Goal: Task Accomplishment & Management: Complete application form

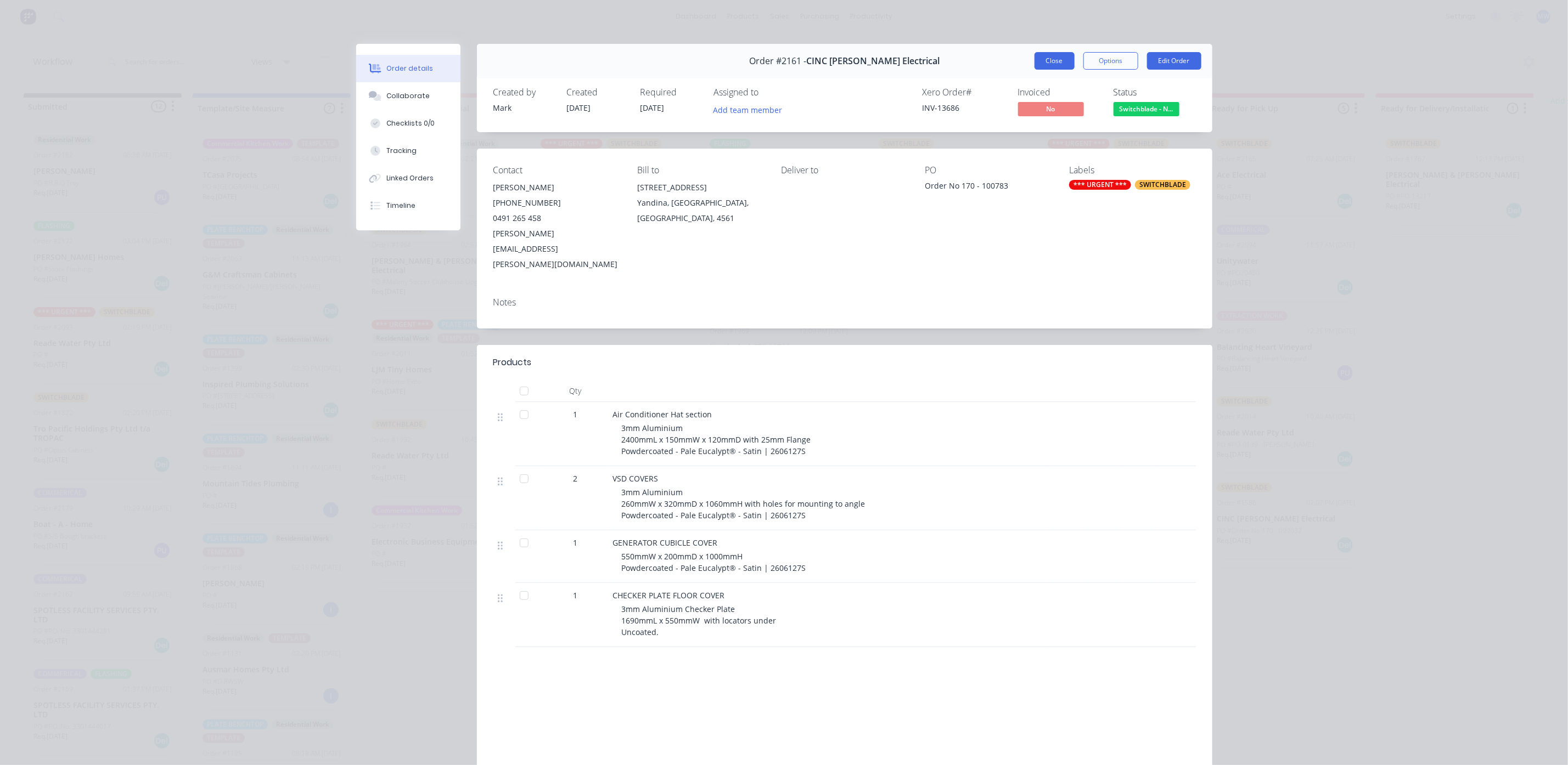
click at [1039, 68] on button "Close" at bounding box center [1055, 61] width 40 height 18
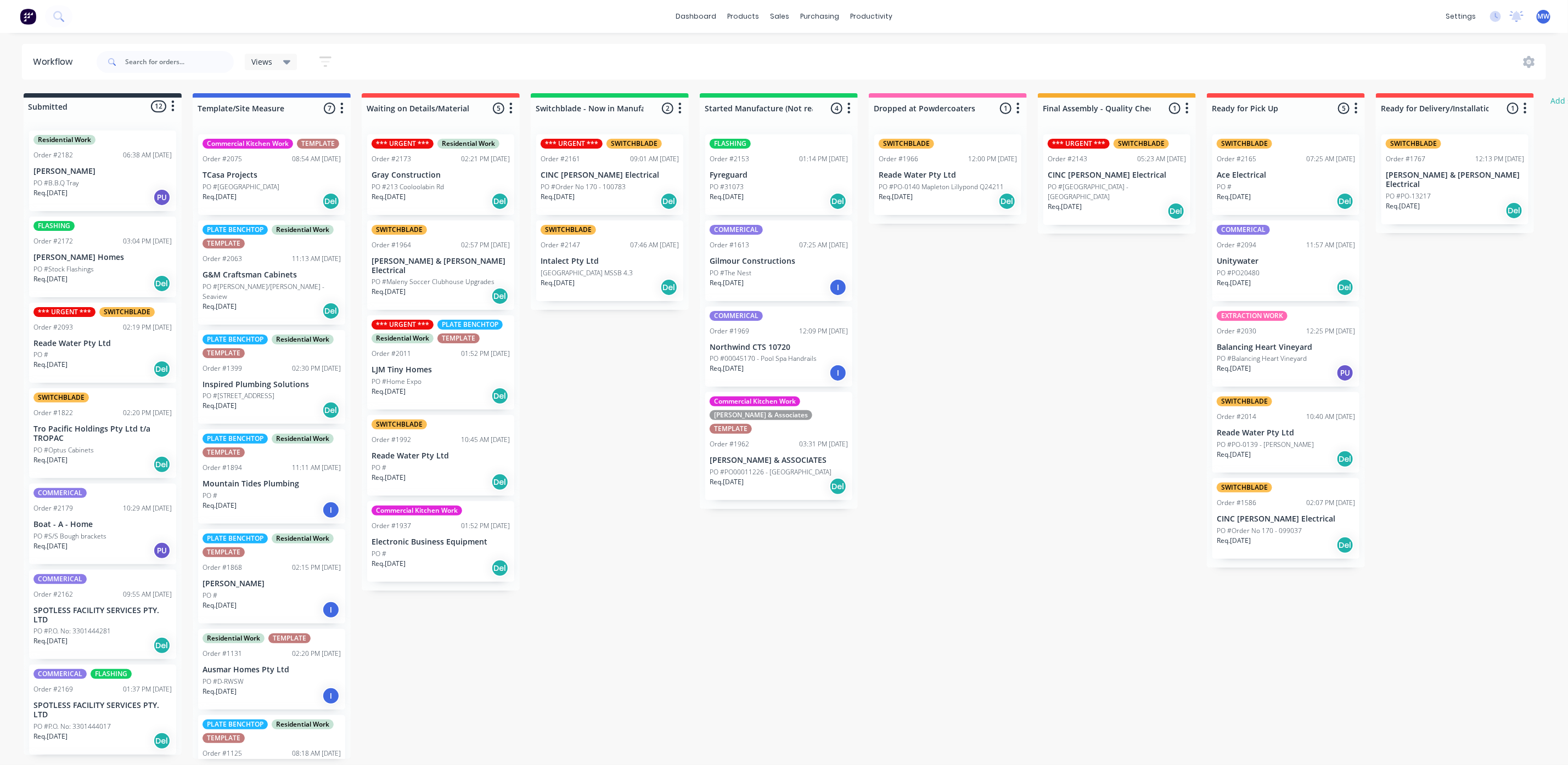
click at [585, 160] on div "Order #2161 09:01 AM 12/08/25" at bounding box center [610, 158] width 138 height 10
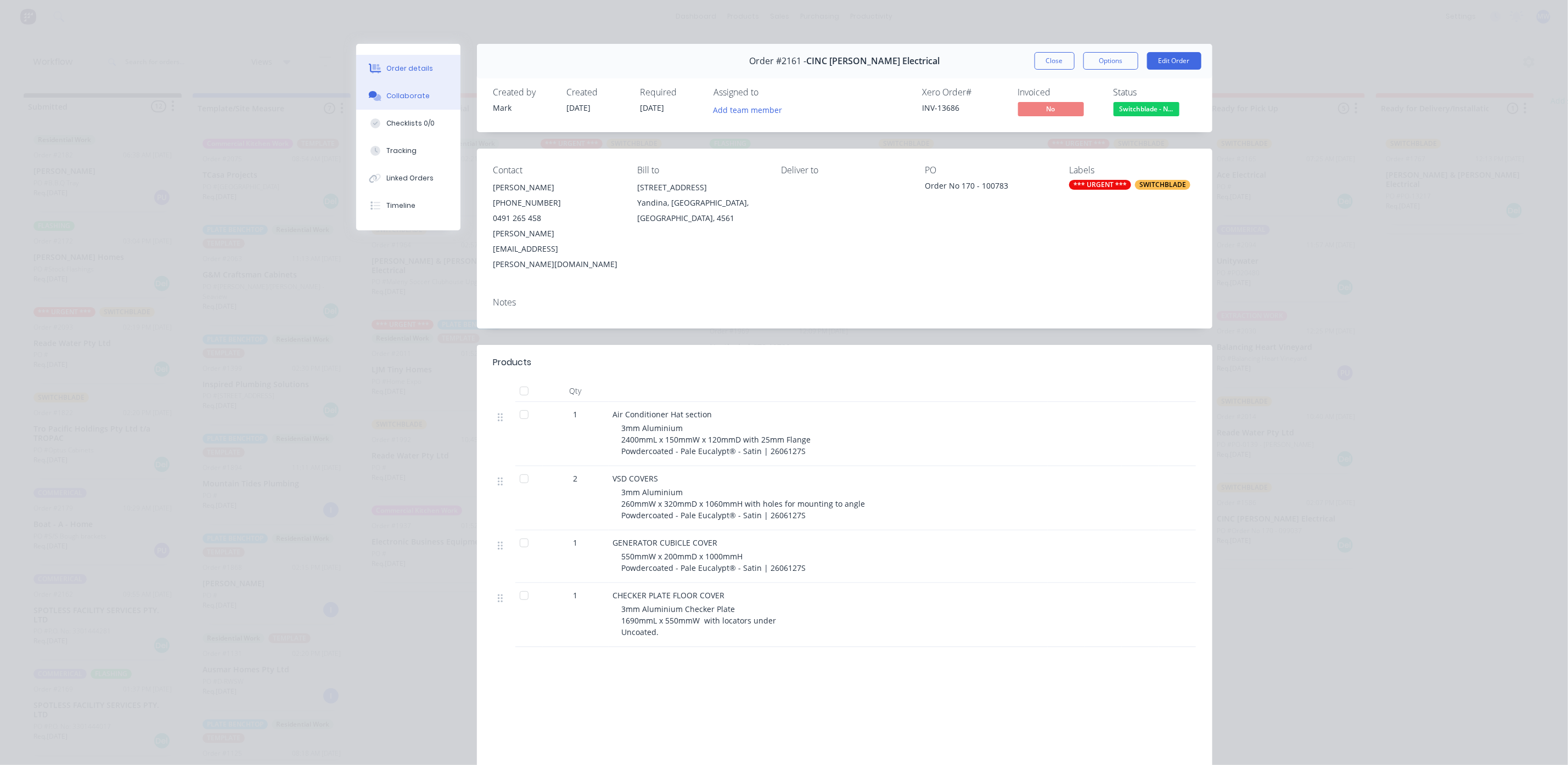
click at [401, 88] on button "Collaborate" at bounding box center [408, 96] width 104 height 28
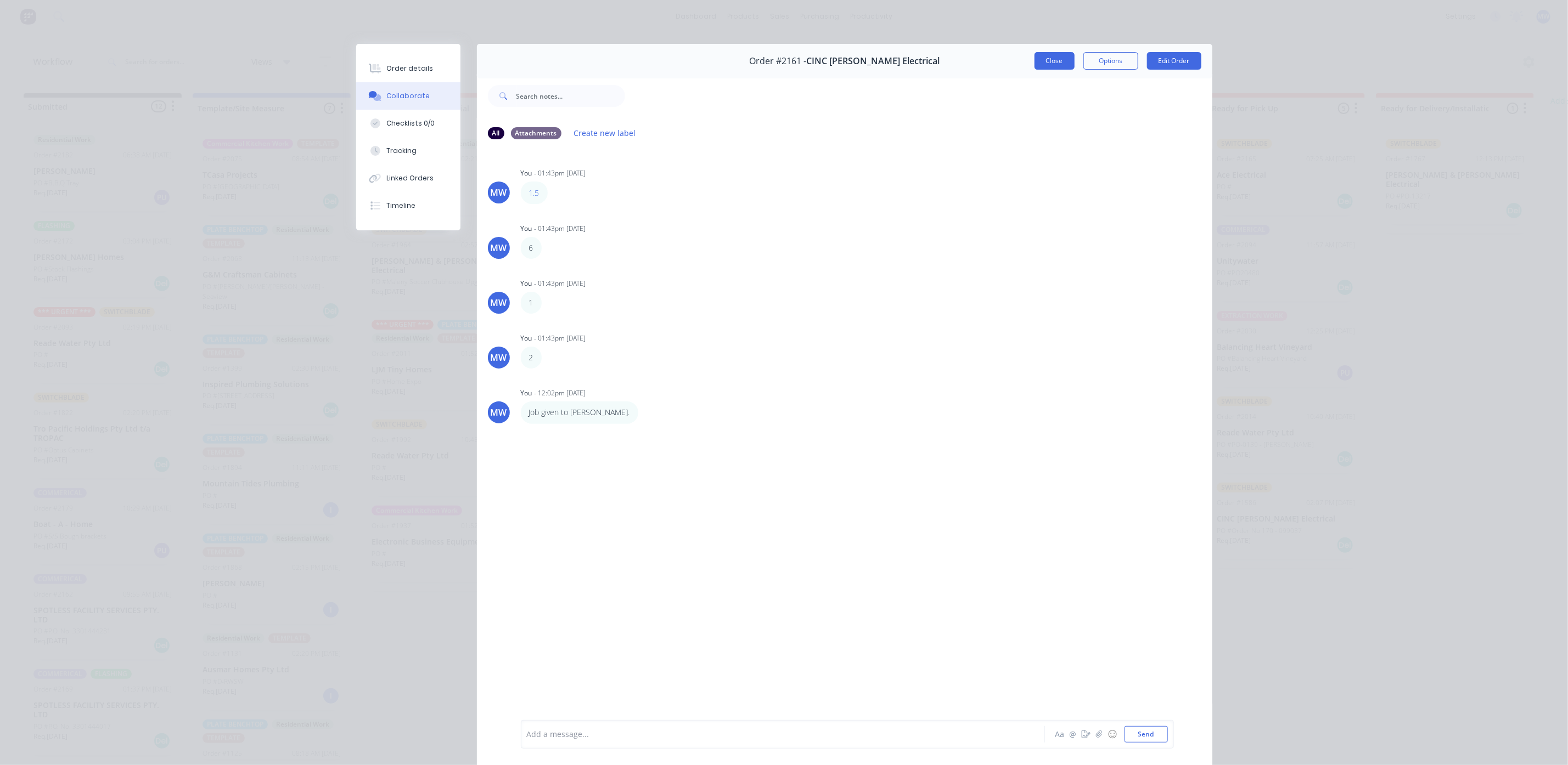
click at [1050, 62] on button "Close" at bounding box center [1055, 61] width 40 height 18
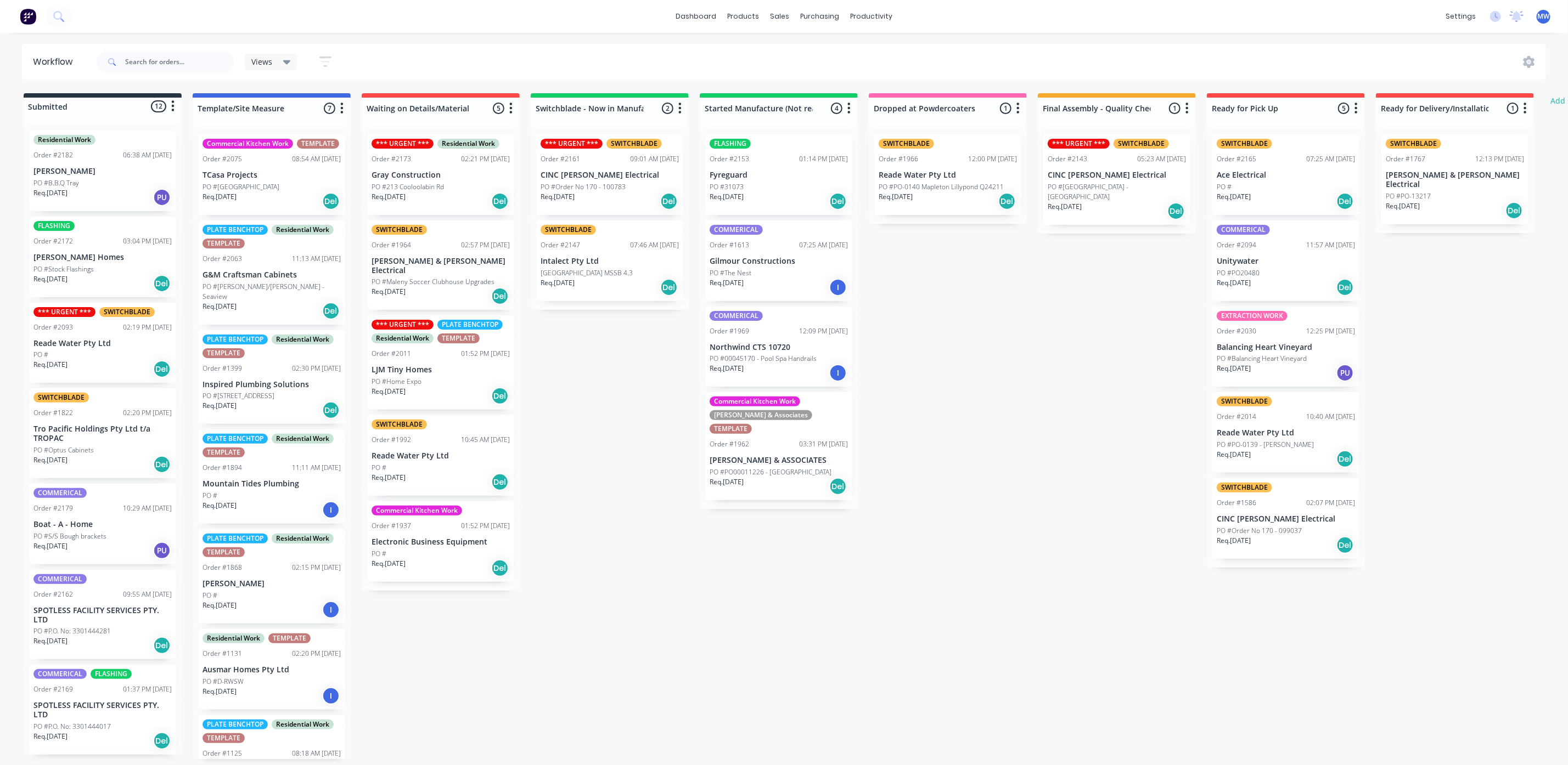
click at [625, 190] on div "PO #Order No 170 - 100783" at bounding box center [610, 187] width 138 height 10
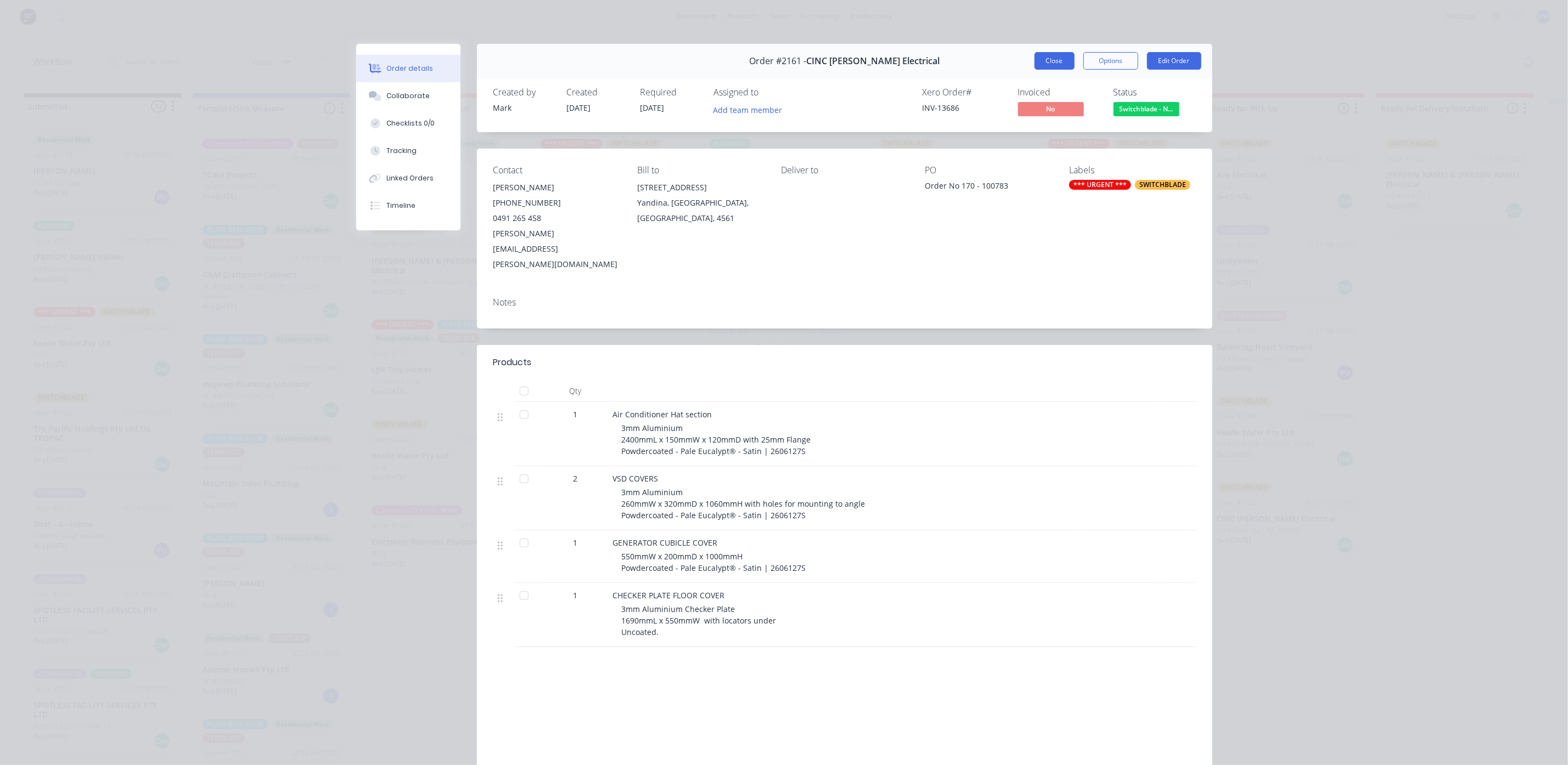
click at [1035, 63] on button "Close" at bounding box center [1055, 61] width 40 height 18
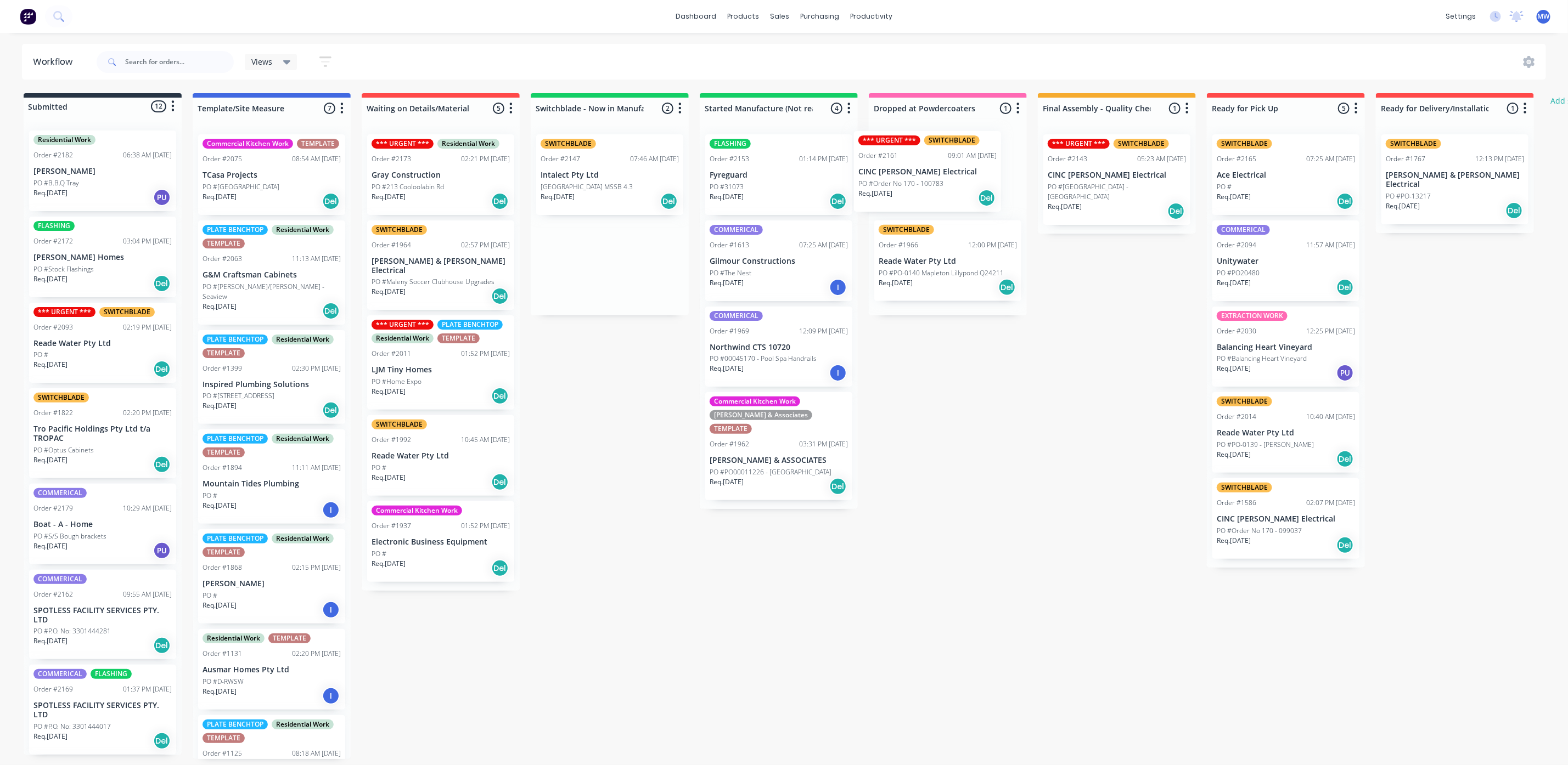
drag, startPoint x: 613, startPoint y: 193, endPoint x: 935, endPoint y: 190, distance: 322.0
click at [935, 190] on div "Submitted 12 Status colour #273444 hex #273444 Save Cancel Summaries Total orde…" at bounding box center [907, 426] width 1830 height 666
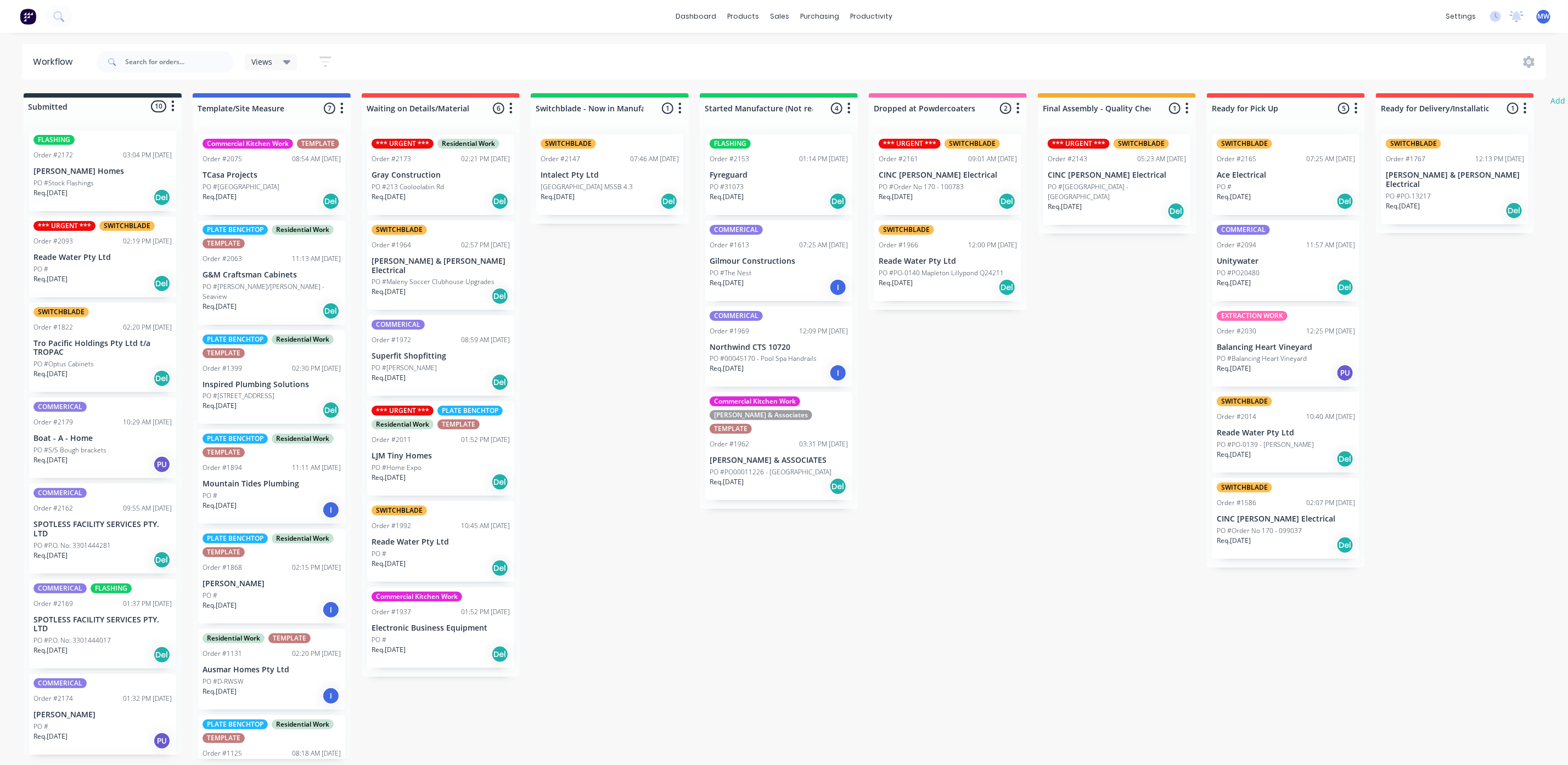
click at [936, 198] on div "Req. 19/08/25 Del" at bounding box center [948, 201] width 138 height 19
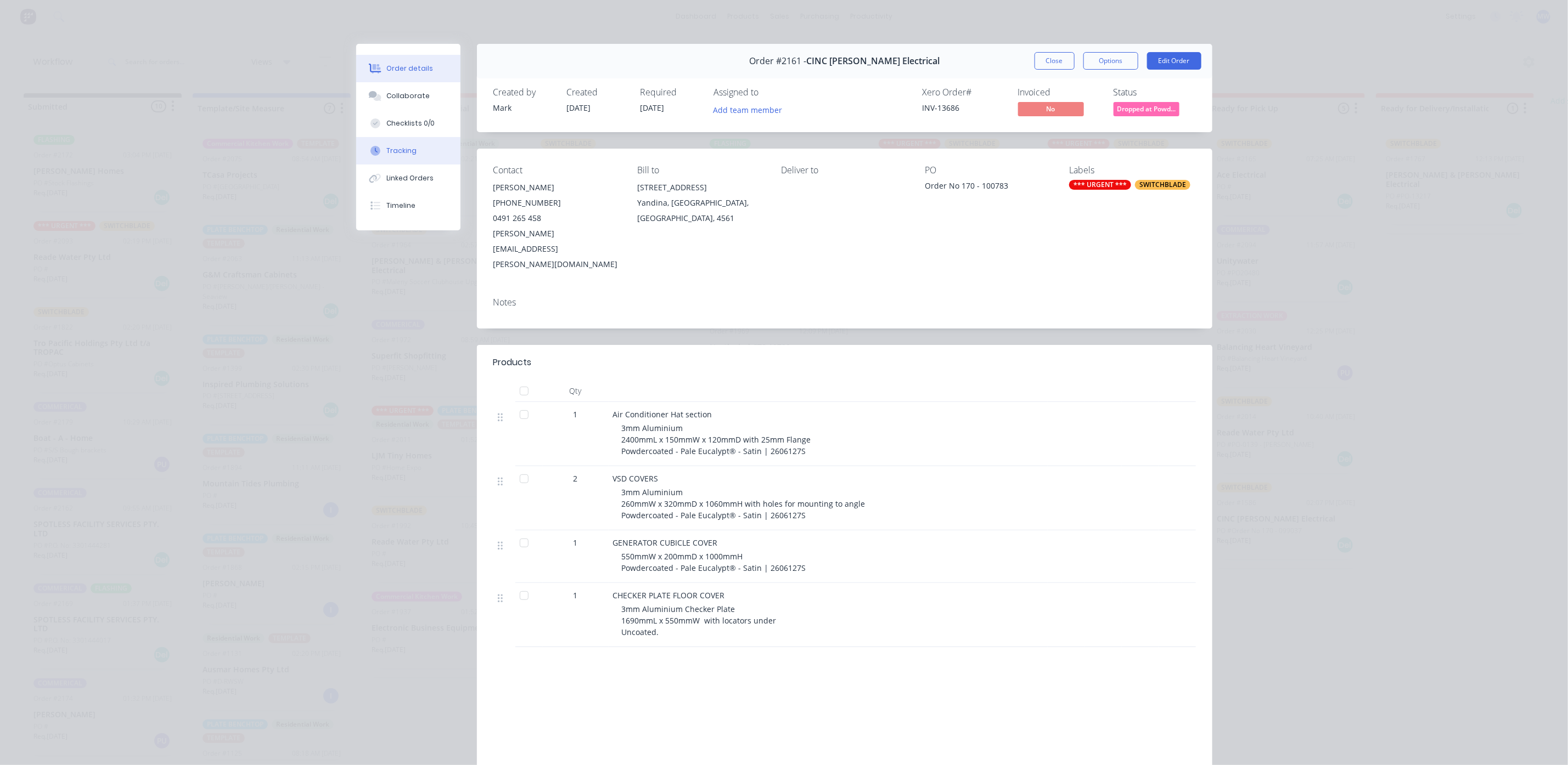
click at [395, 160] on button "Tracking" at bounding box center [408, 150] width 104 height 28
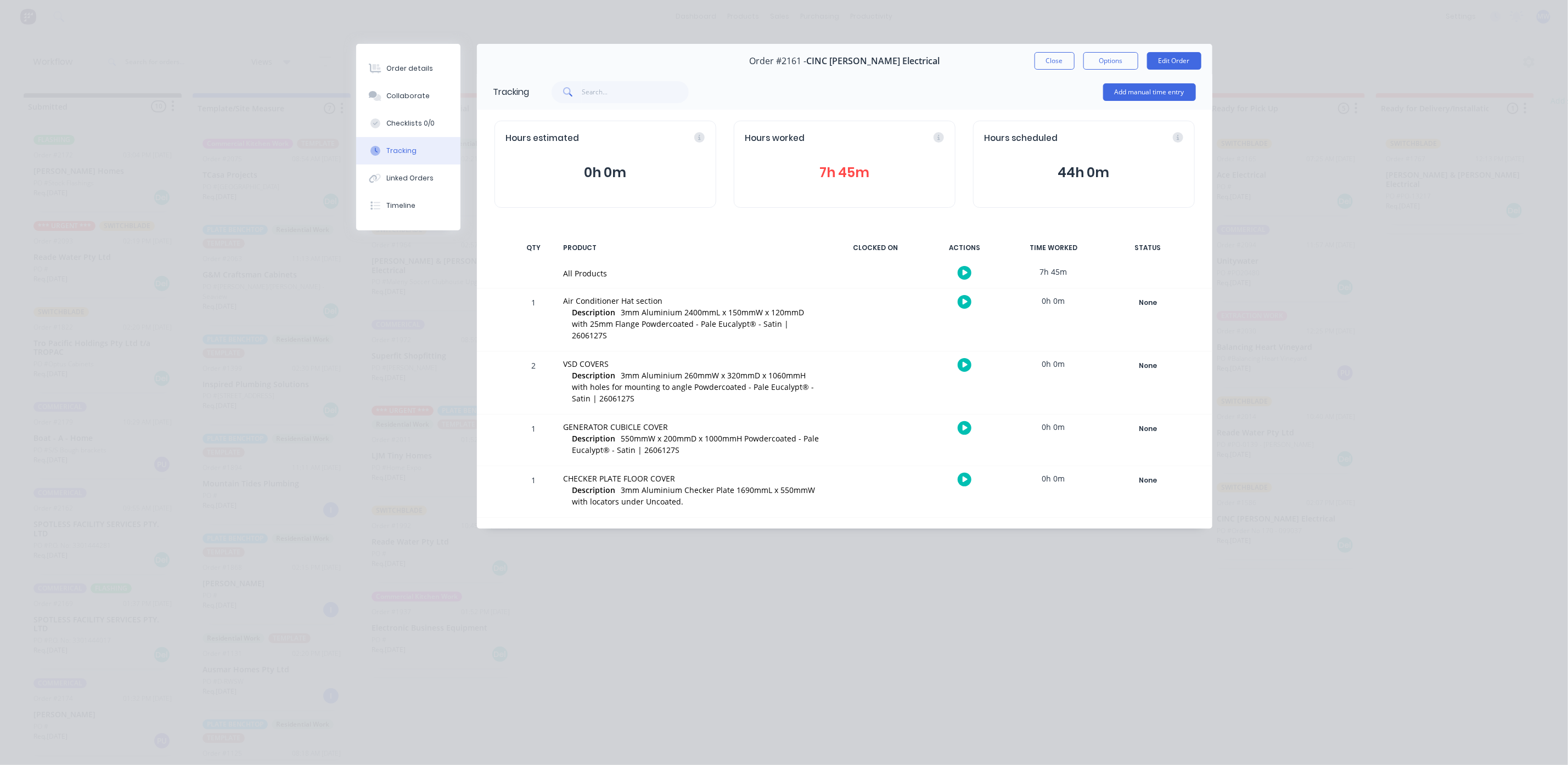
click at [836, 165] on button "7h 45m" at bounding box center [844, 172] width 199 height 21
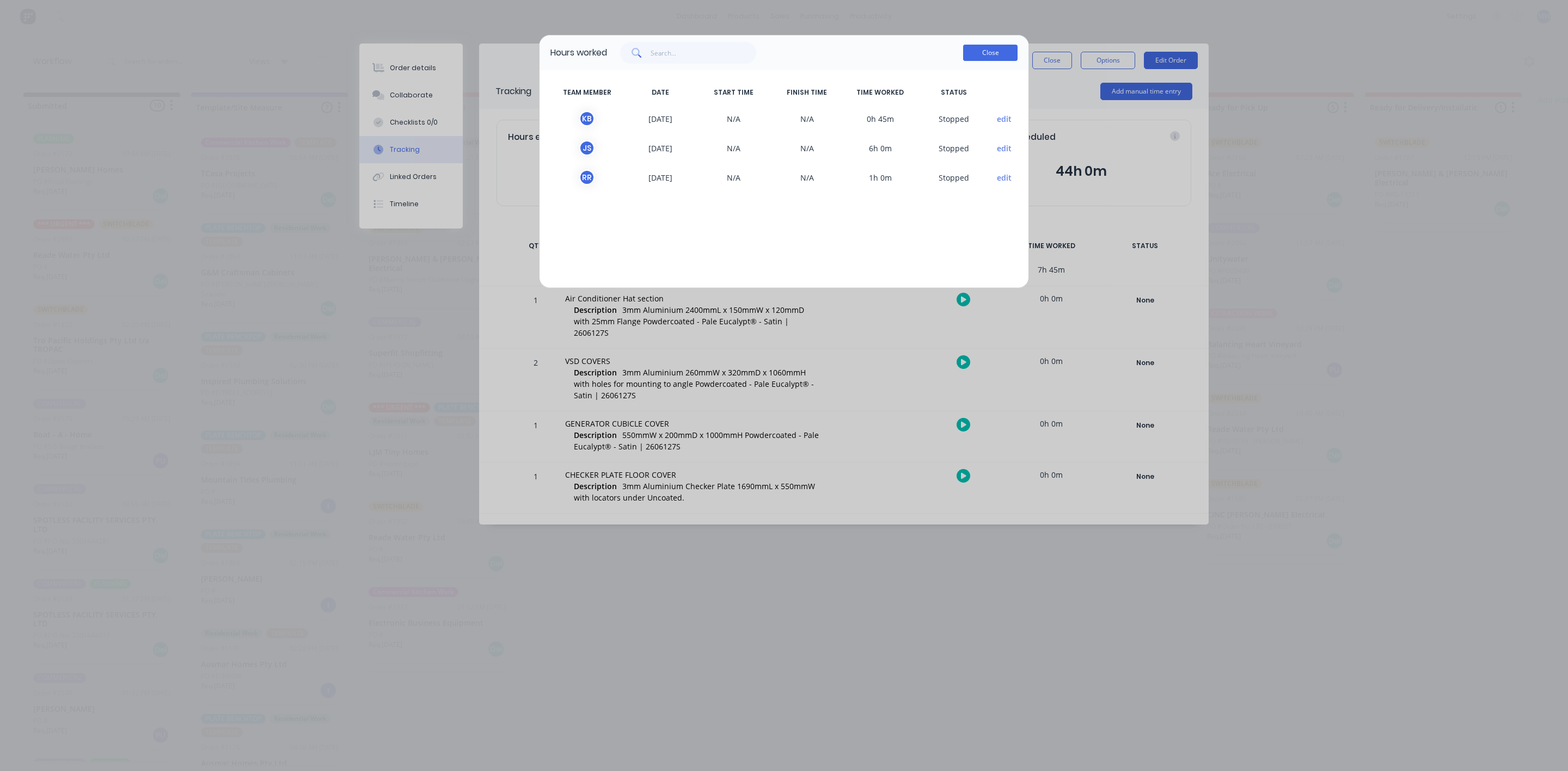
click at [1012, 56] on button "Close" at bounding box center [990, 52] width 55 height 16
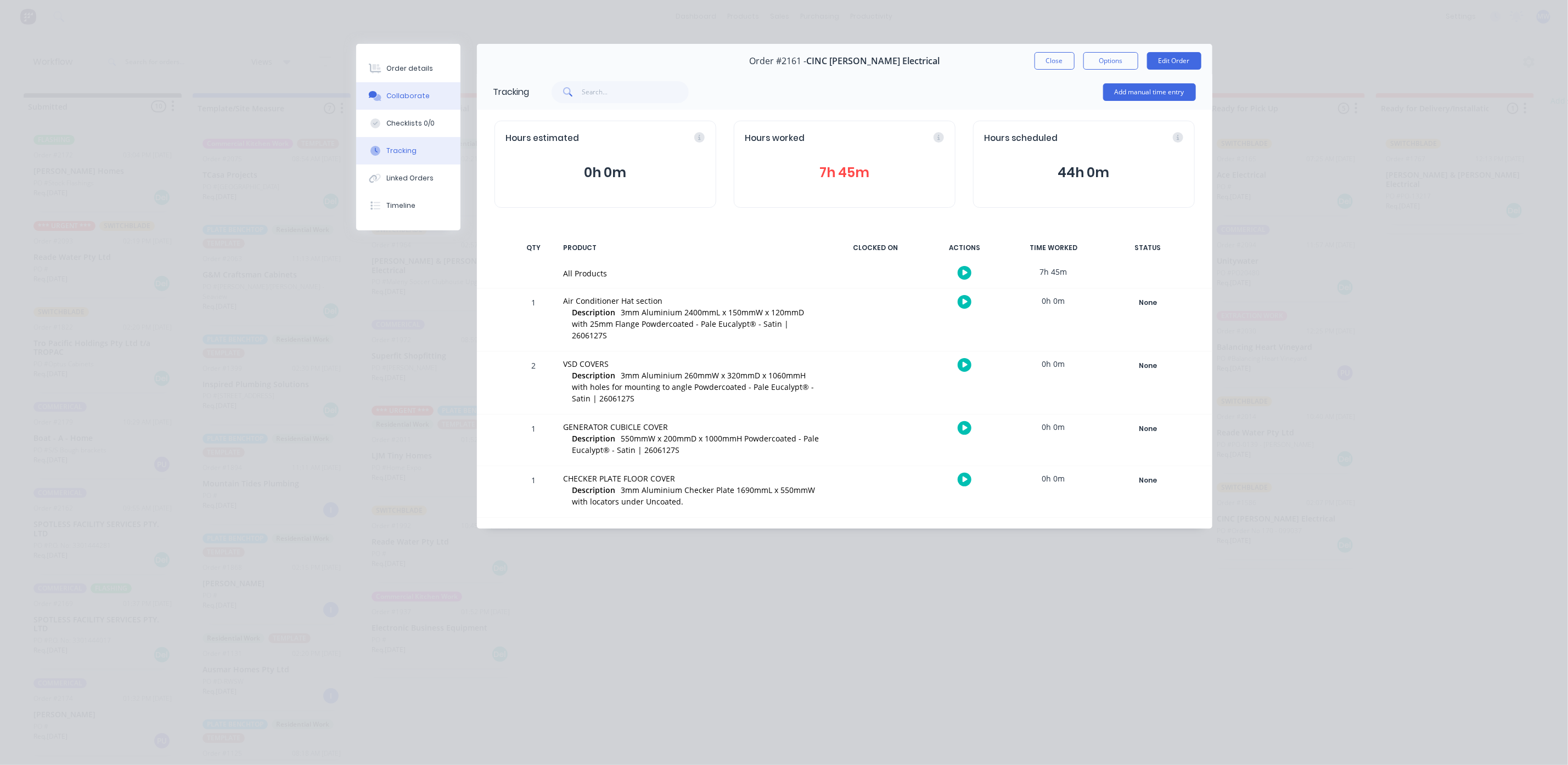
click at [401, 97] on div "Collaborate" at bounding box center [408, 95] width 43 height 10
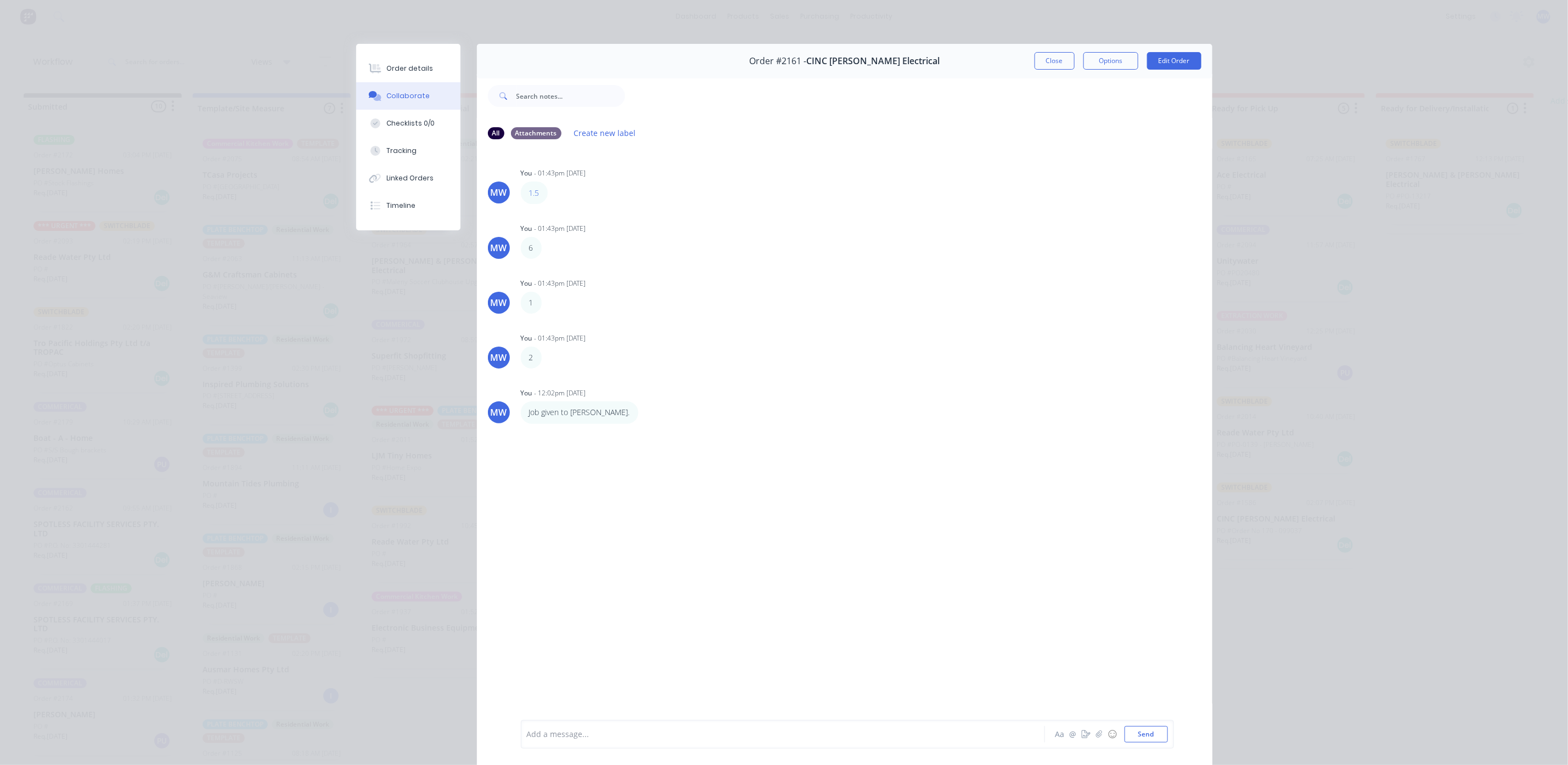
drag, startPoint x: 1035, startPoint y: 91, endPoint x: 1055, endPoint y: 48, distance: 47.4
drag, startPoint x: 1055, startPoint y: 48, endPoint x: 1042, endPoint y: 59, distance: 17.0
click at [1042, 59] on button "Close" at bounding box center [1055, 61] width 40 height 18
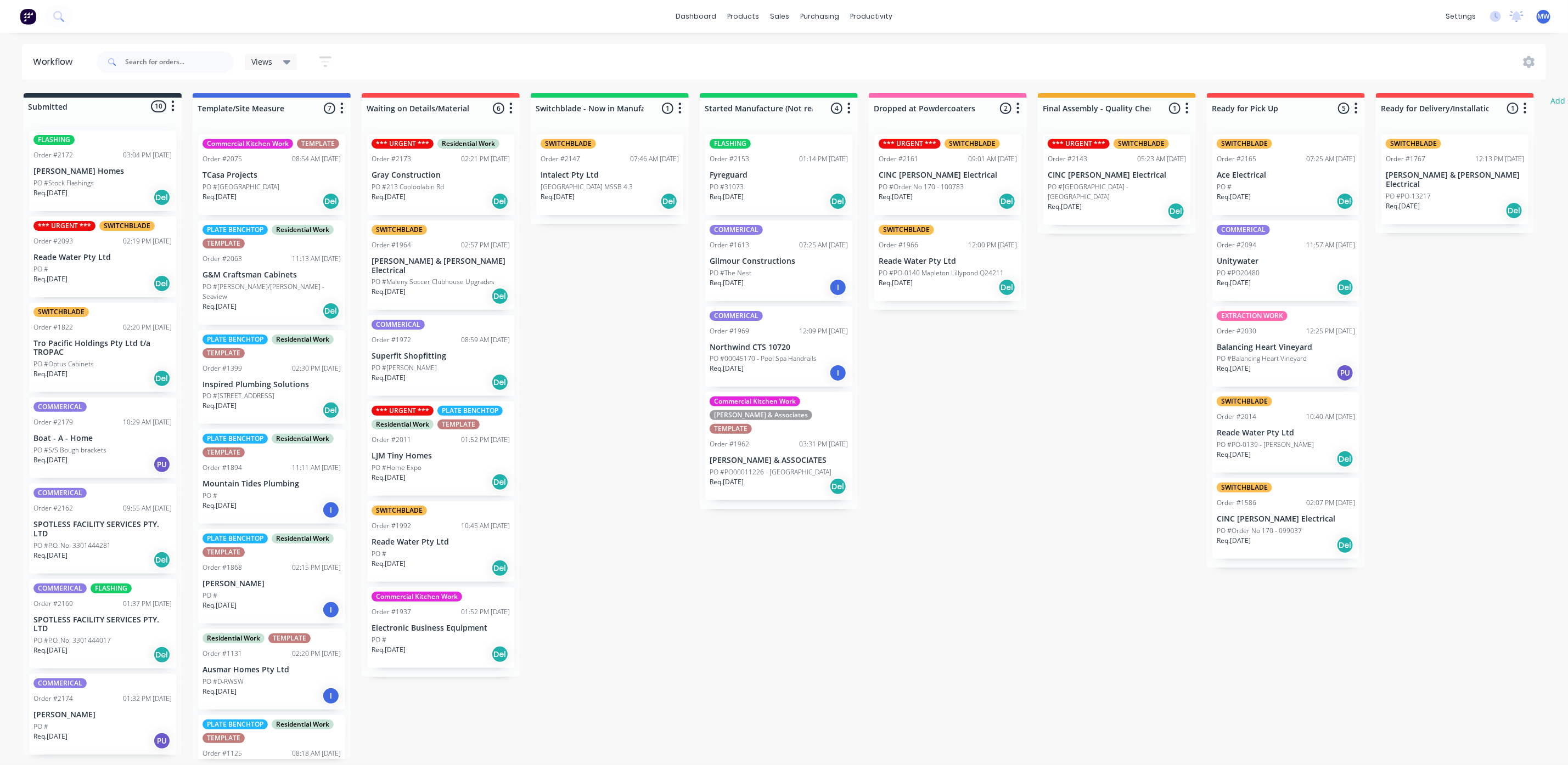
click at [777, 605] on div "Submitted 10 Status colour #273444 hex #273444 Save Cancel Summaries Total orde…" at bounding box center [907, 426] width 1830 height 666
click at [823, 612] on div "Submitted 10 Status colour #273444 hex #273444 Save Cancel Summaries Total orde…" at bounding box center [907, 426] width 1830 height 666
drag, startPoint x: 701, startPoint y: 224, endPoint x: 718, endPoint y: 214, distance: 19.7
click at [707, 219] on div "FLASHING Order #2153 01:14 PM 11/08/25 Fyreguard PO #31073 Req. 25/08/25 Del CO…" at bounding box center [779, 317] width 158 height 384
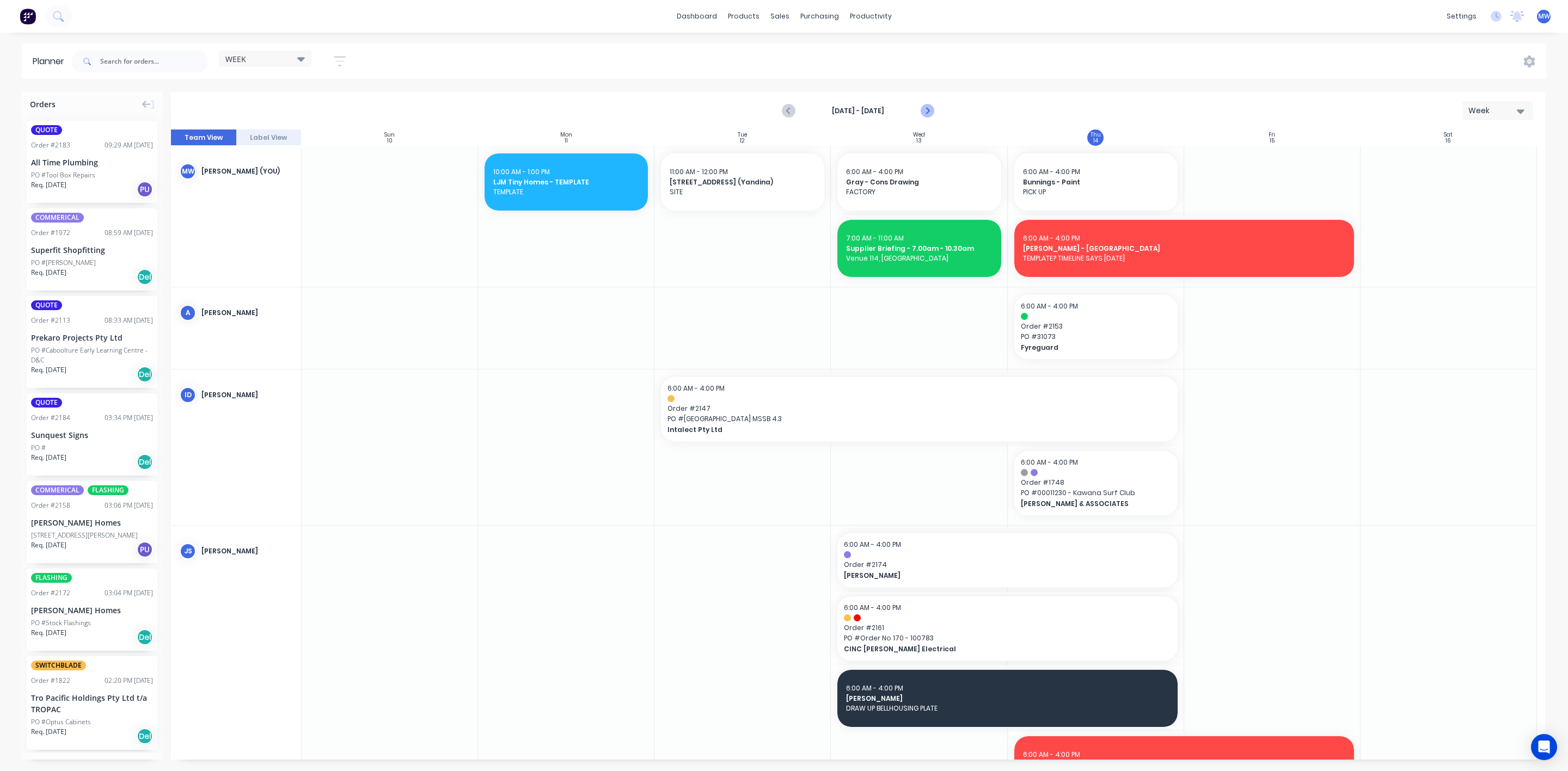
click at [922, 113] on icon "Next page" at bounding box center [927, 111] width 13 height 13
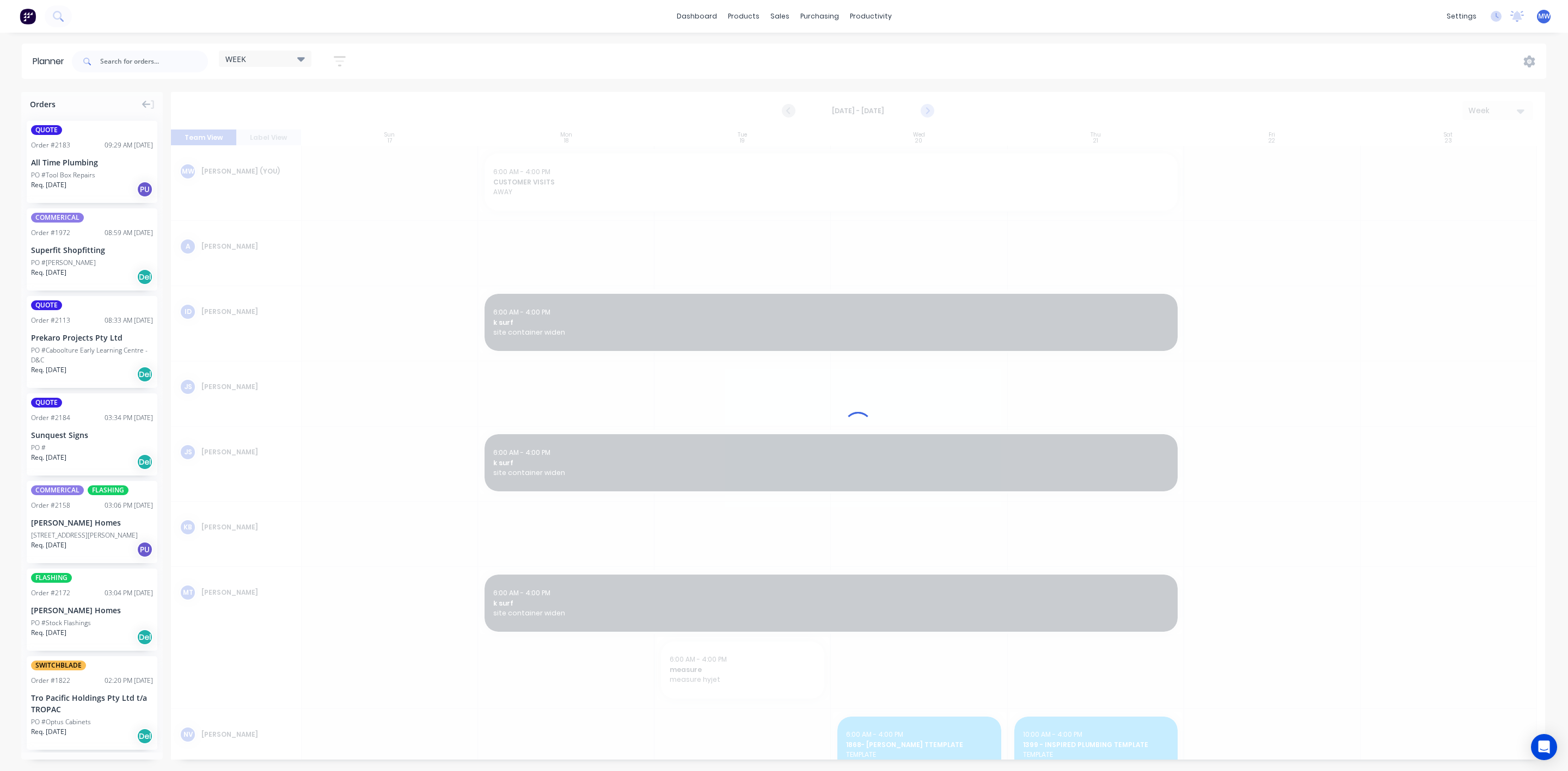
click at [922, 113] on icon "Next page" at bounding box center [927, 111] width 13 height 13
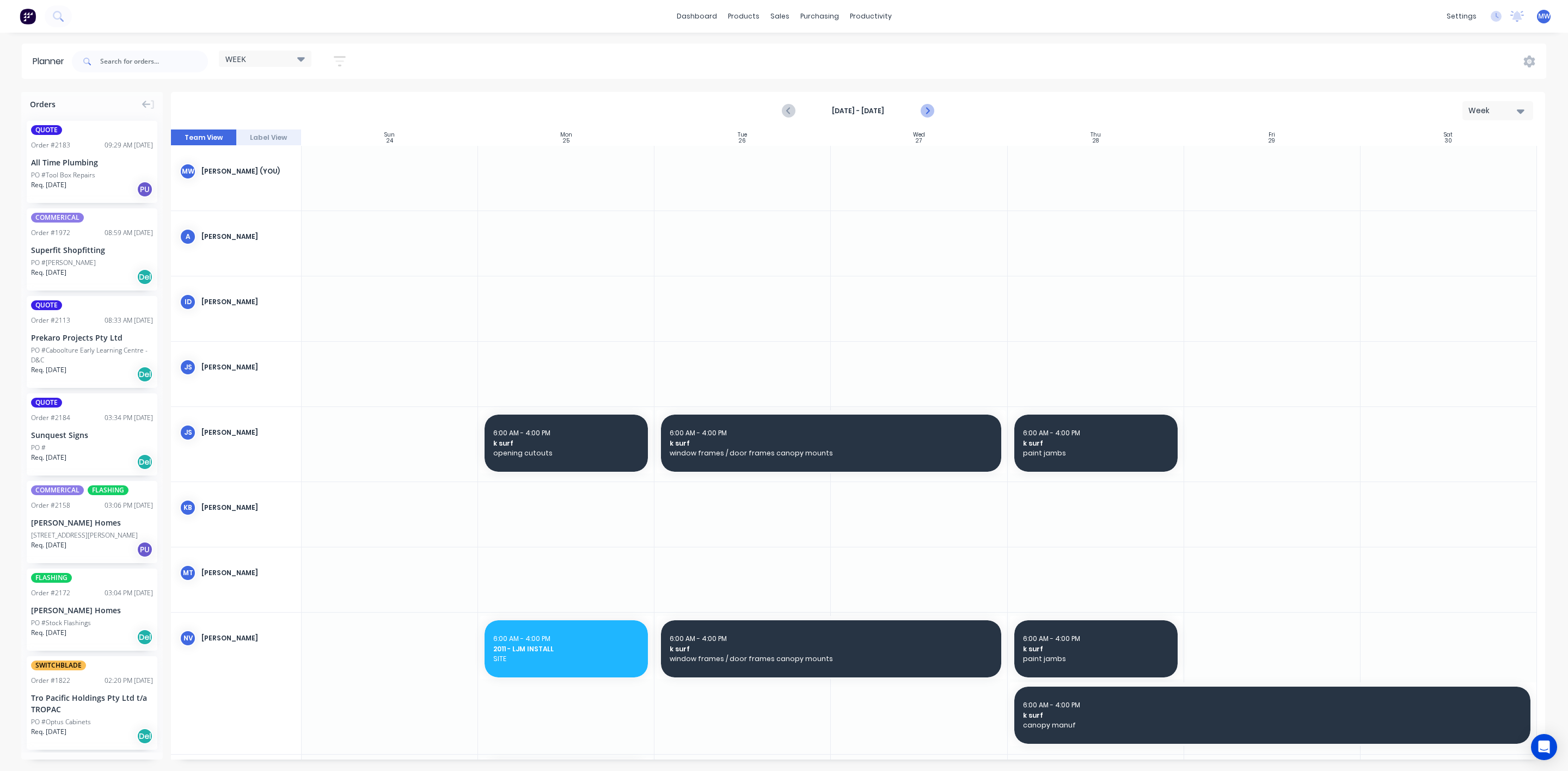
click at [926, 111] on icon "Next page" at bounding box center [927, 111] width 13 height 13
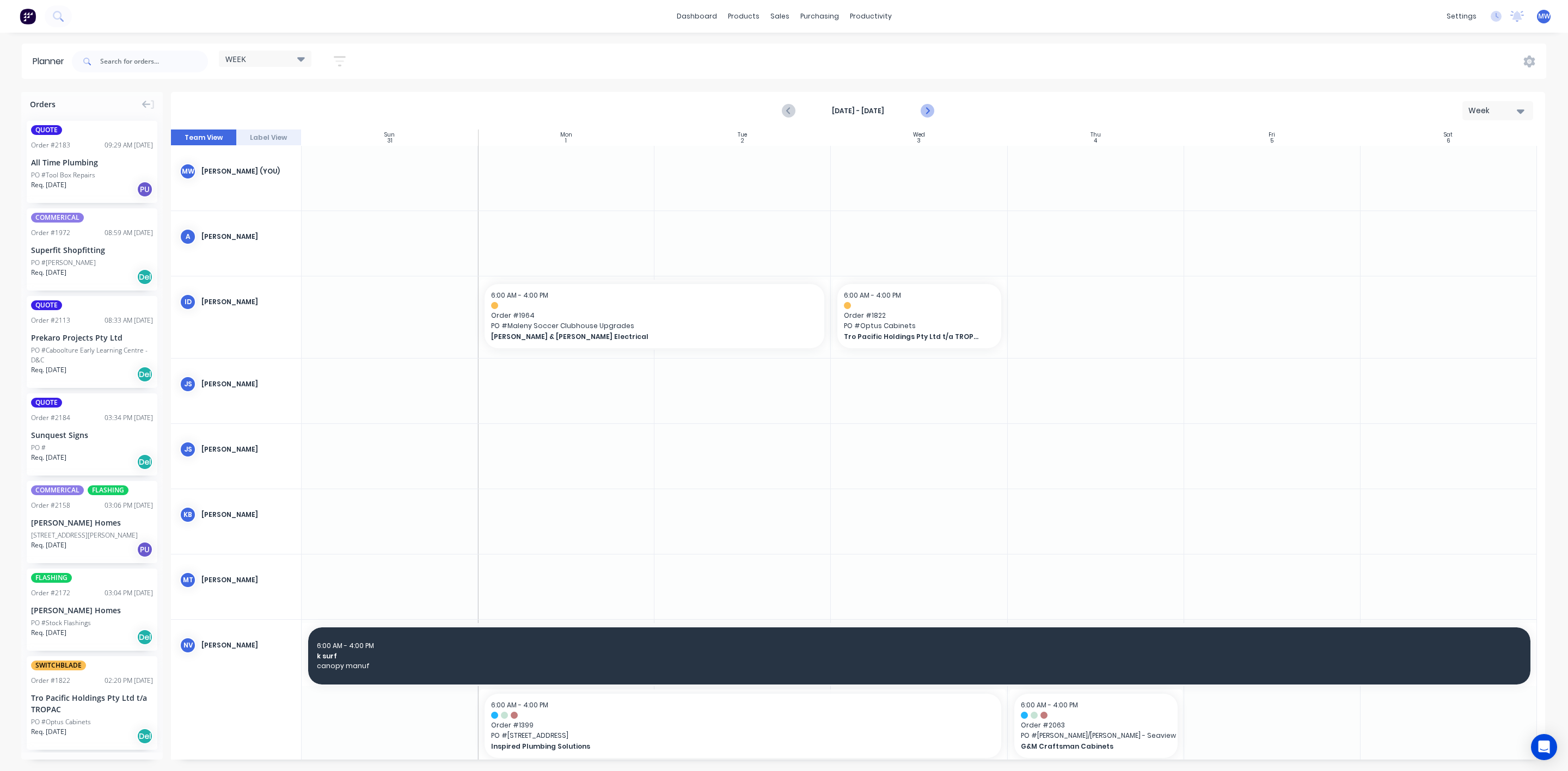
click at [926, 111] on icon "Next page" at bounding box center [927, 111] width 13 height 13
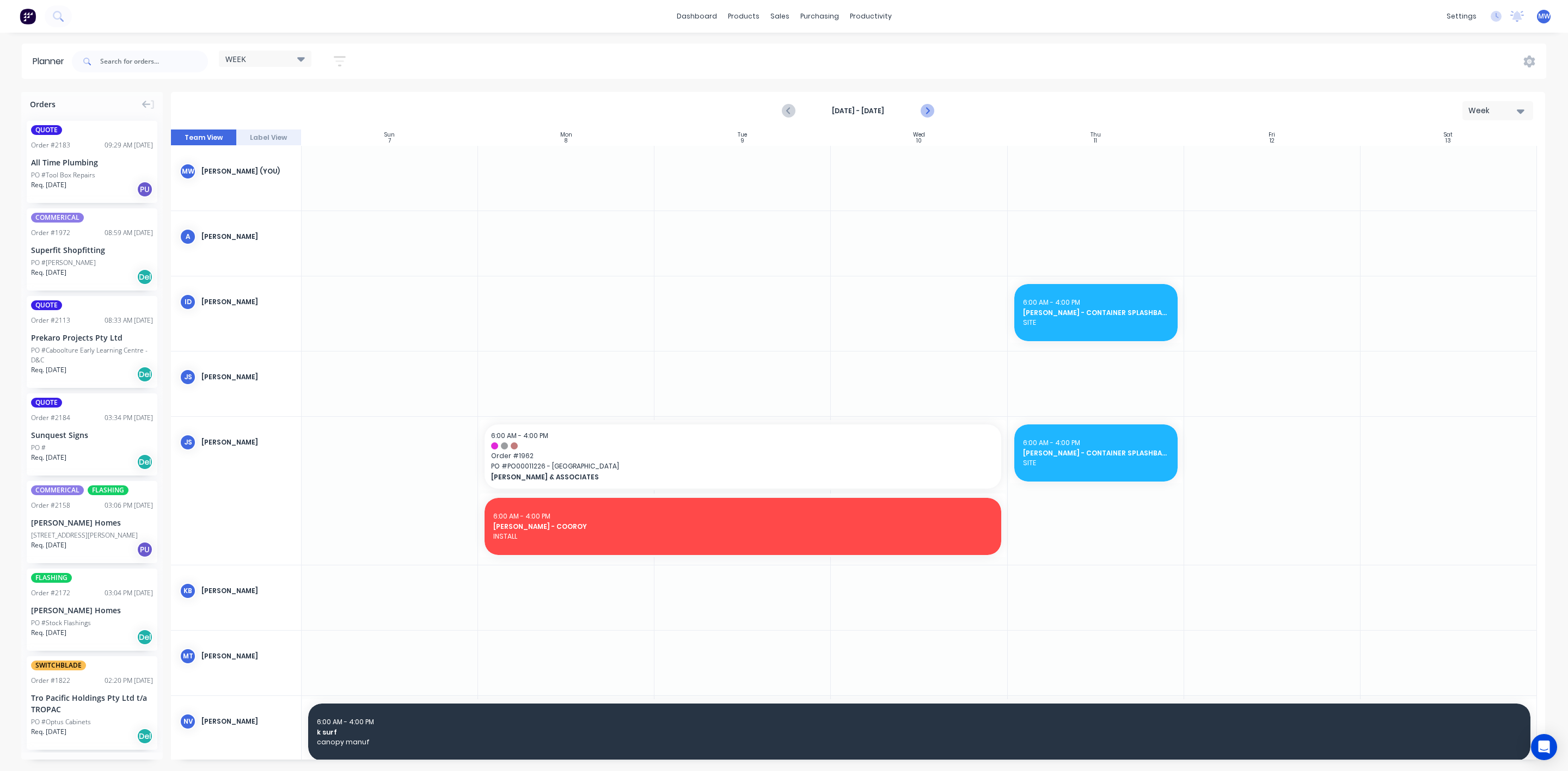
click at [931, 109] on icon "Next page" at bounding box center [927, 111] width 13 height 13
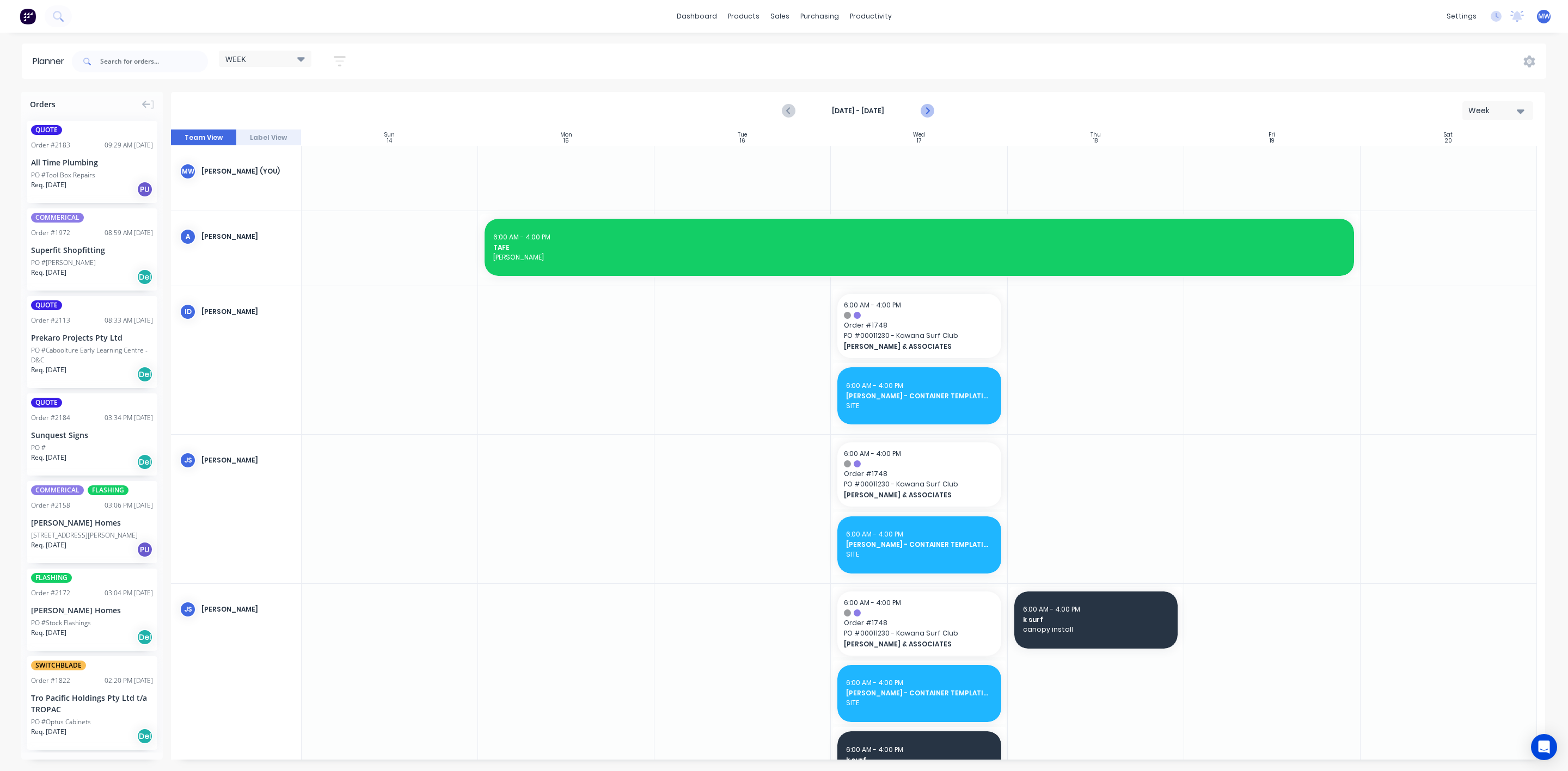
click at [931, 109] on icon "Next page" at bounding box center [927, 111] width 13 height 13
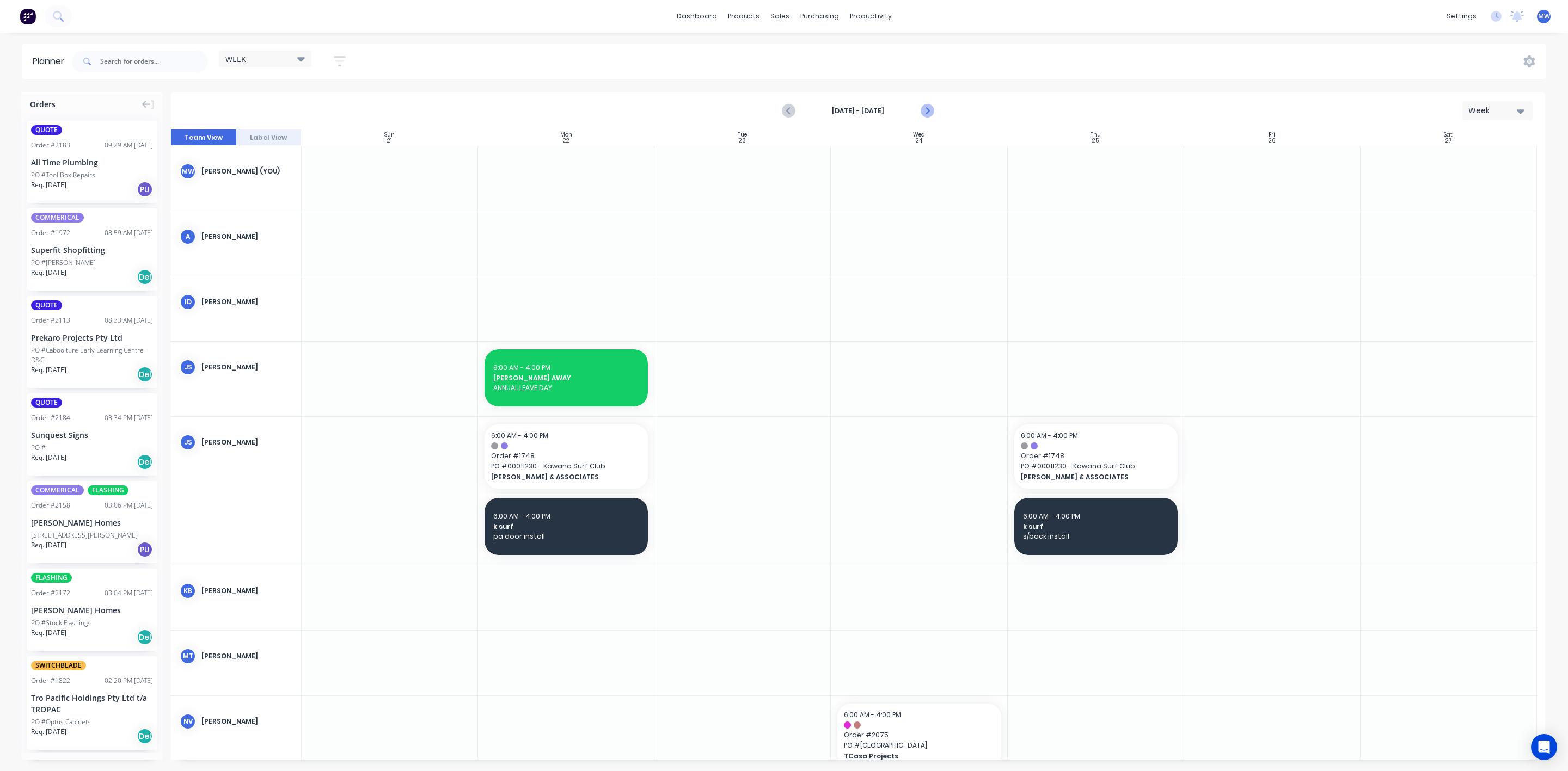
click at [931, 109] on icon "Next page" at bounding box center [927, 111] width 13 height 13
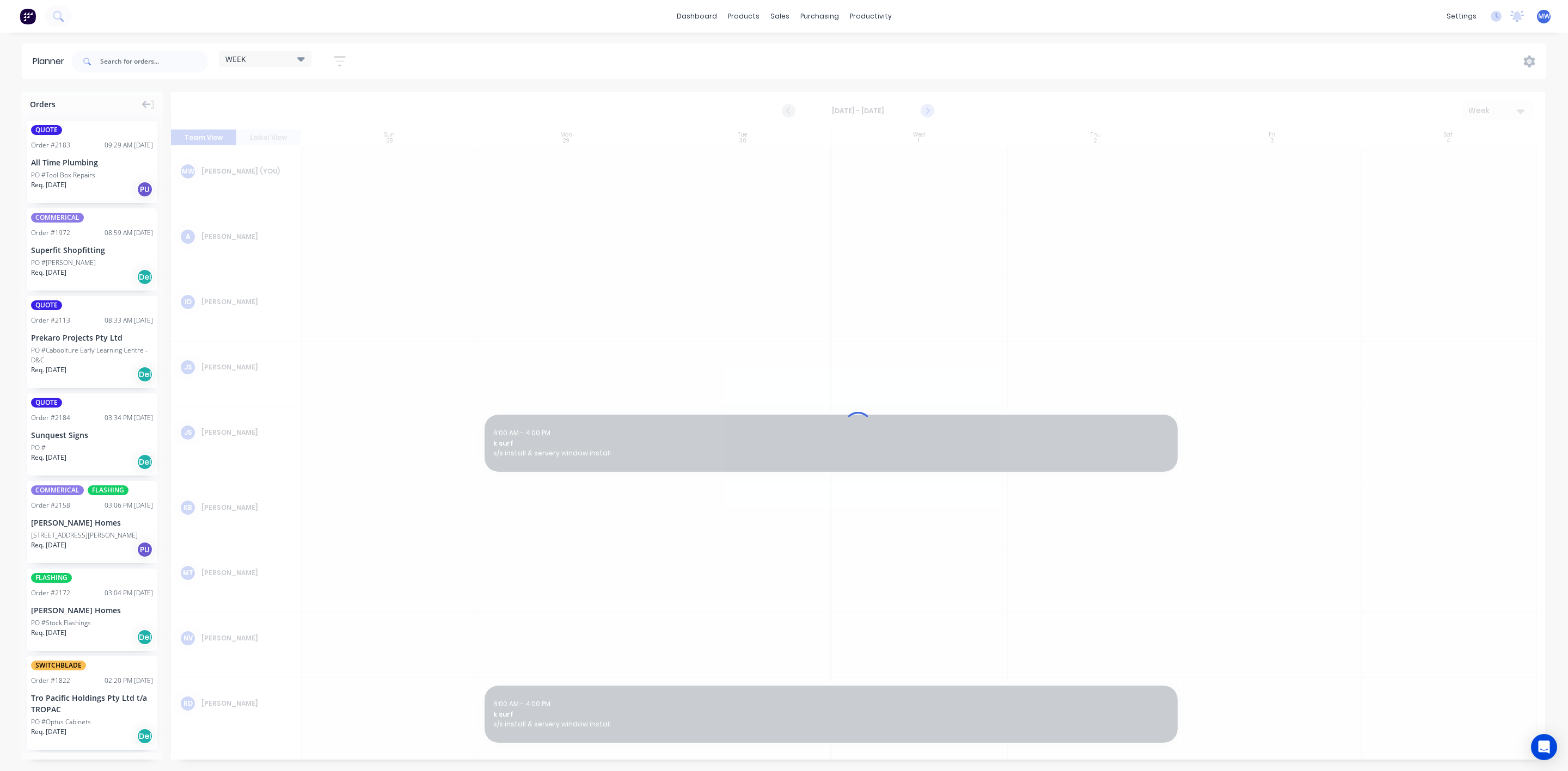
click at [931, 109] on icon "Next page" at bounding box center [927, 111] width 13 height 13
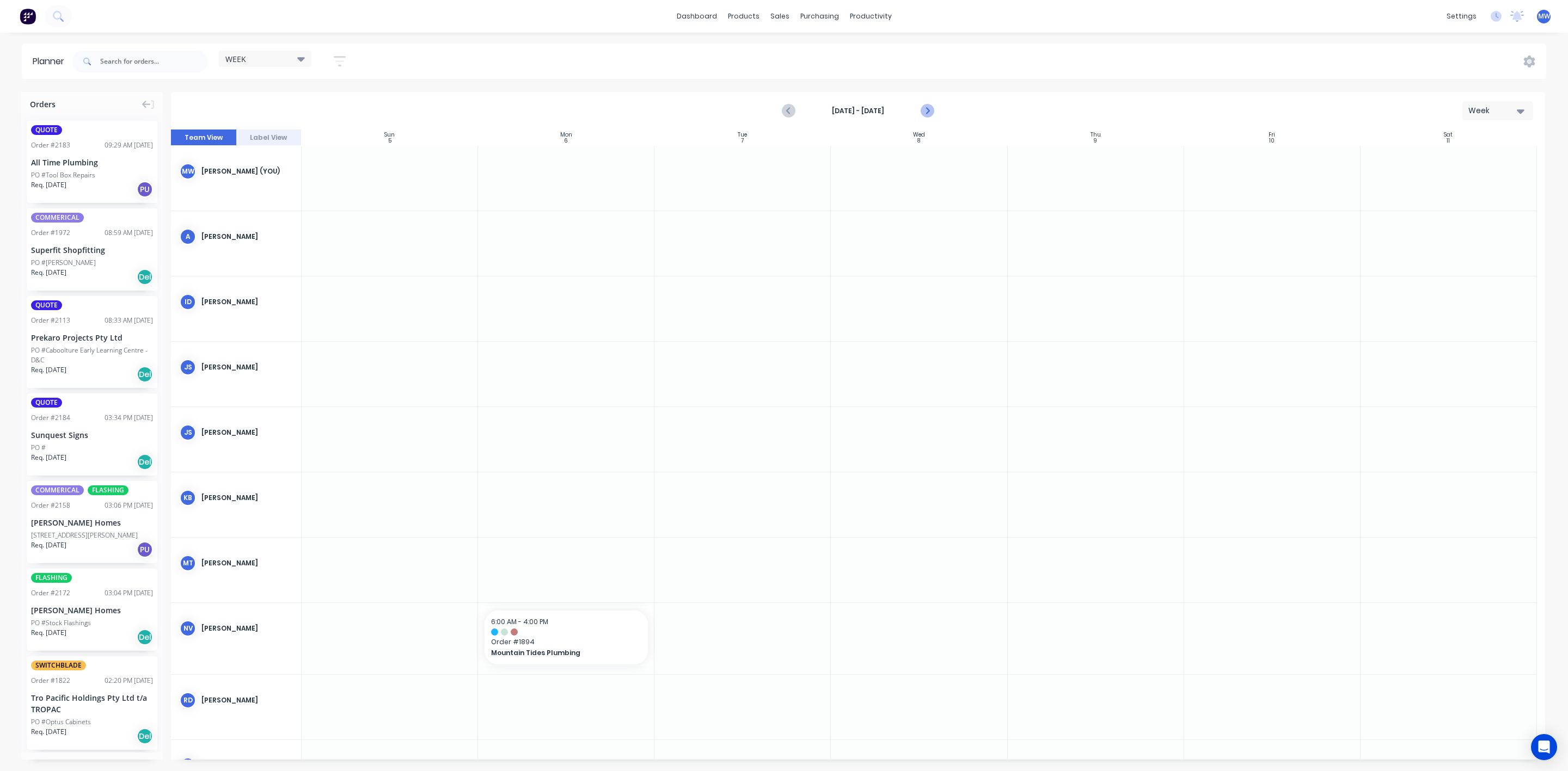
click at [931, 109] on icon "Next page" at bounding box center [927, 111] width 13 height 13
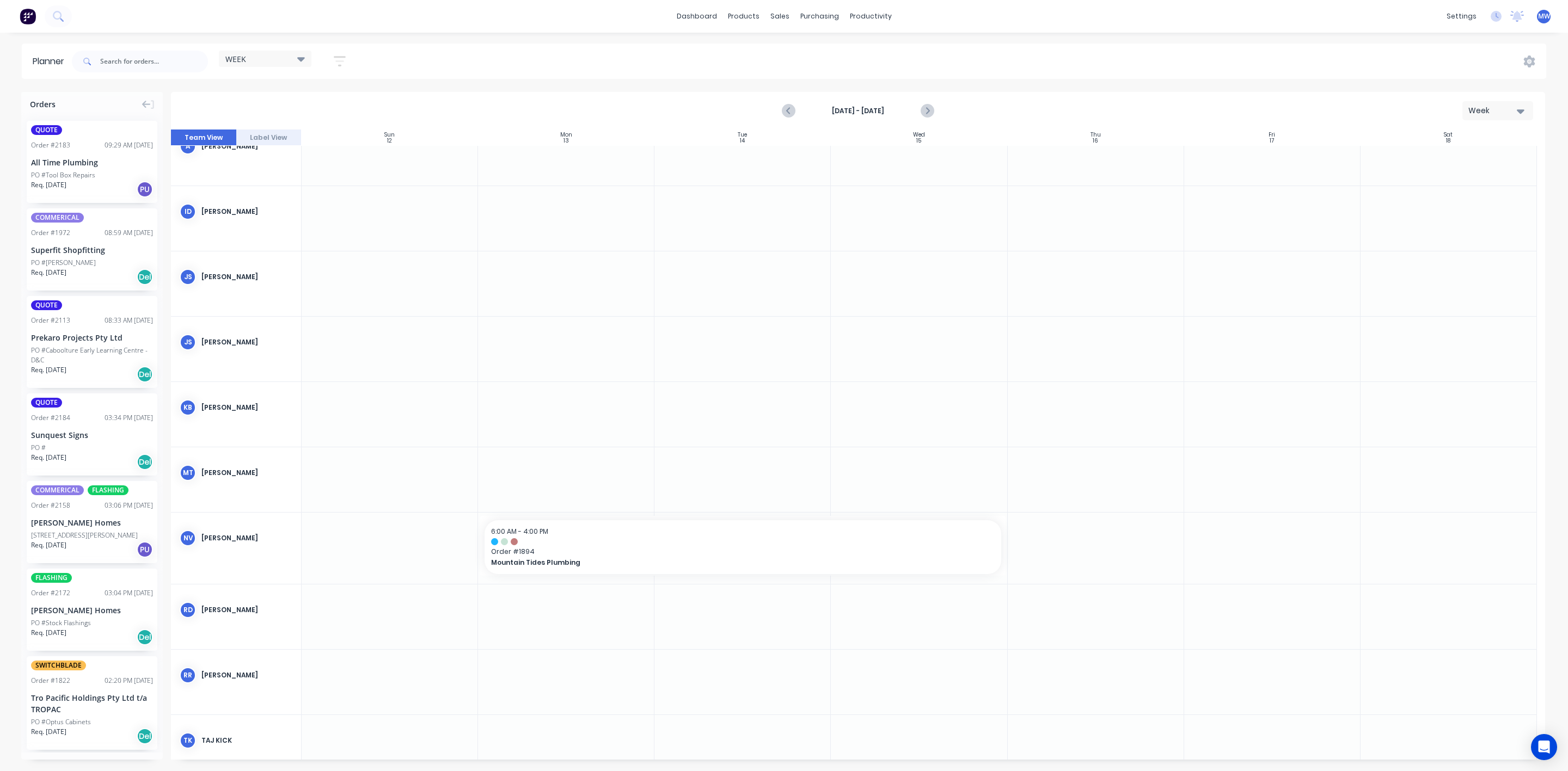
scroll to position [327, 0]
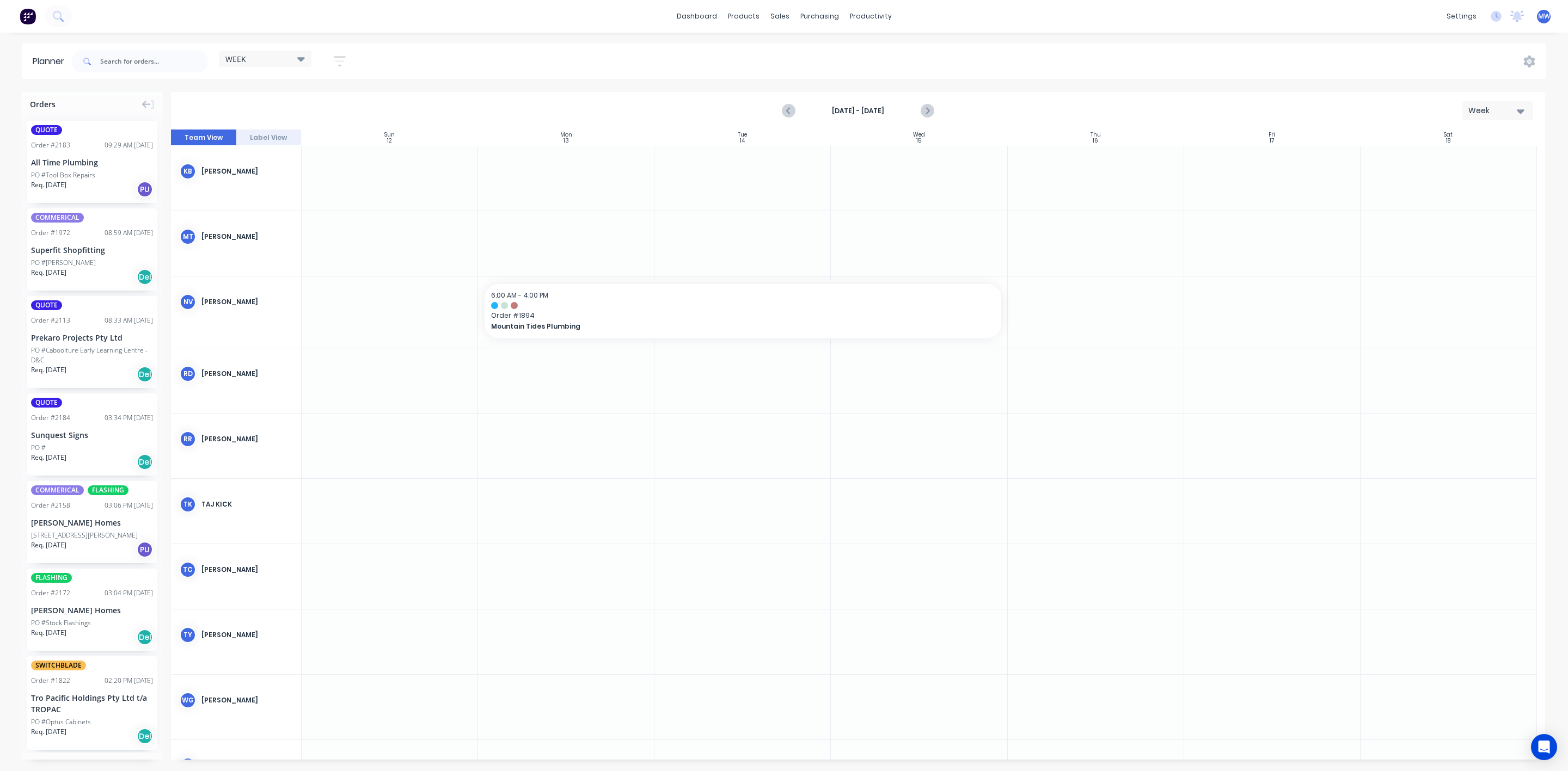
click at [544, 511] on div at bounding box center [566, 511] width 176 height 65
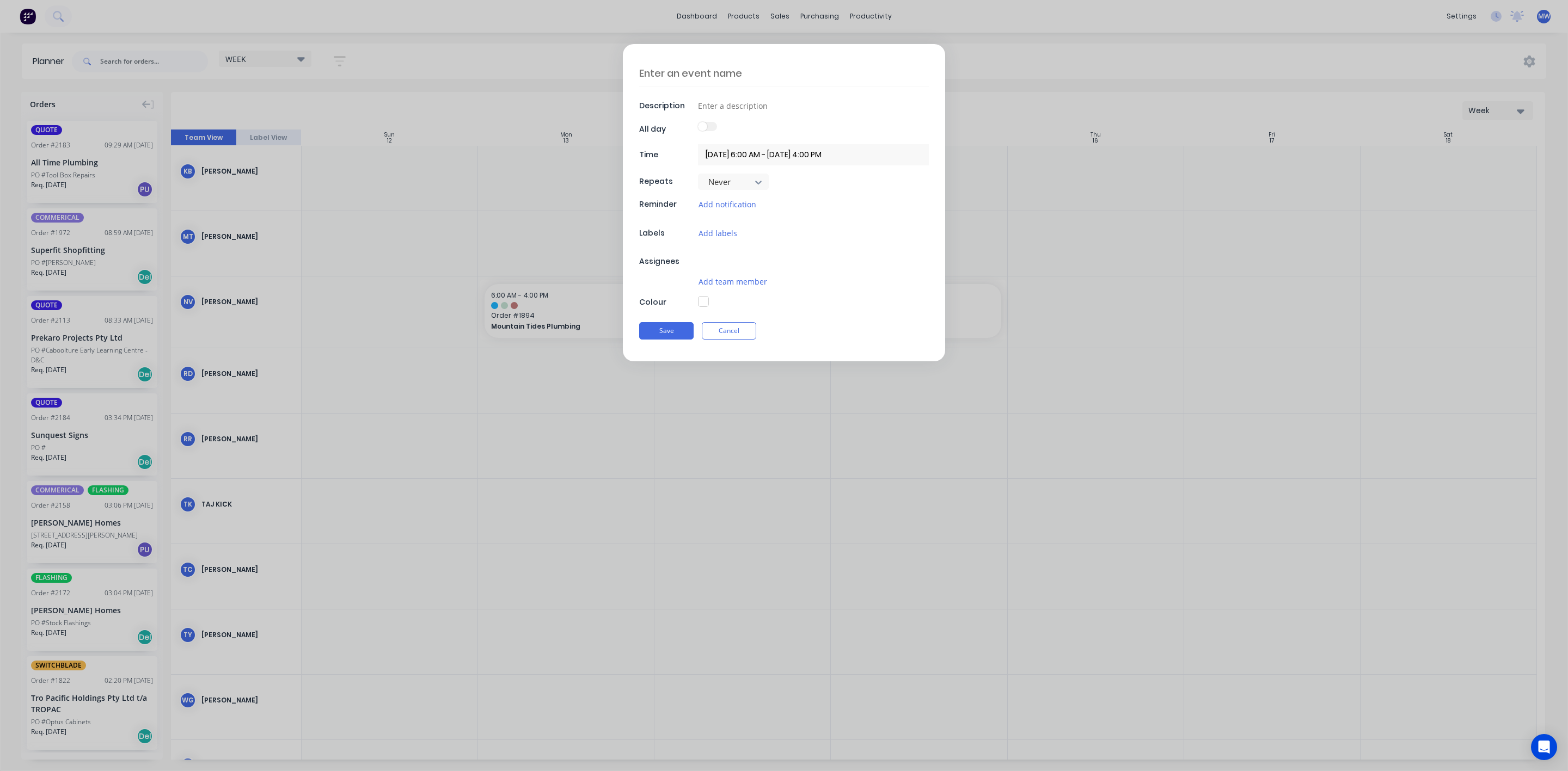
type textarea "x"
click at [743, 79] on textarea at bounding box center [784, 73] width 289 height 26
type textarea "A"
type textarea "x"
type textarea "AW"
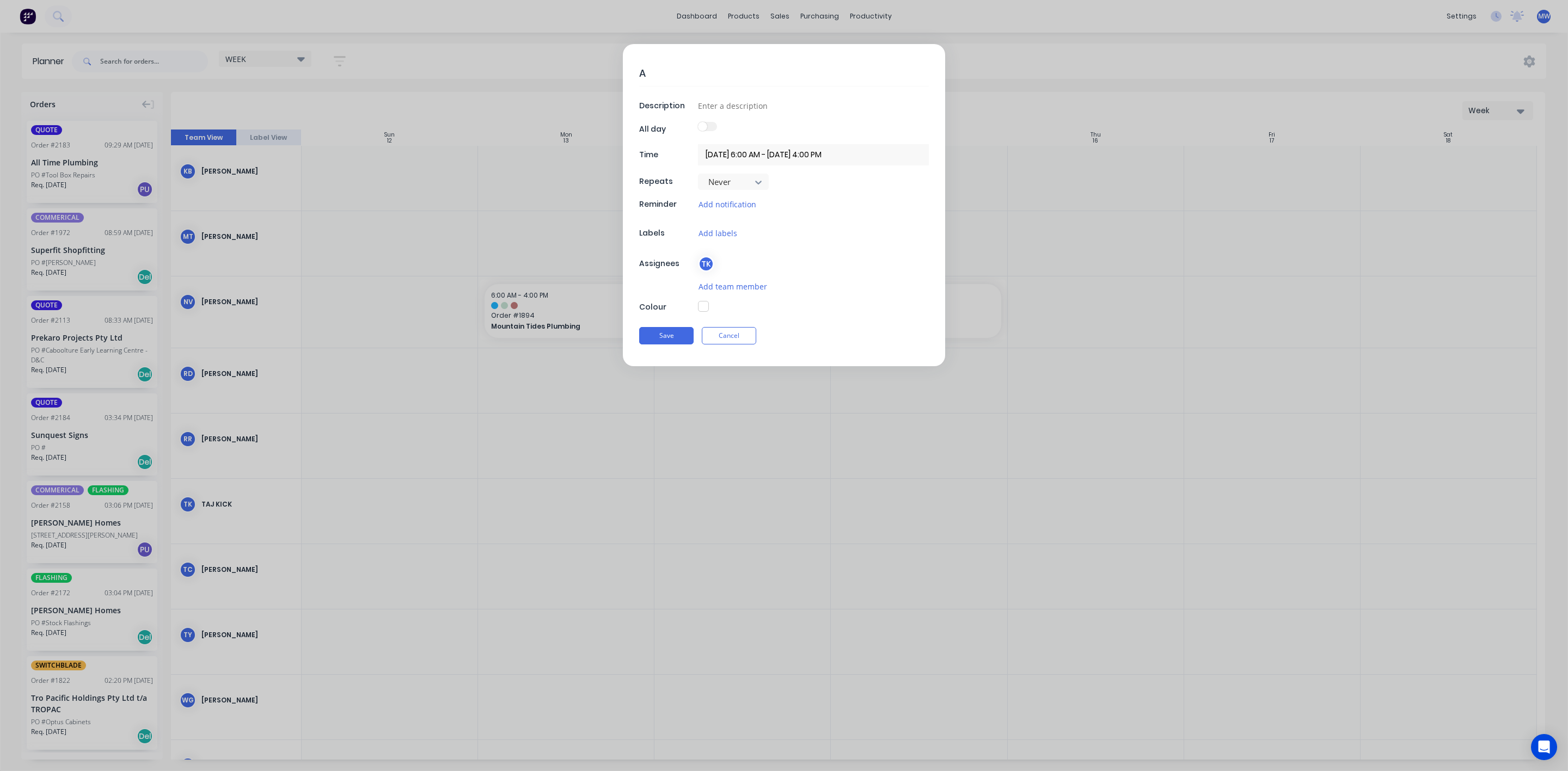
type textarea "x"
type textarea "AWA"
type textarea "x"
type textarea "AWAY"
type textarea "x"
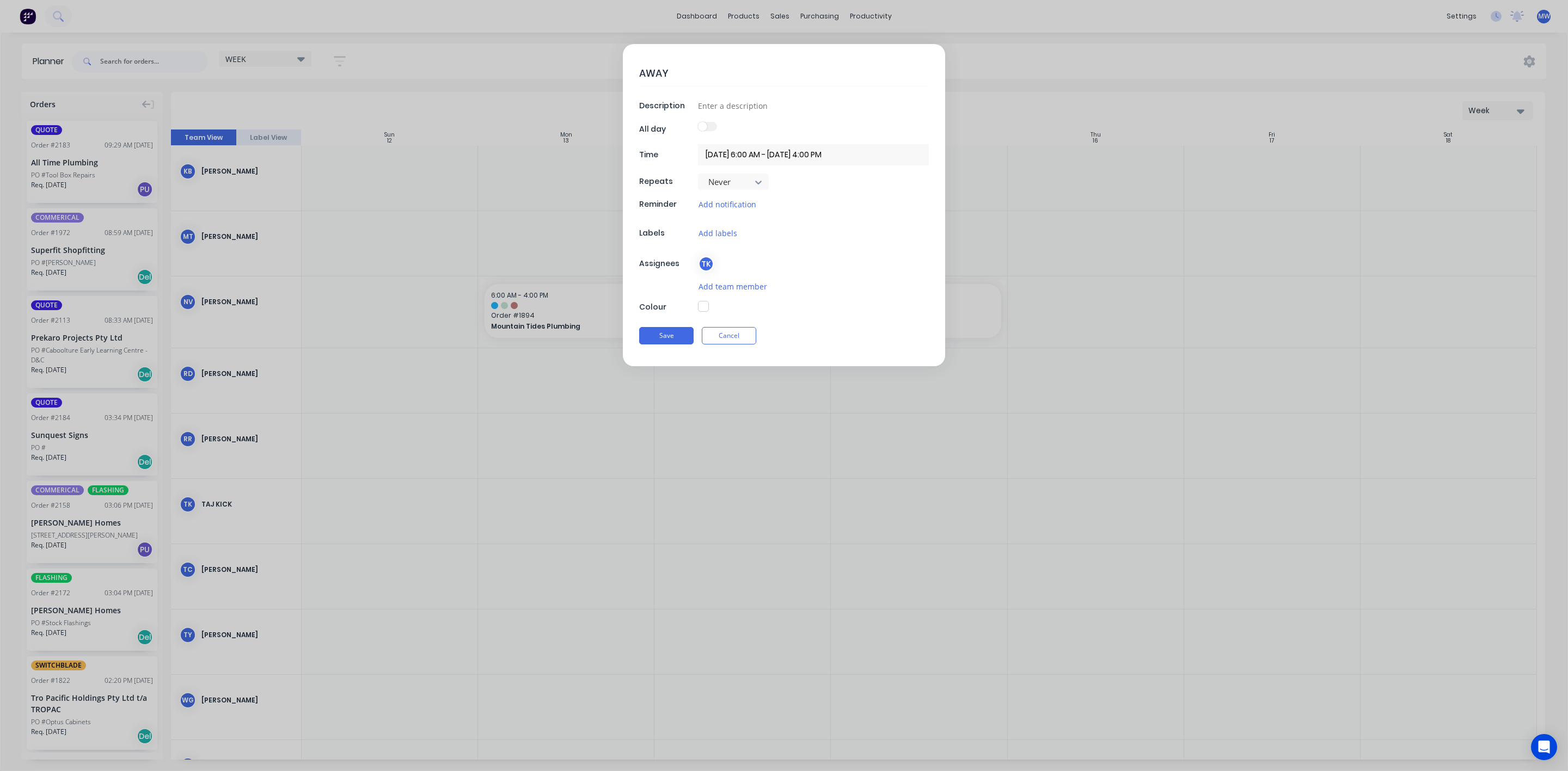
type textarea "AWAY"
type textarea "x"
type textarea "AWAY -"
type textarea "x"
type textarea "AWAY -"
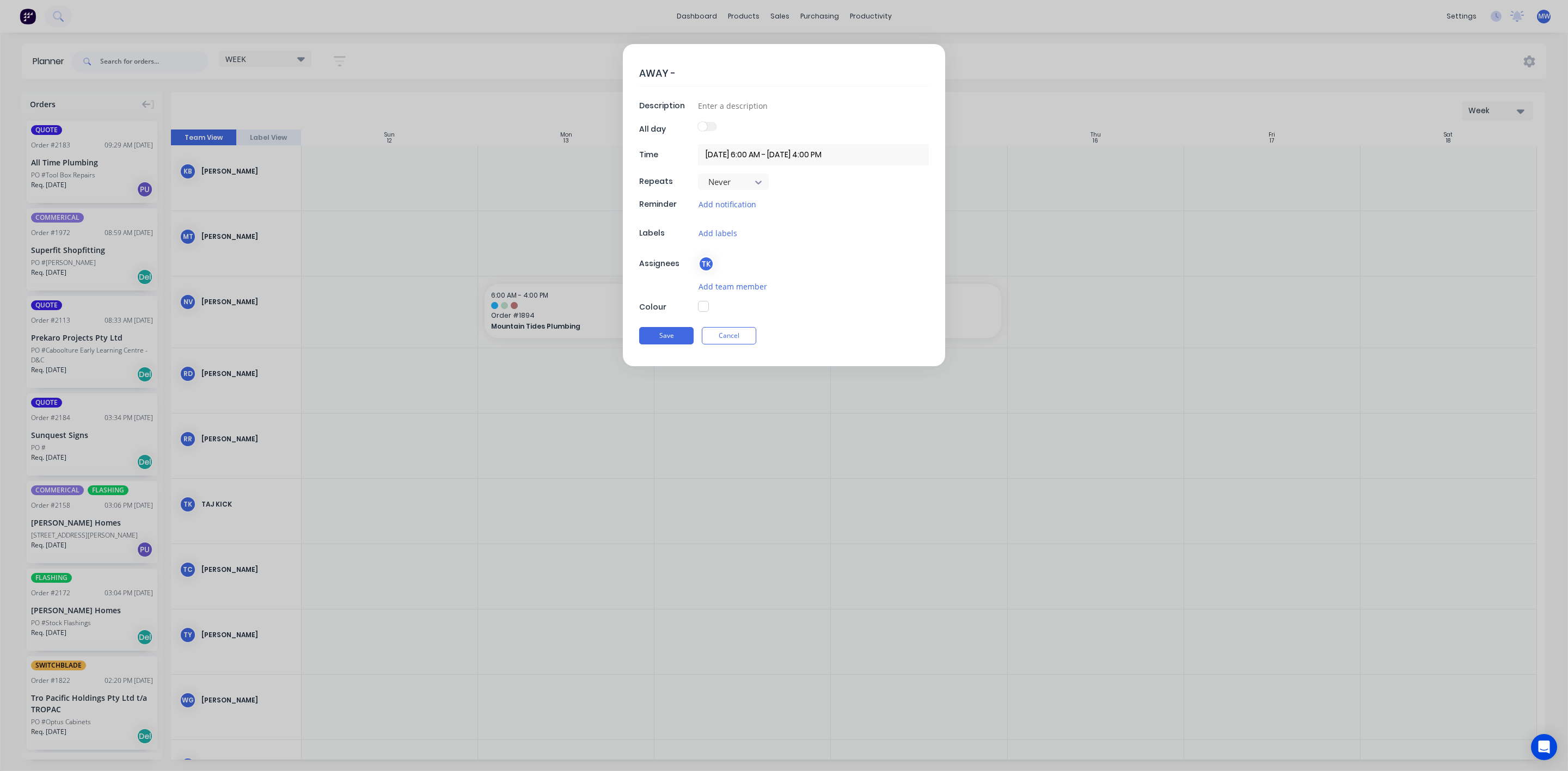
type textarea "x"
type textarea "AWAY - A"
type textarea "x"
type textarea "AWAY - AN"
type textarea "x"
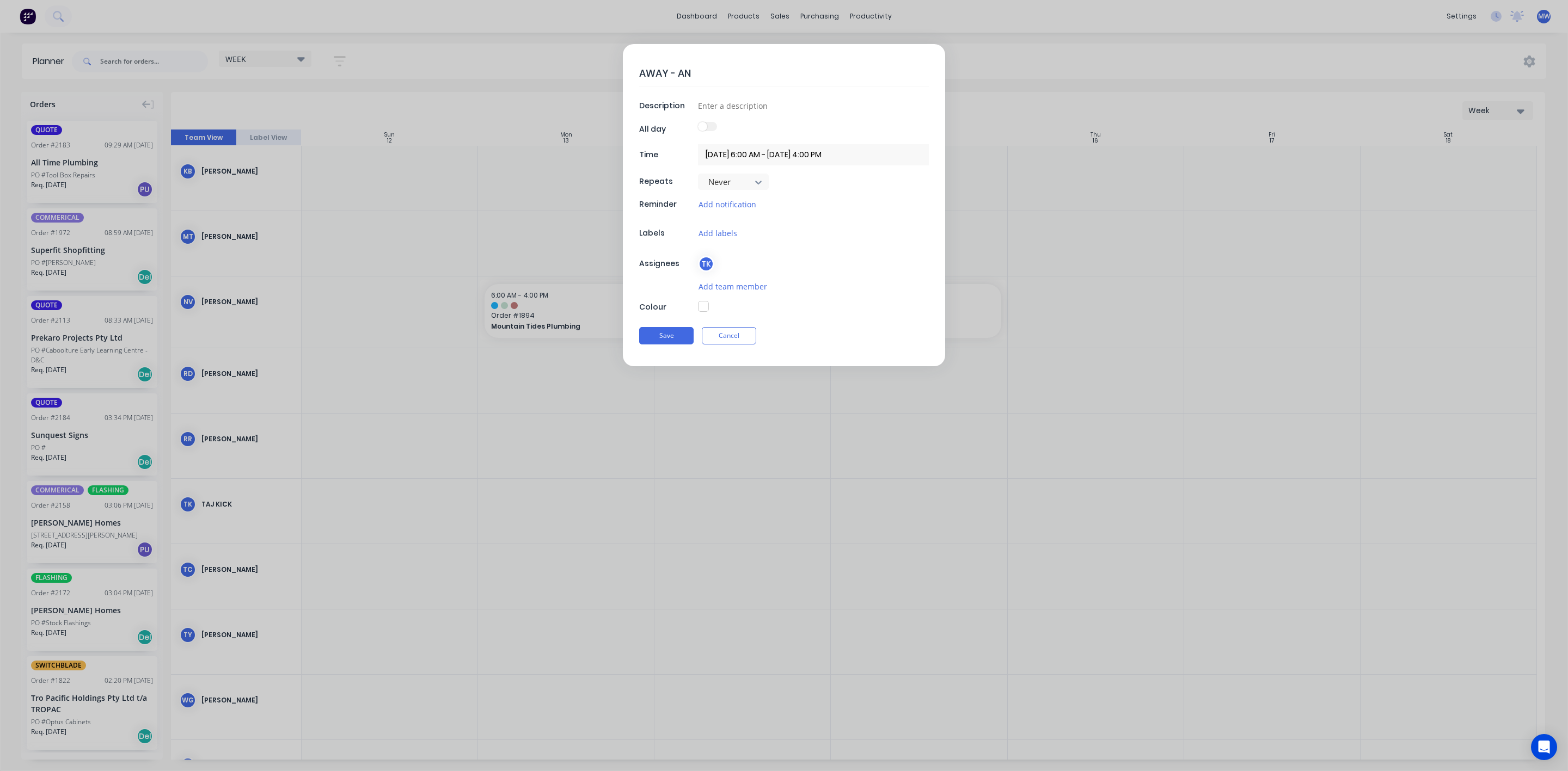
type textarea "AWAY - ANU"
type textarea "x"
type textarea "AWAY - ANUU"
type textarea "x"
type textarea "AWAY - ANUUA"
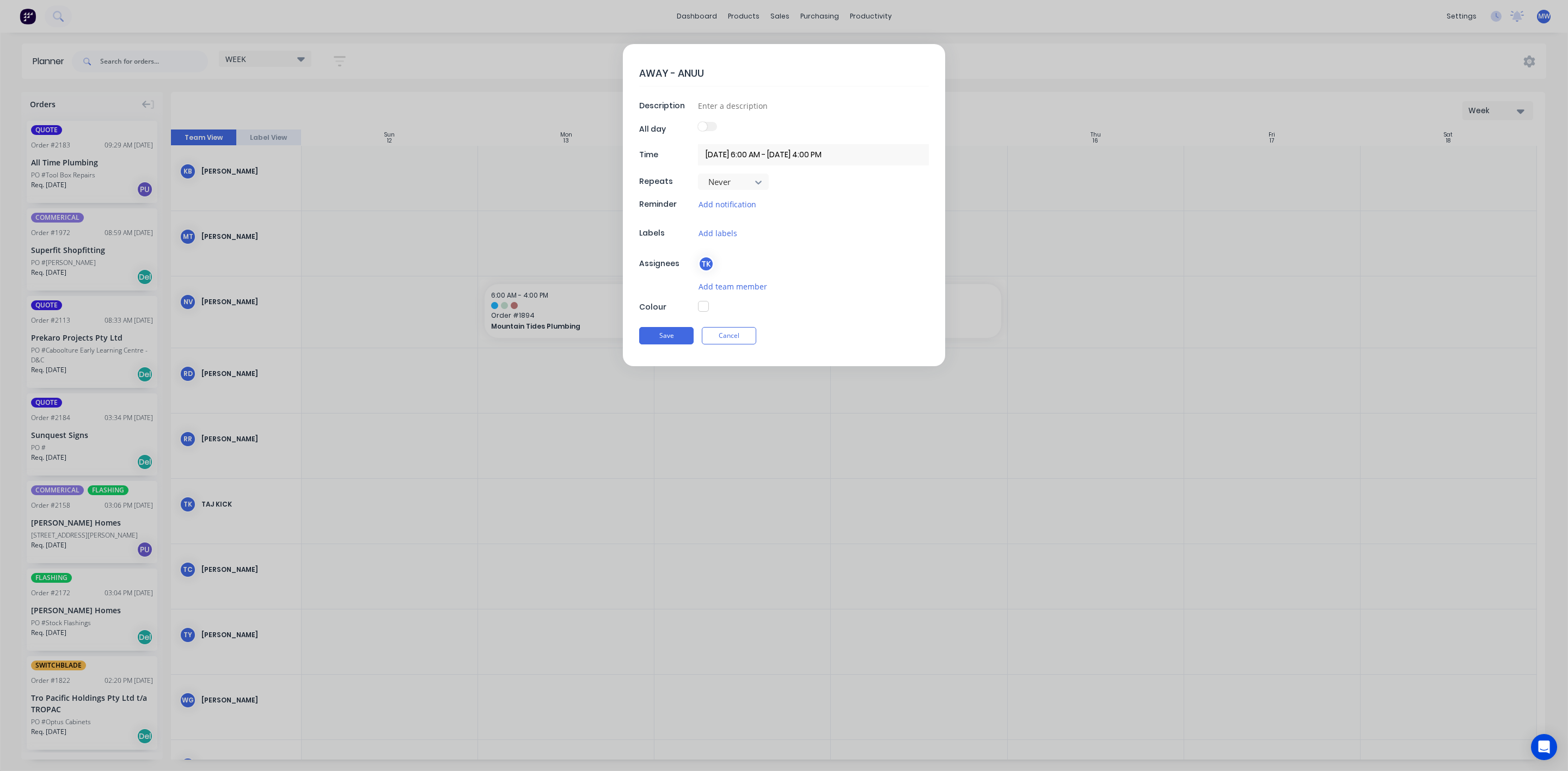
type textarea "x"
type textarea "AWAY - ANUUAL"
type textarea "x"
type textarea "AWAY - ANUUA"
type textarea "x"
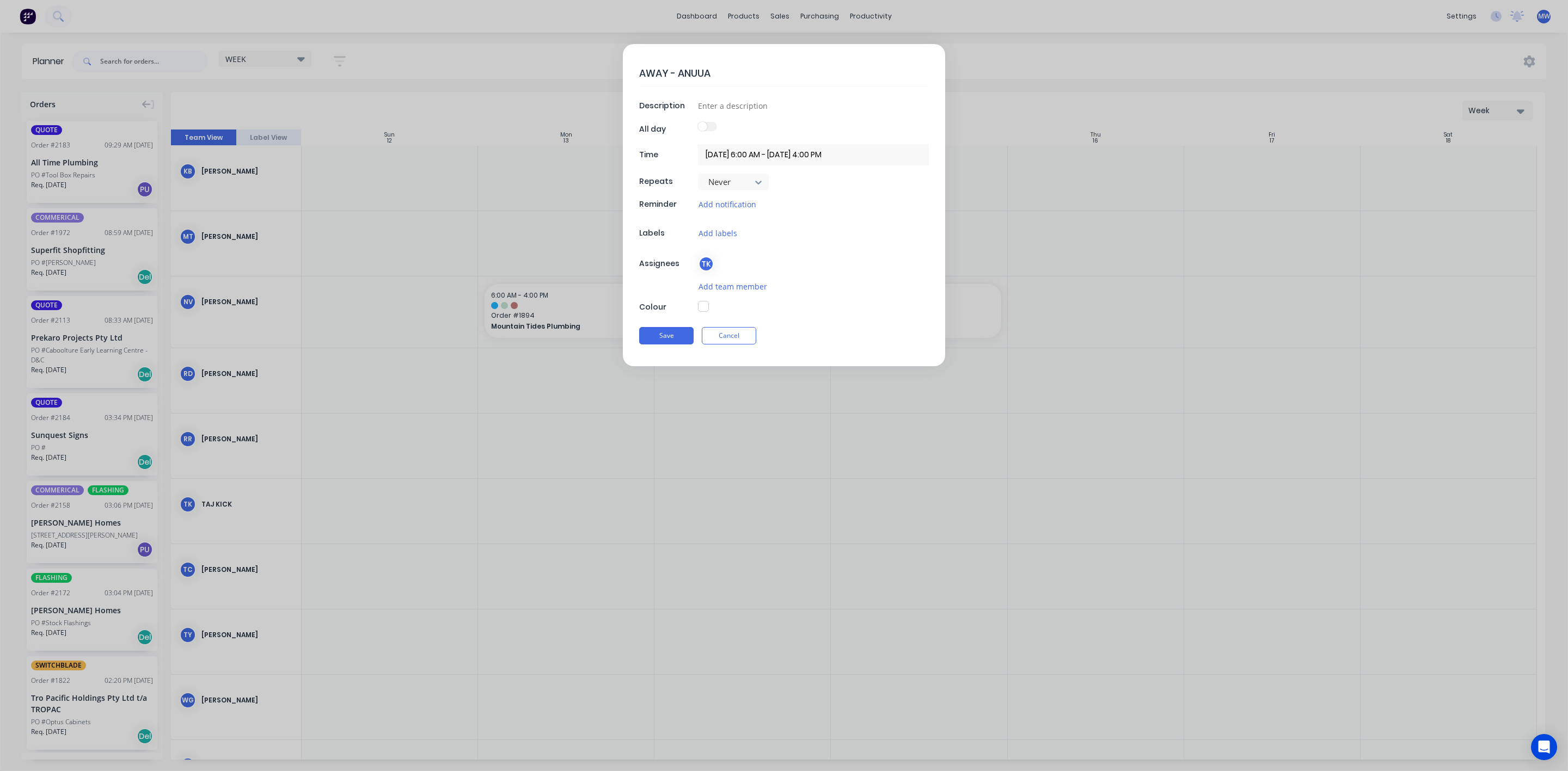
type textarea "AWAY - ANUU"
type textarea "x"
type textarea "AWAY - ANU"
type textarea "x"
type textarea "AWAY - AN"
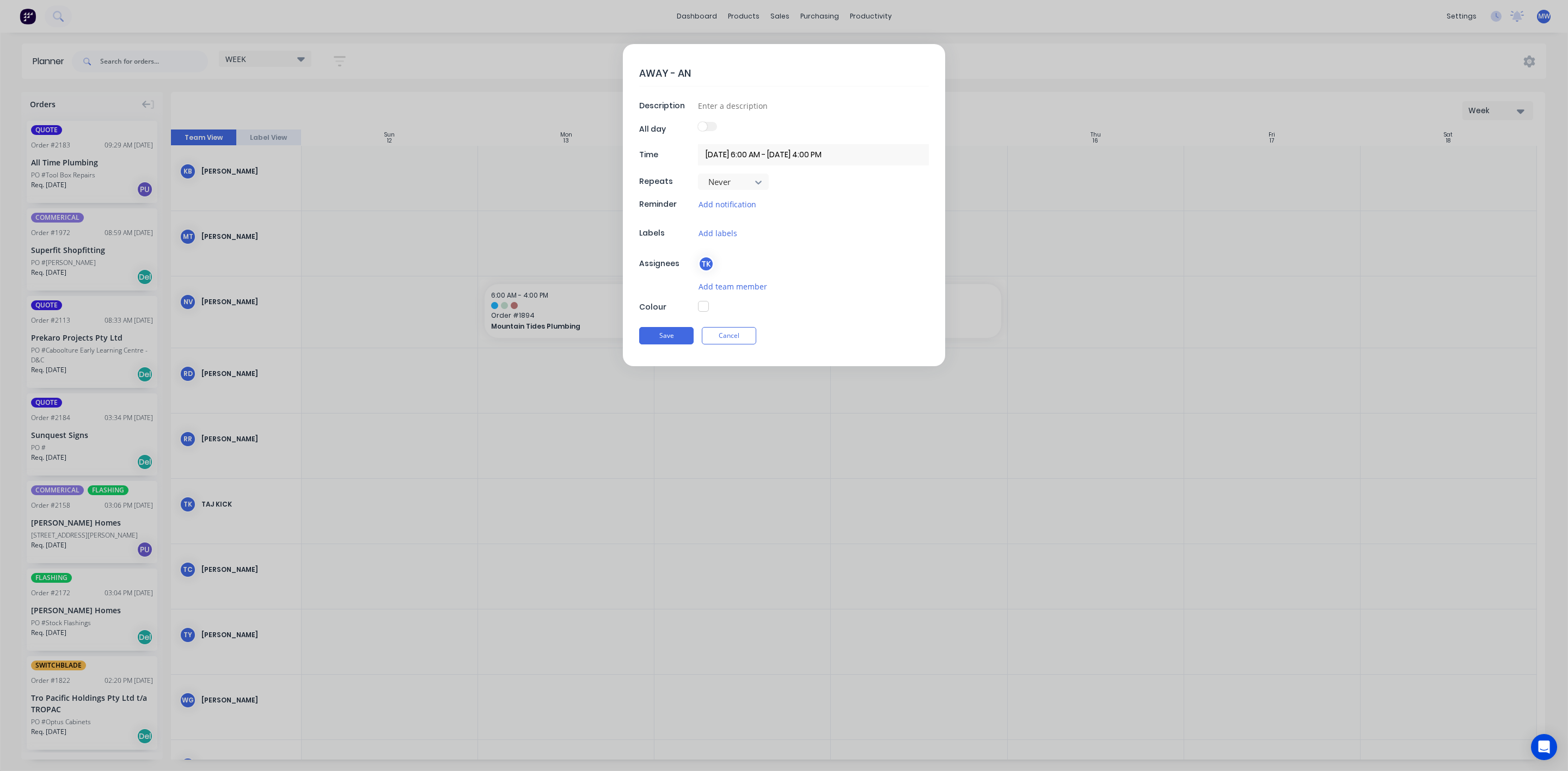
type textarea "x"
type textarea "AWAY - ANN"
type textarea "x"
type textarea "AWAY - ANNU"
type textarea "x"
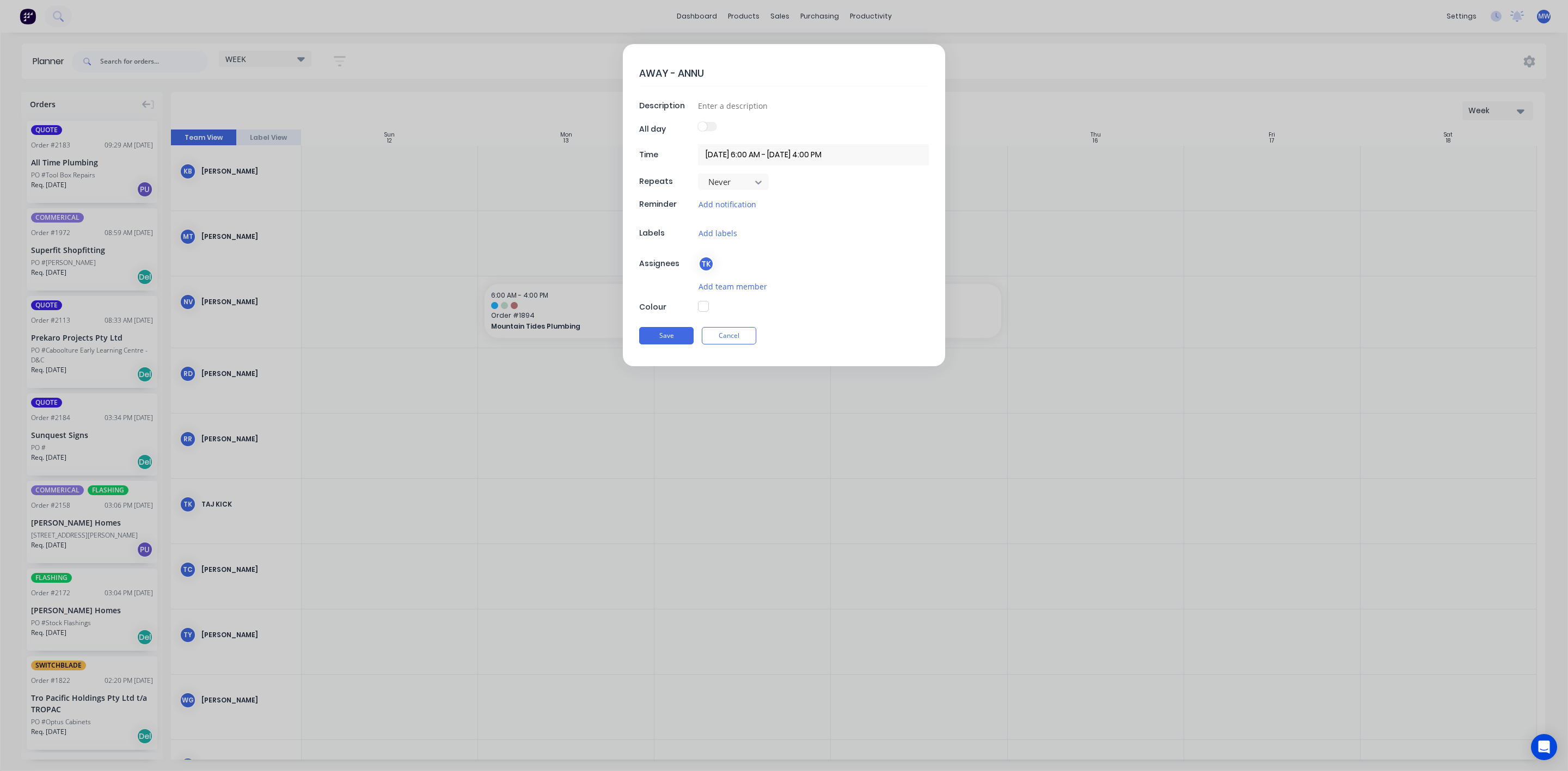
type textarea "AWAY - ANNUA"
type textarea "x"
type textarea "AWAY - ANNUAL"
type textarea "x"
type textarea "AWAY - ANNUAL"
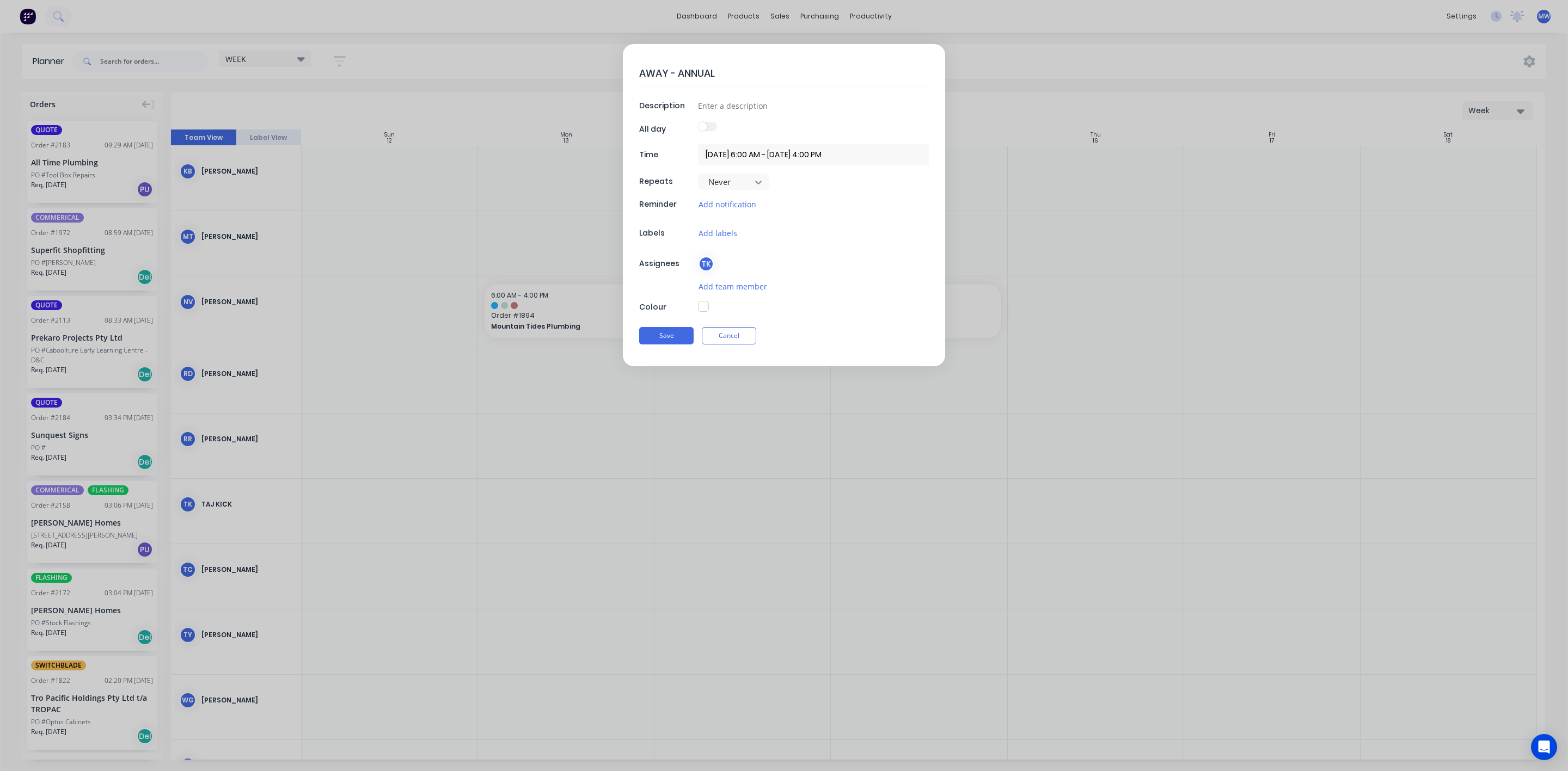
type textarea "x"
type textarea "AWAY - ANNUAL l"
type textarea "x"
type textarea "AWAY - ANNUAL"
type textarea "x"
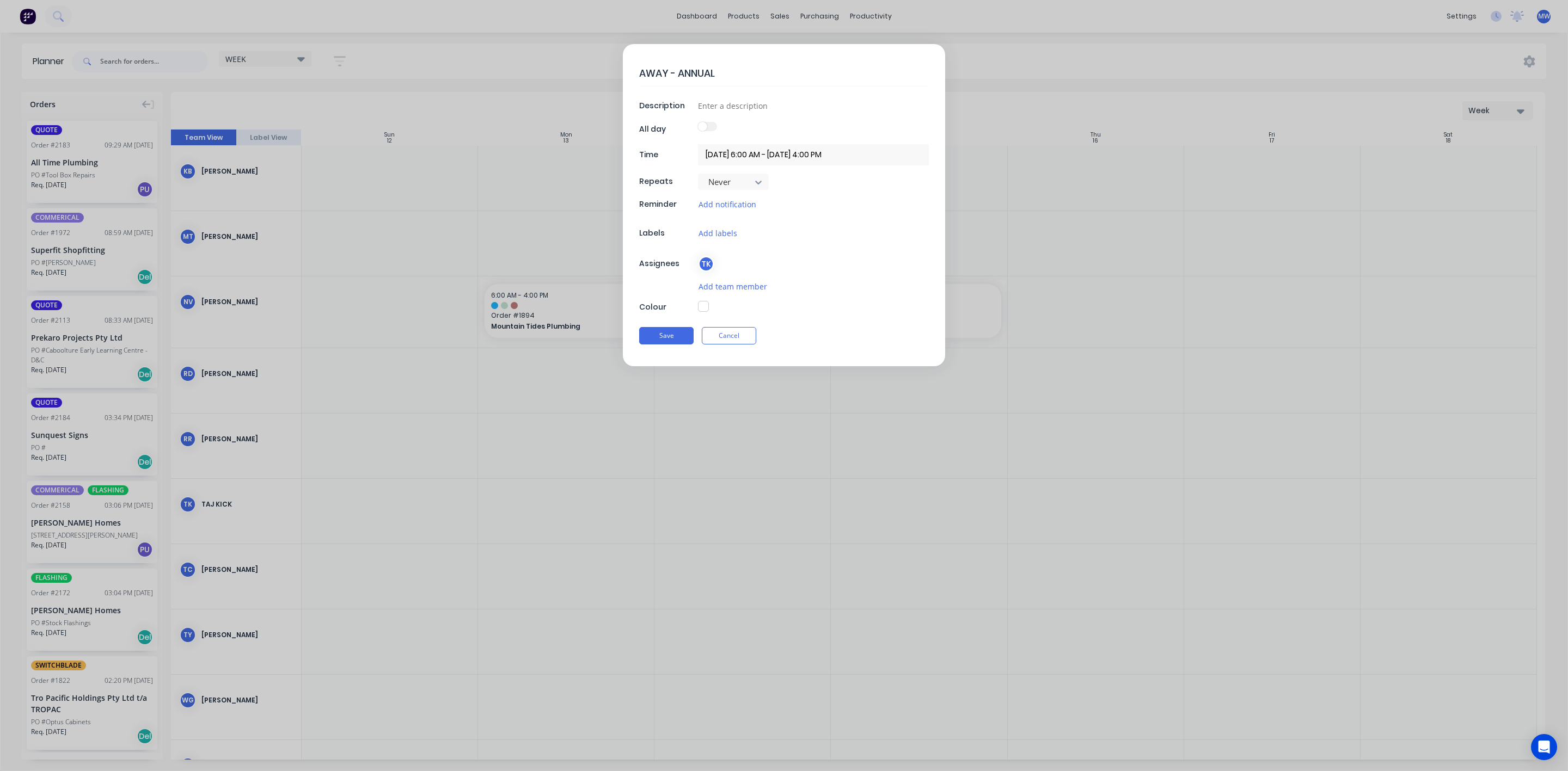
type textarea "AWAY - ANNUAL L"
type textarea "x"
type textarea "AWAY - ANNUAL LE"
type textarea "x"
type textarea "AWAY - ANNUAL LEA"
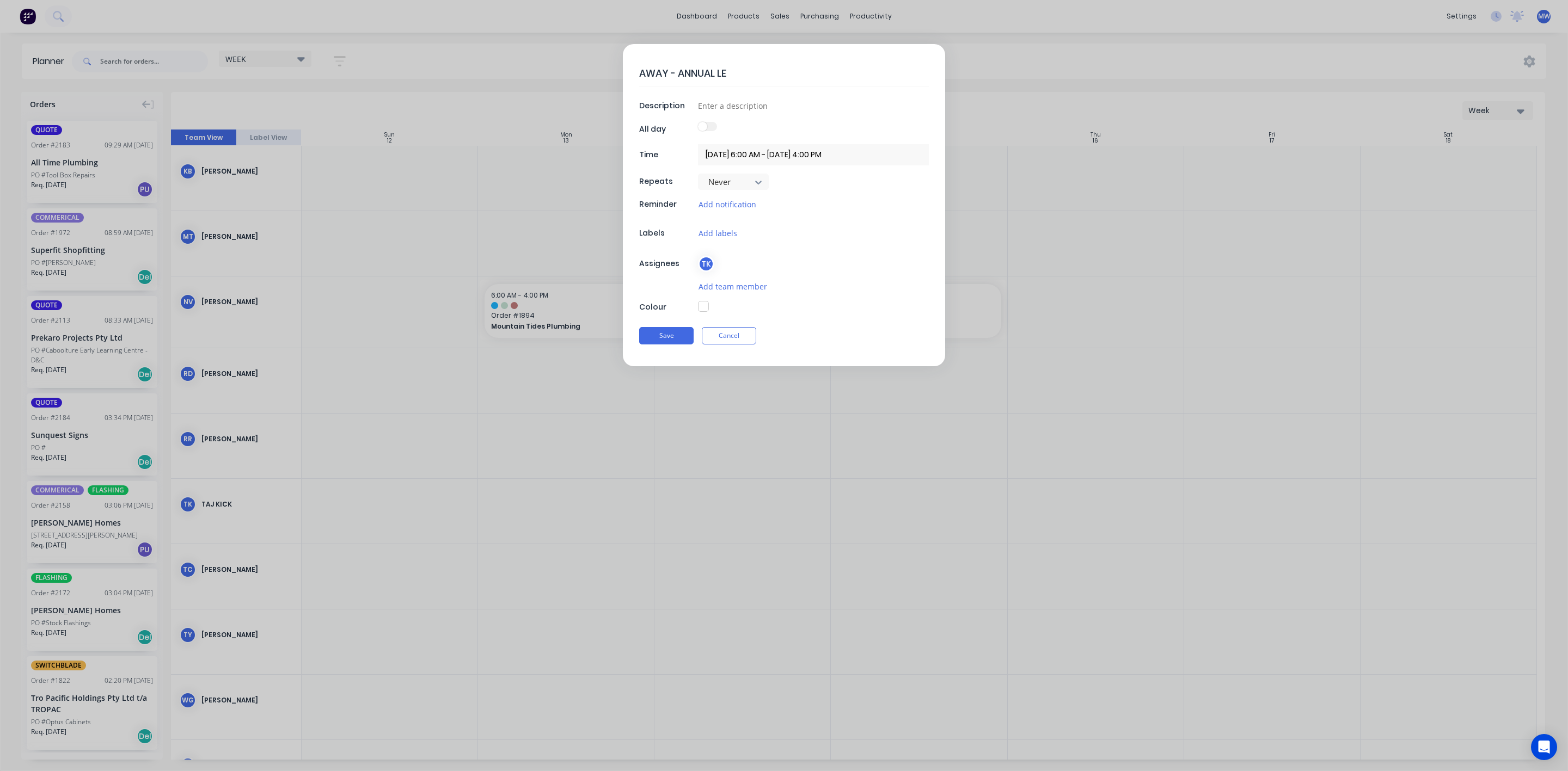
type textarea "x"
type textarea "AWAY - ANNUAL LEAE"
type textarea "x"
type textarea "AWAY - ANNUAL LEA"
type textarea "x"
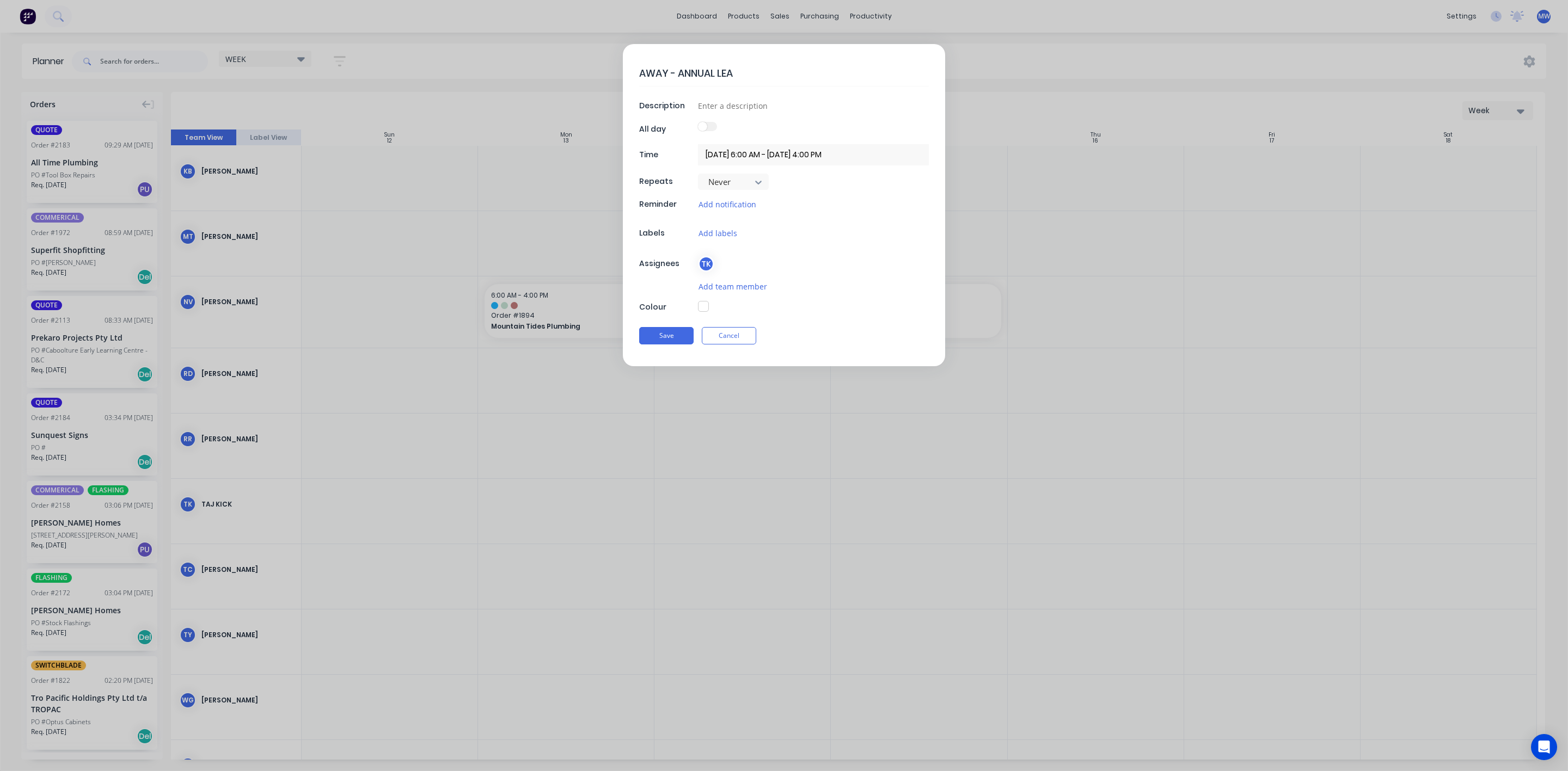
type textarea "AWAY - ANNUAL LEAC"
type textarea "x"
type textarea "AWAY - ANNUAL LEACE"
type textarea "x"
type textarea "AWAY - ANNUAL LEAC"
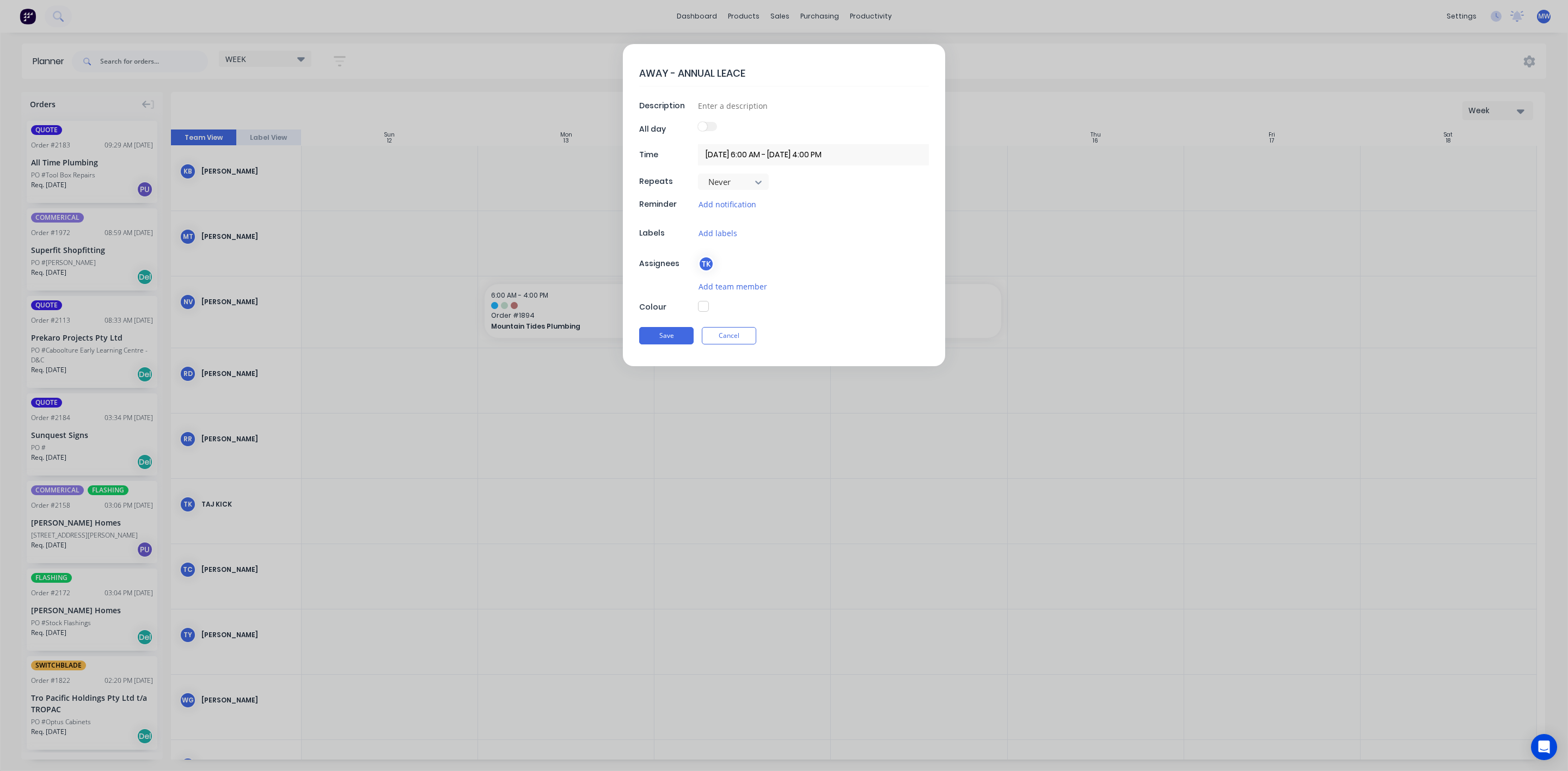
type textarea "x"
type textarea "AWAY - ANNUAL LEA"
type textarea "x"
type textarea "AWAY - ANNUAL LEAV"
type textarea "x"
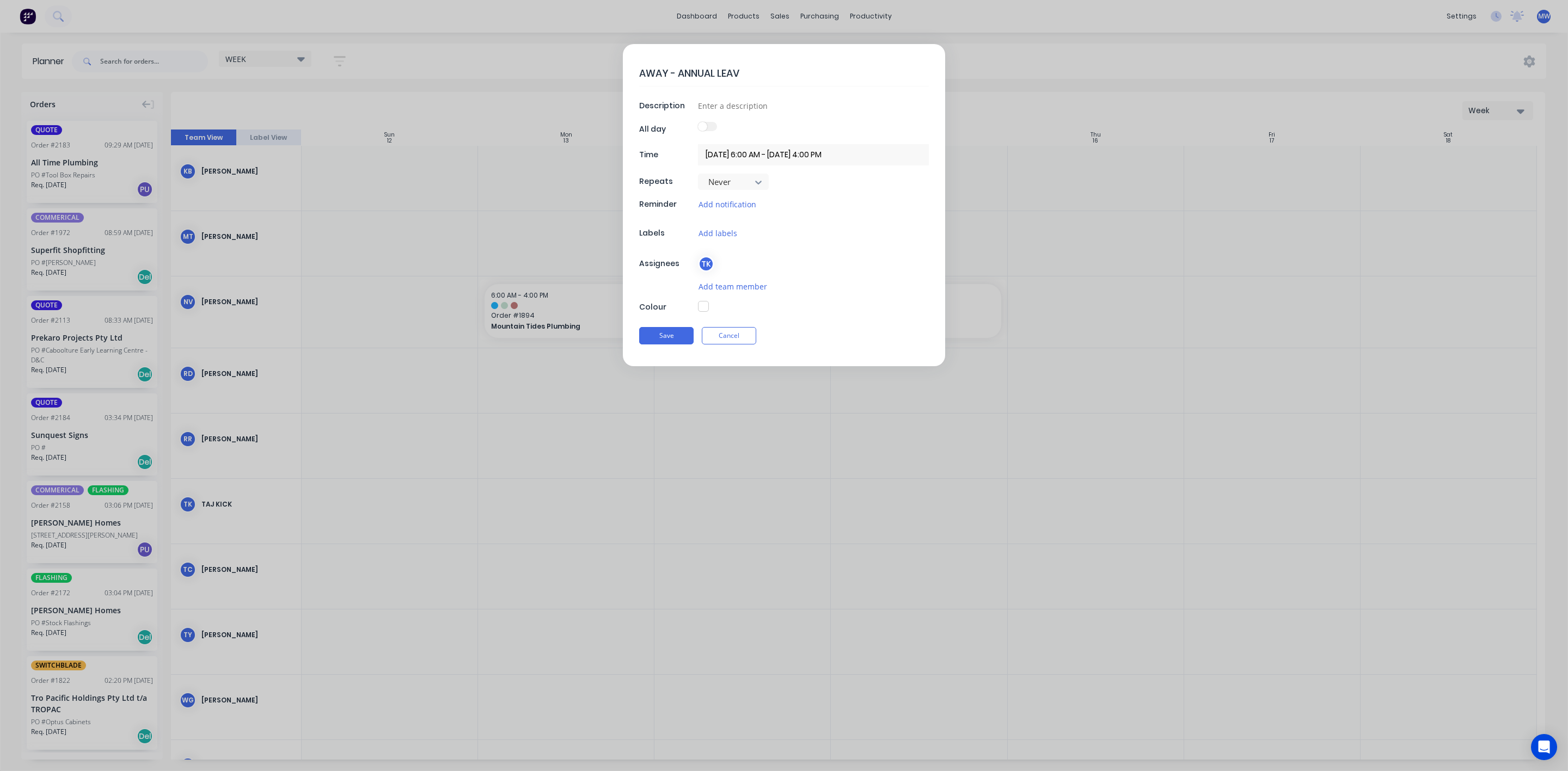
type textarea "AWAY - ANNUAL LEAVE"
type textarea "x"
type textarea "AWAY - ANNUAL LEAVE"
type textarea "x"
type textarea "tAWAY - ANNUAL LEAVE"
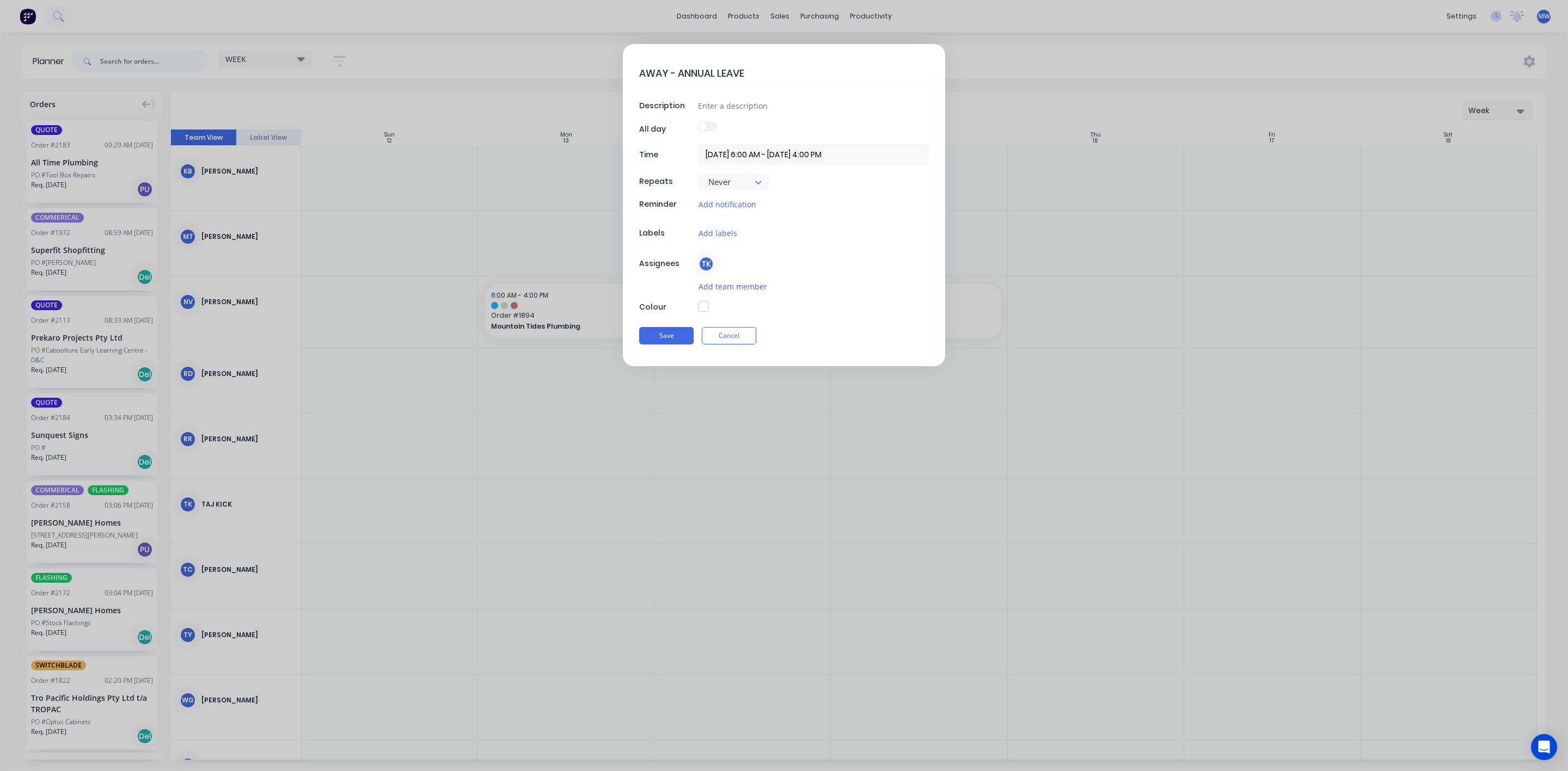
type textarea "x"
type textarea "AWAY - ANNUAL LEAVE"
type textarea "x"
type textarea "TAWAY - ANNUAL LEAVE"
type textarea "x"
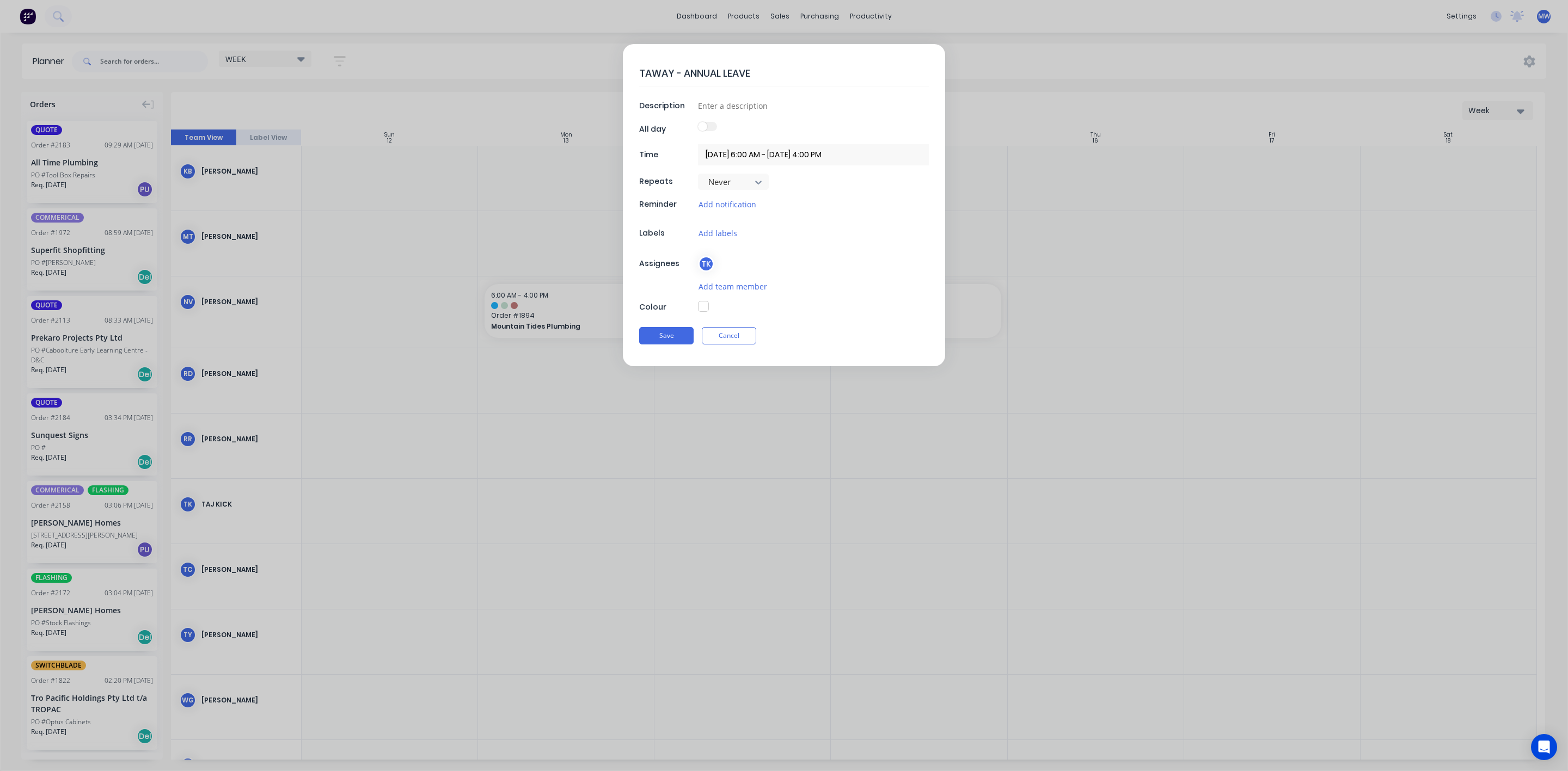
type textarea "TAAWAY - ANNUAL LEAVE"
type textarea "x"
type textarea "TAJAWAY - ANNUAL LEAVE"
type textarea "x"
type textarea "TAJ AWAY - ANNUAL LEAVE"
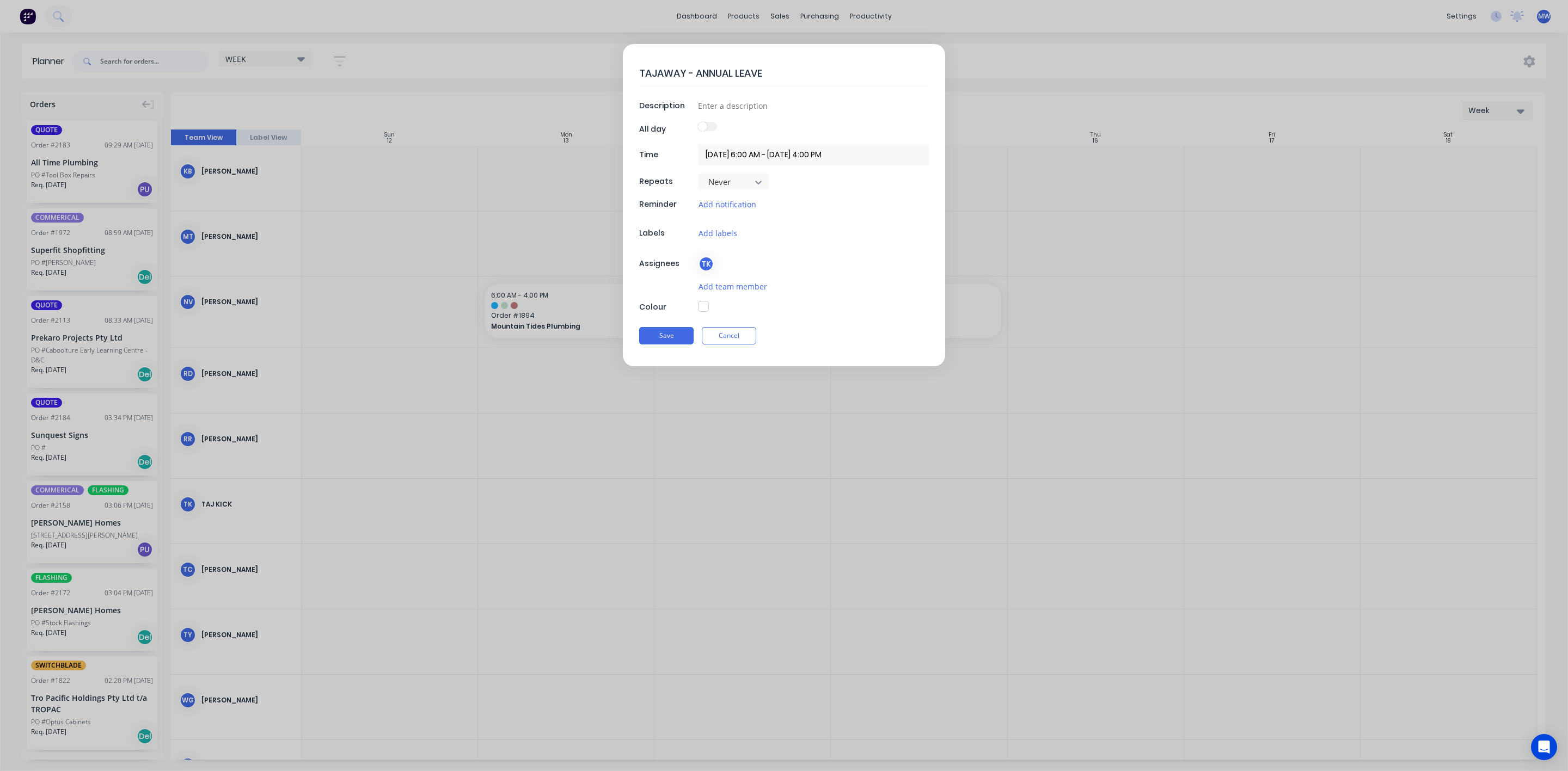
type textarea "x"
type textarea "TAJ -AWAY - ANNUAL LEAVE"
type textarea "x"
type textarea "TAJ - AWAY - ANNUAL LEAVE"
type textarea "x"
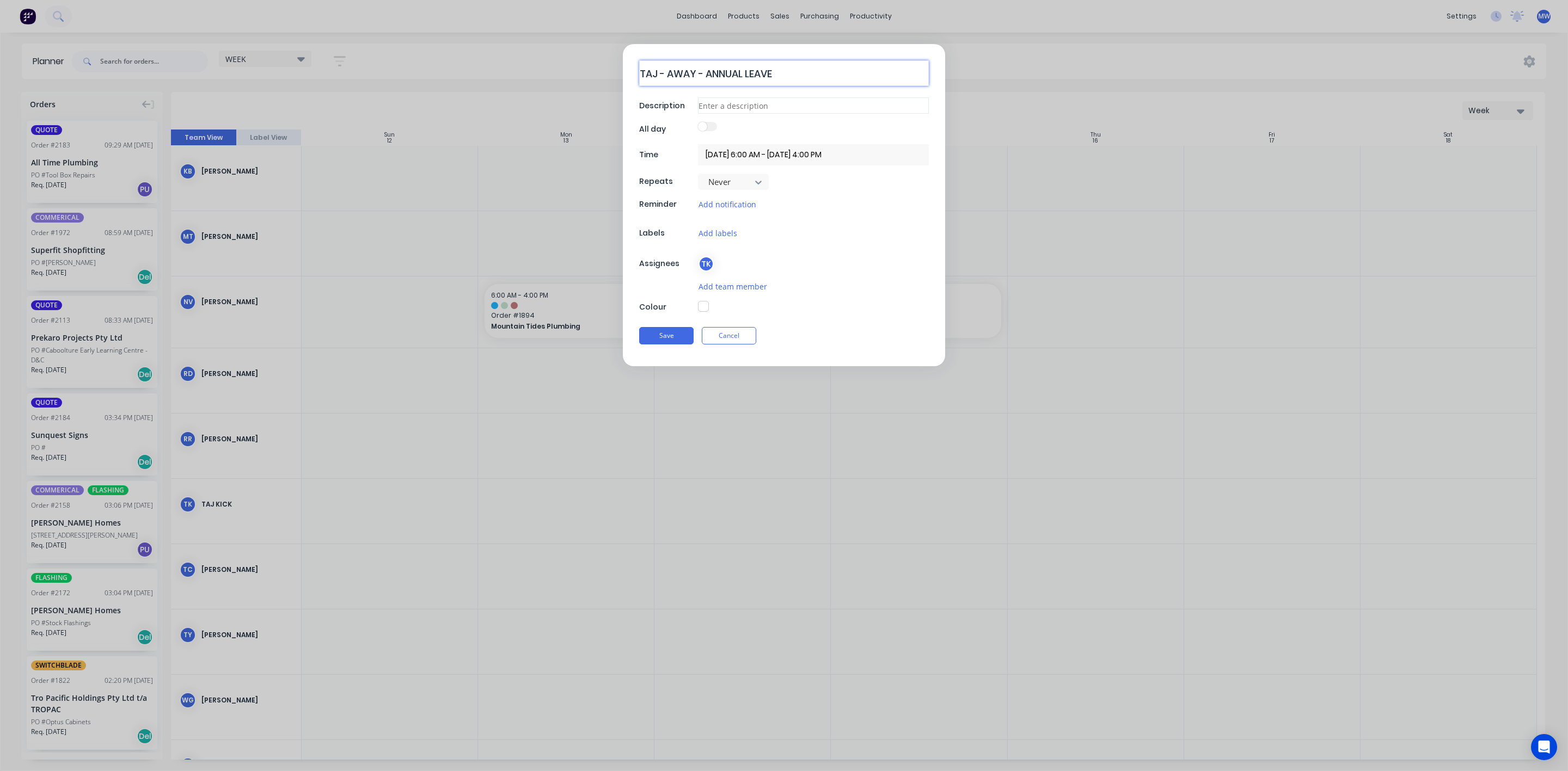
type textarea "TAJ - AWAY - ANNUAL LEAVE"
type textarea "x"
click at [731, 105] on input at bounding box center [813, 106] width 231 height 16
type input "P"
type textarea "x"
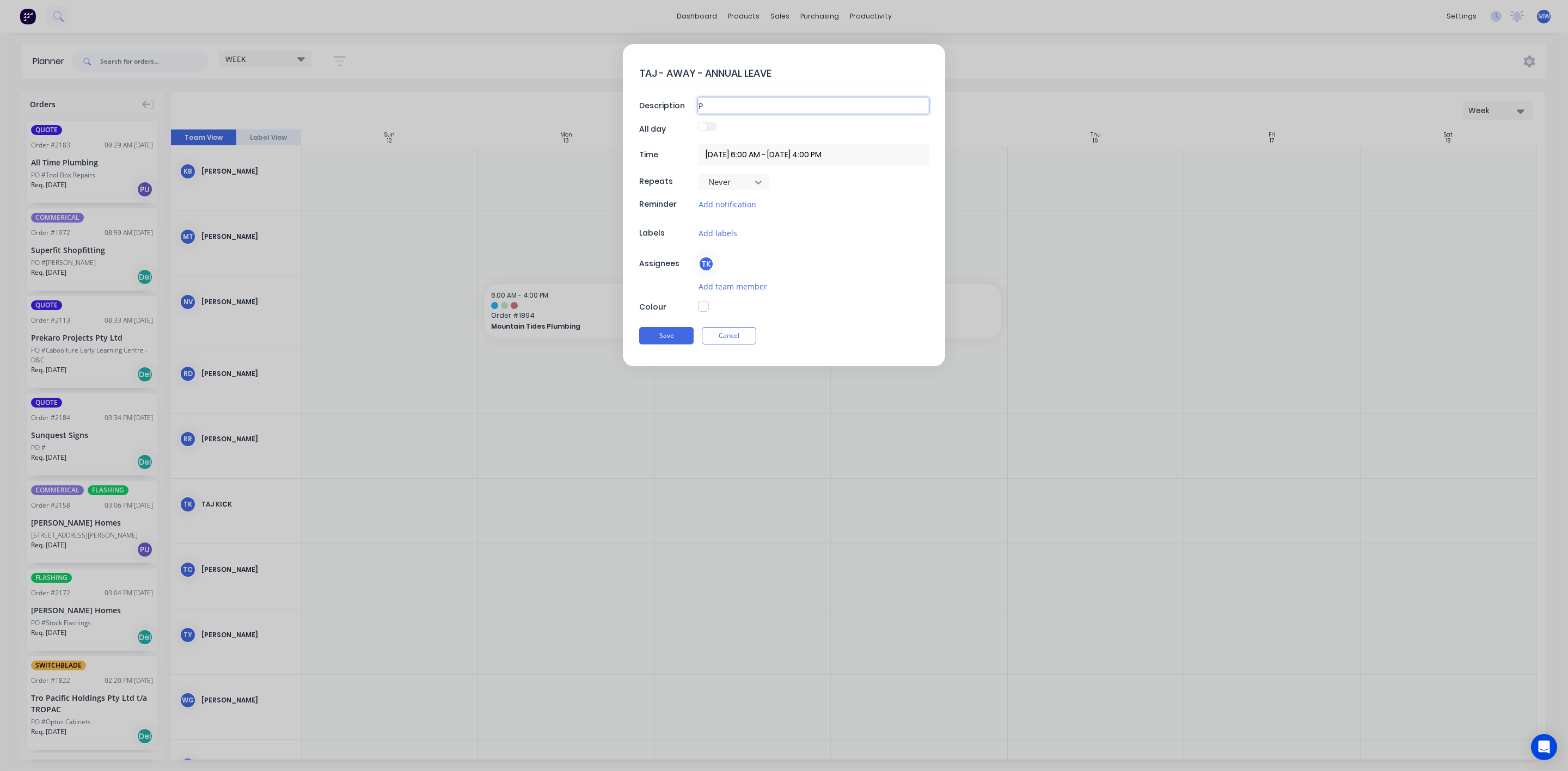
type input "PH"
type textarea "x"
type input "PHI"
type textarea "x"
type input "PHIL"
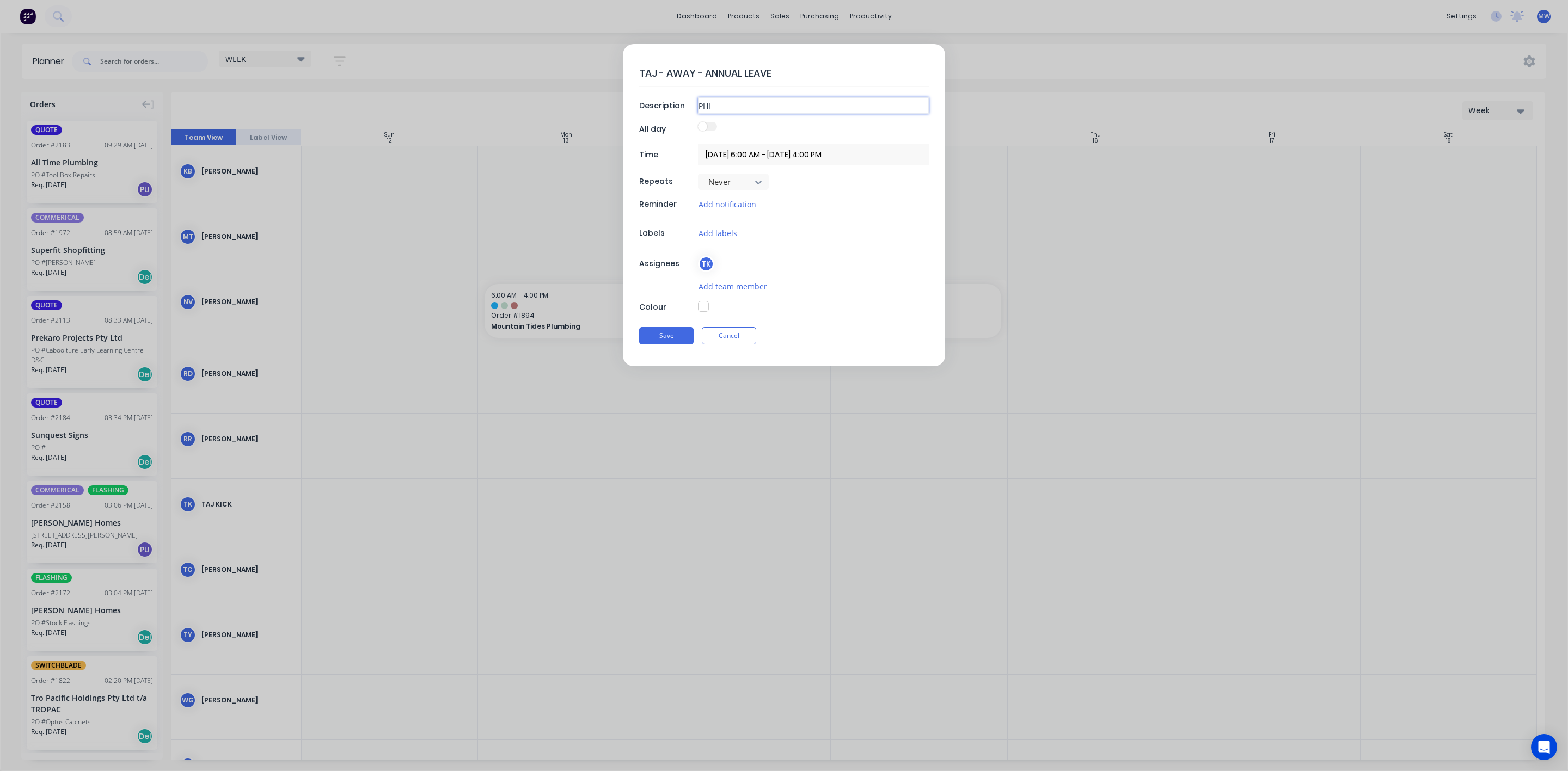
type textarea "x"
type input "PHILL"
type textarea "x"
type input "PHILLI"
type textarea "x"
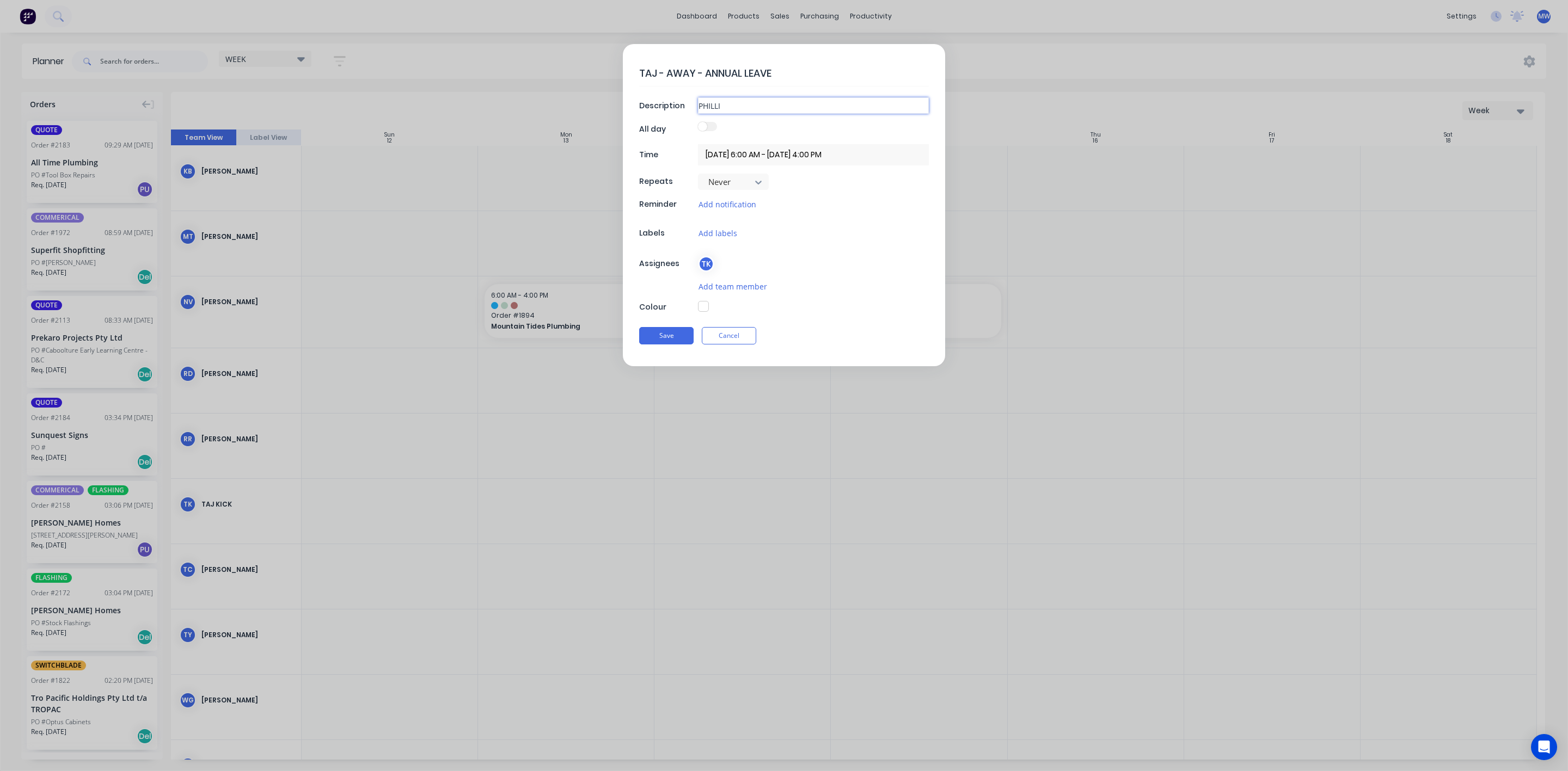
type input "PHILLIP"
type textarea "x"
type input "PHILLIP"
type textarea "x"
type input "PHILLIP I"
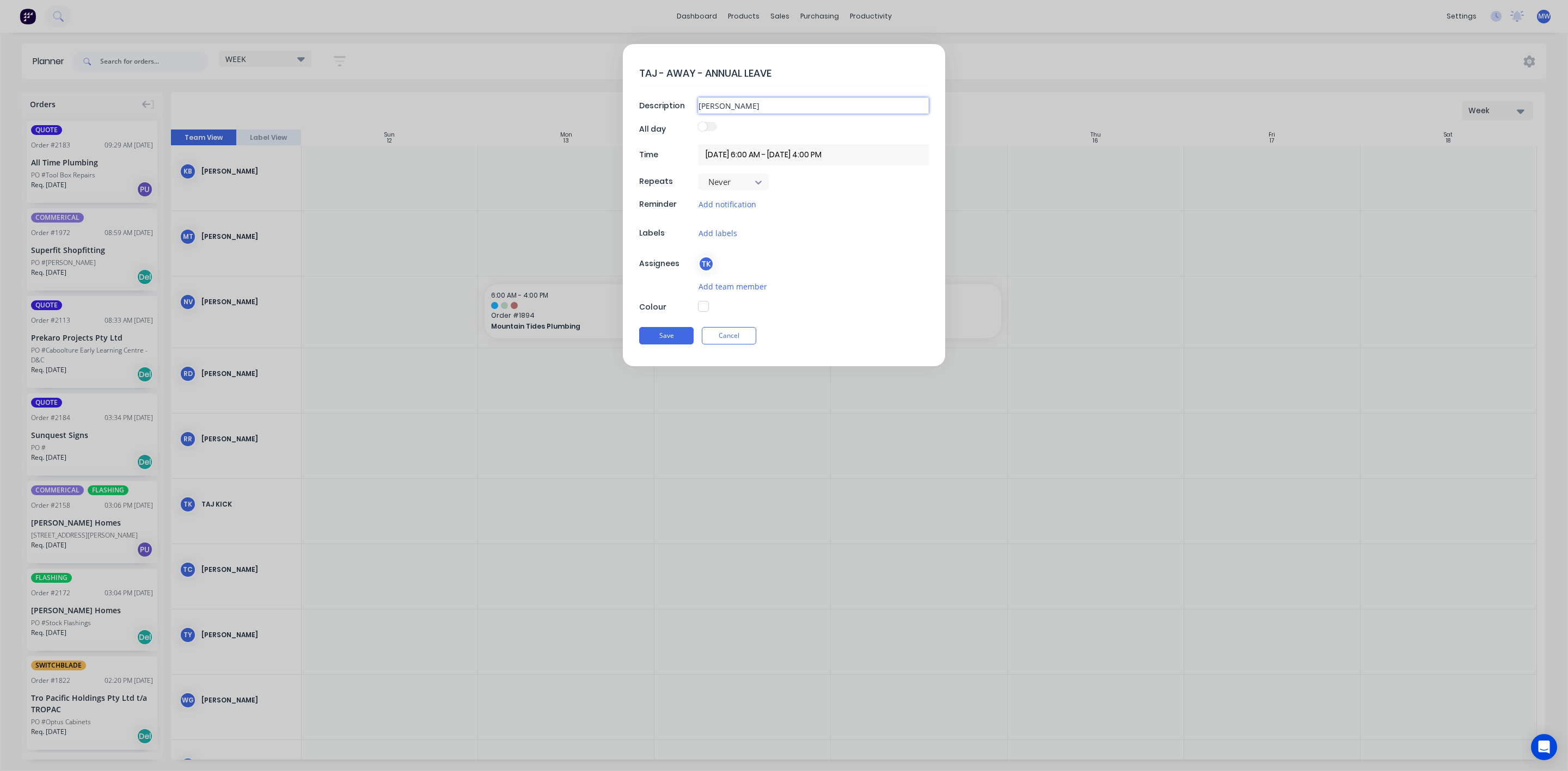
type textarea "x"
type input "PHILLIP IS"
type textarea "x"
type input "PHILLIP ISL"
type textarea "x"
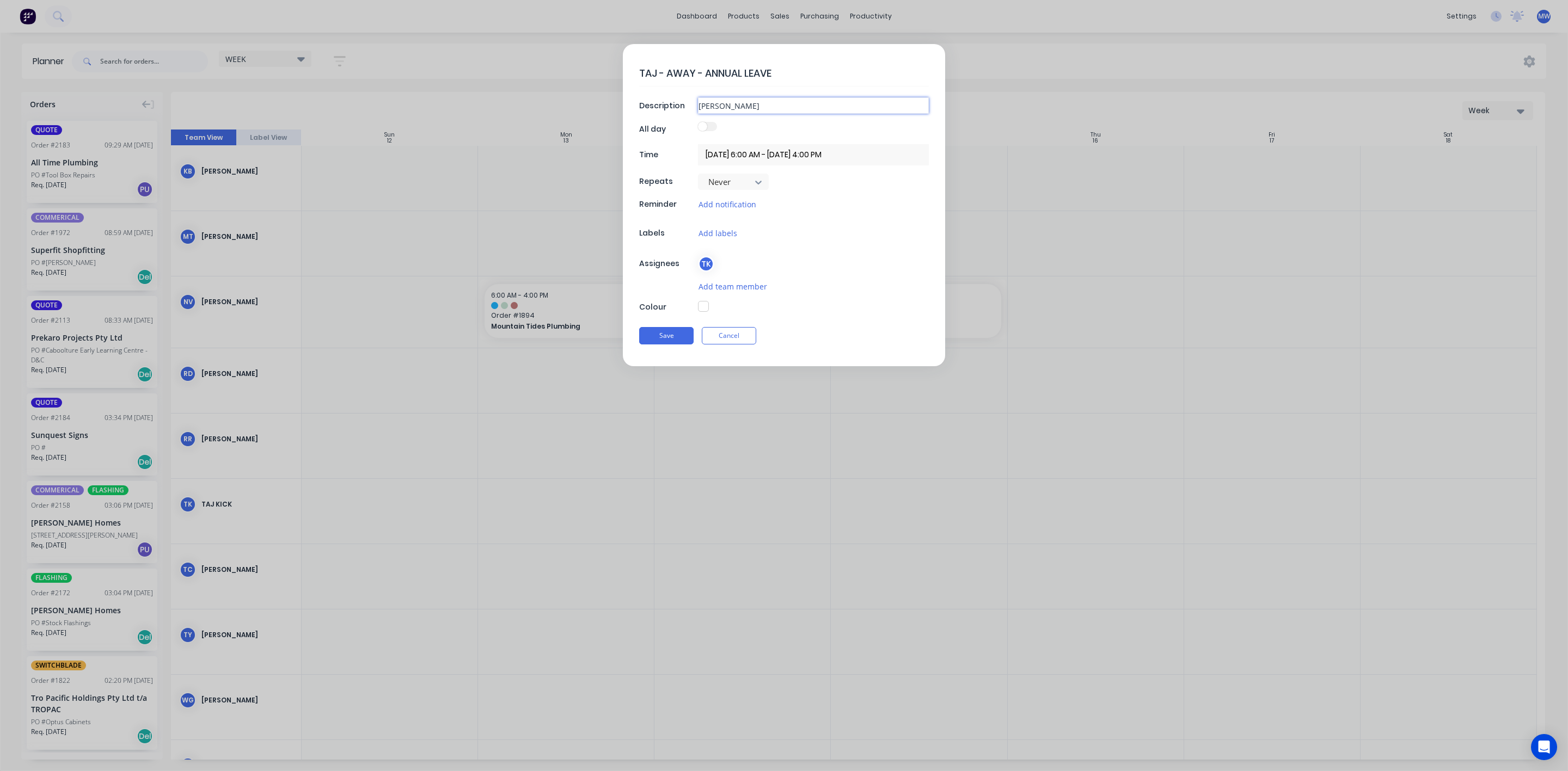
type input "PHILLIP ISLA"
type textarea "x"
type input "PHILLIP ISLAN"
type textarea "x"
type input "PHILLIP ISLAND"
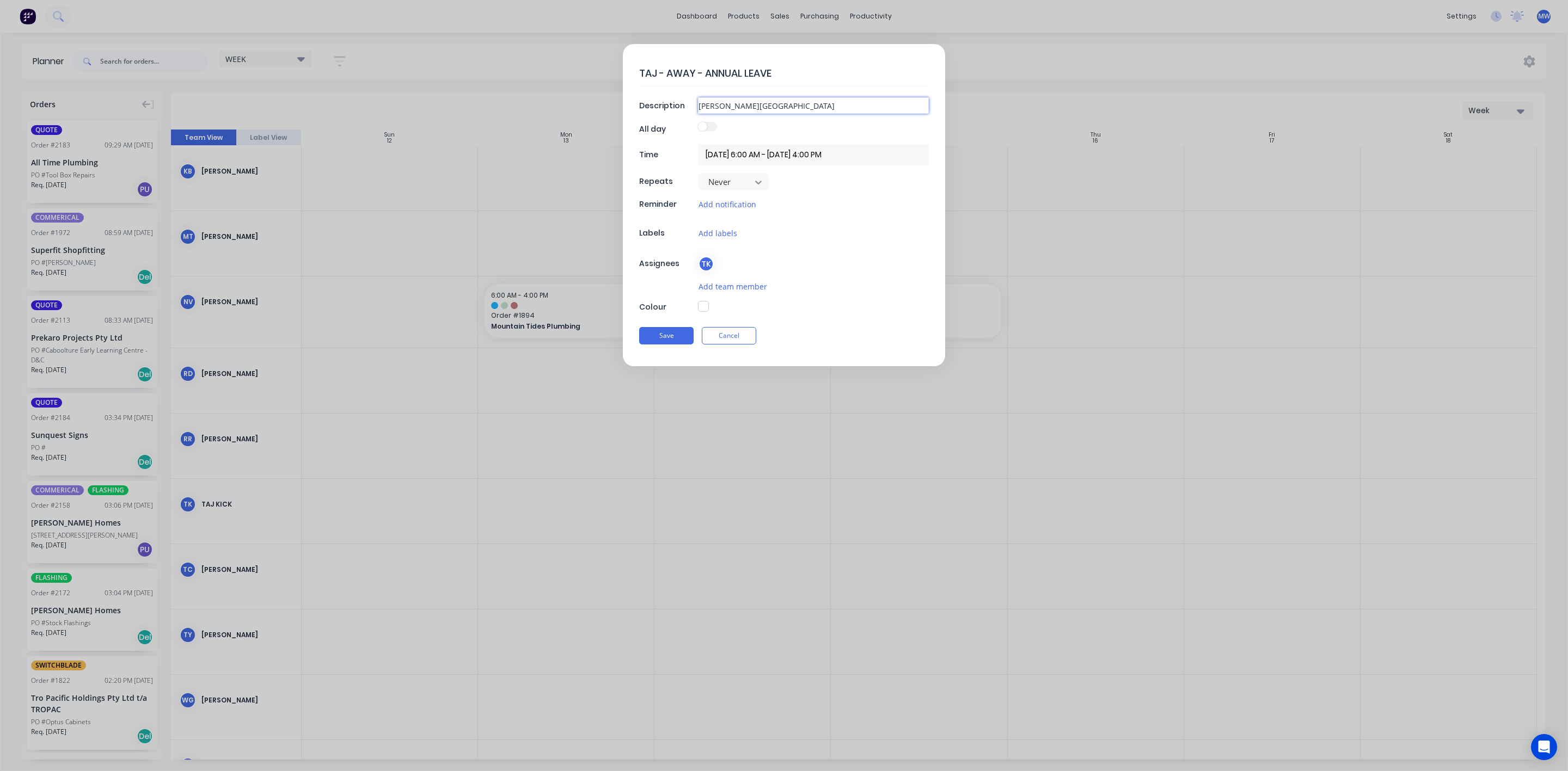
type textarea "x"
type input "PHILLIP ISLAND"
type textarea "x"
type input "PHILLIP ISLAND -"
type textarea "x"
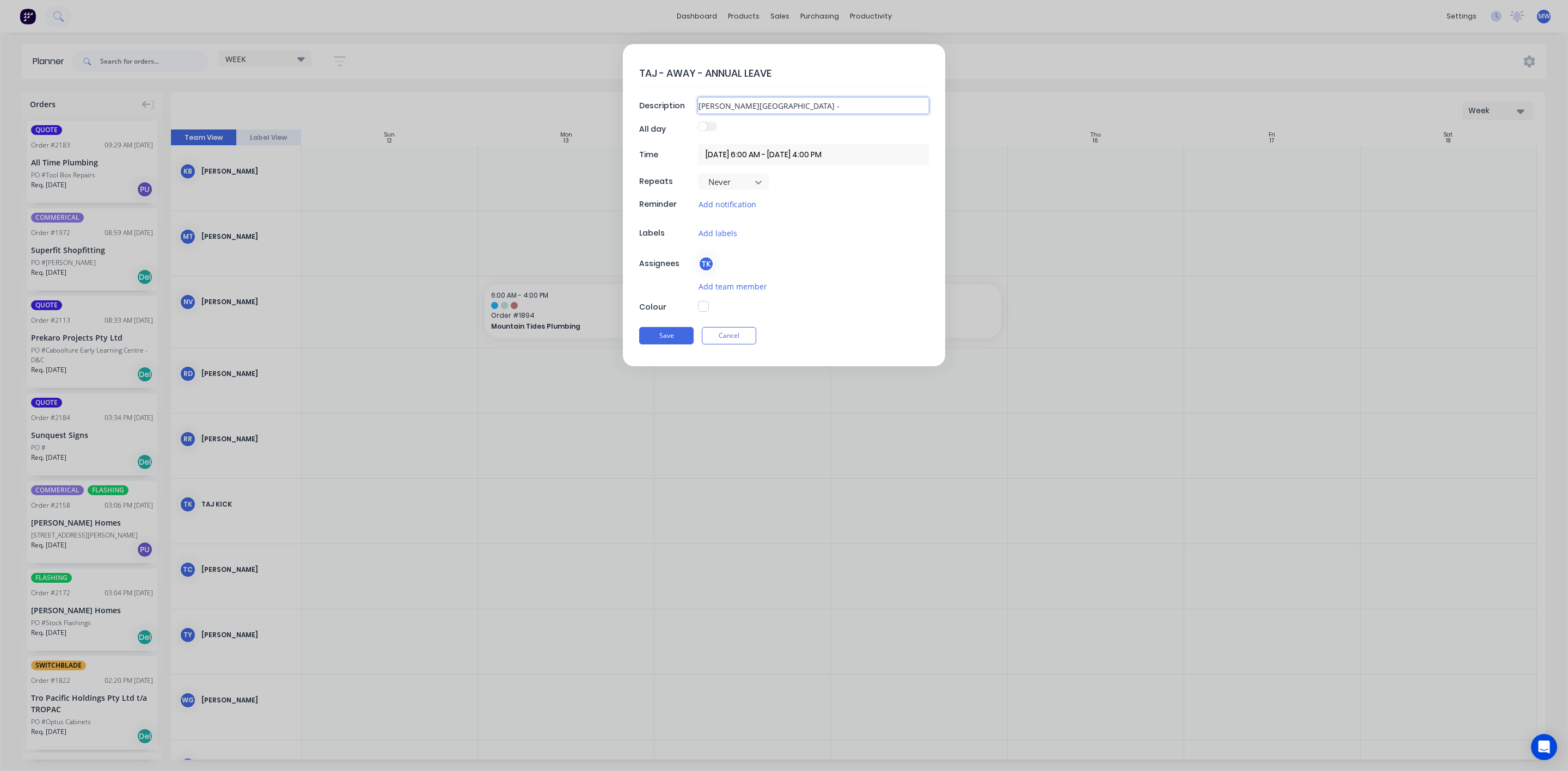
type input "PHILLIP ISLAND -"
type textarea "x"
type input "PHILLIP ISLAND - M"
type textarea "x"
type input "PHILLIP ISLAND - MOP"
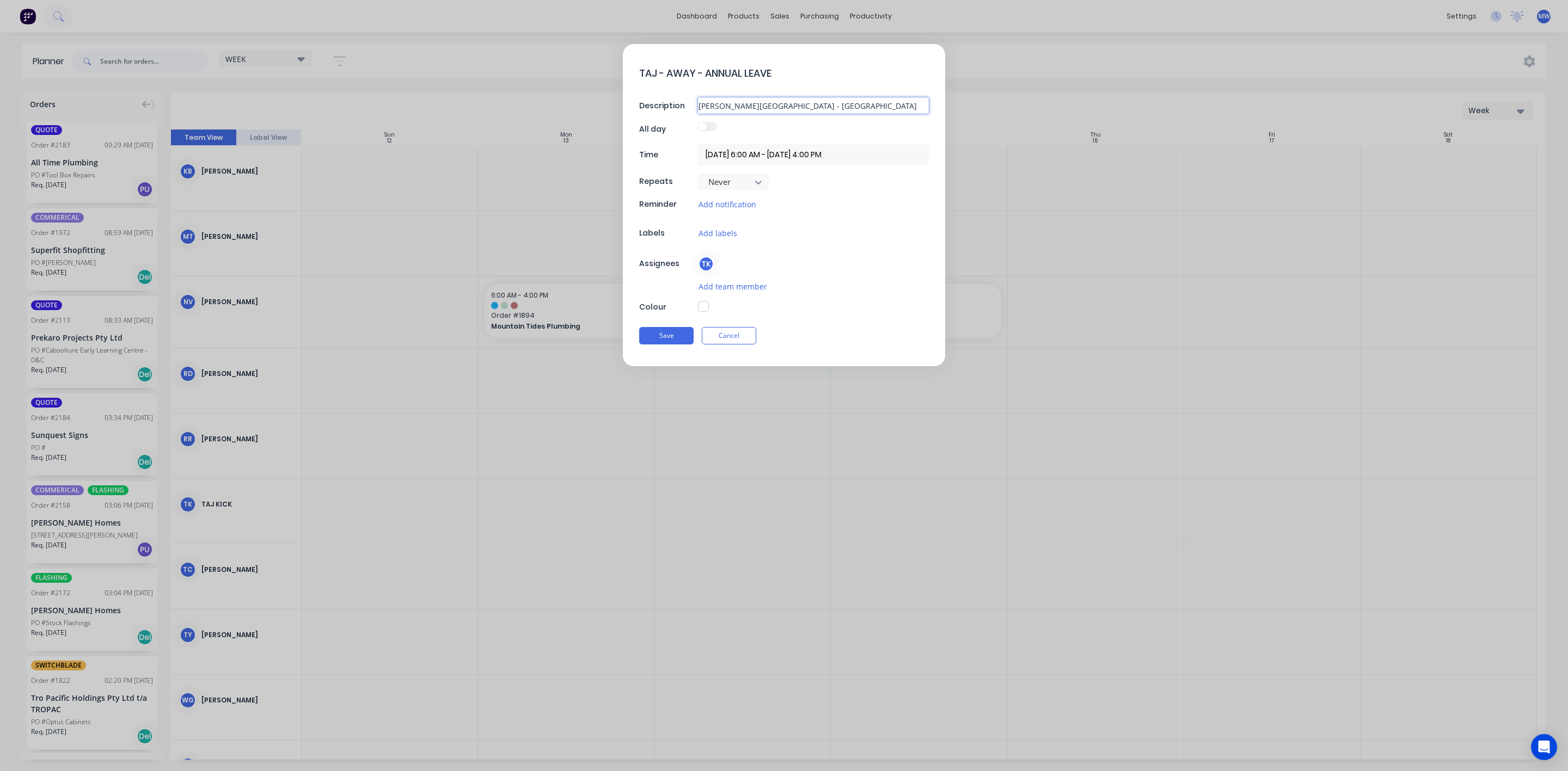
type textarea "x"
type input "PHILLIP ISLAND - MOPT"
type textarea "x"
type input "PHILLIP ISLAND - MOP"
type textarea "x"
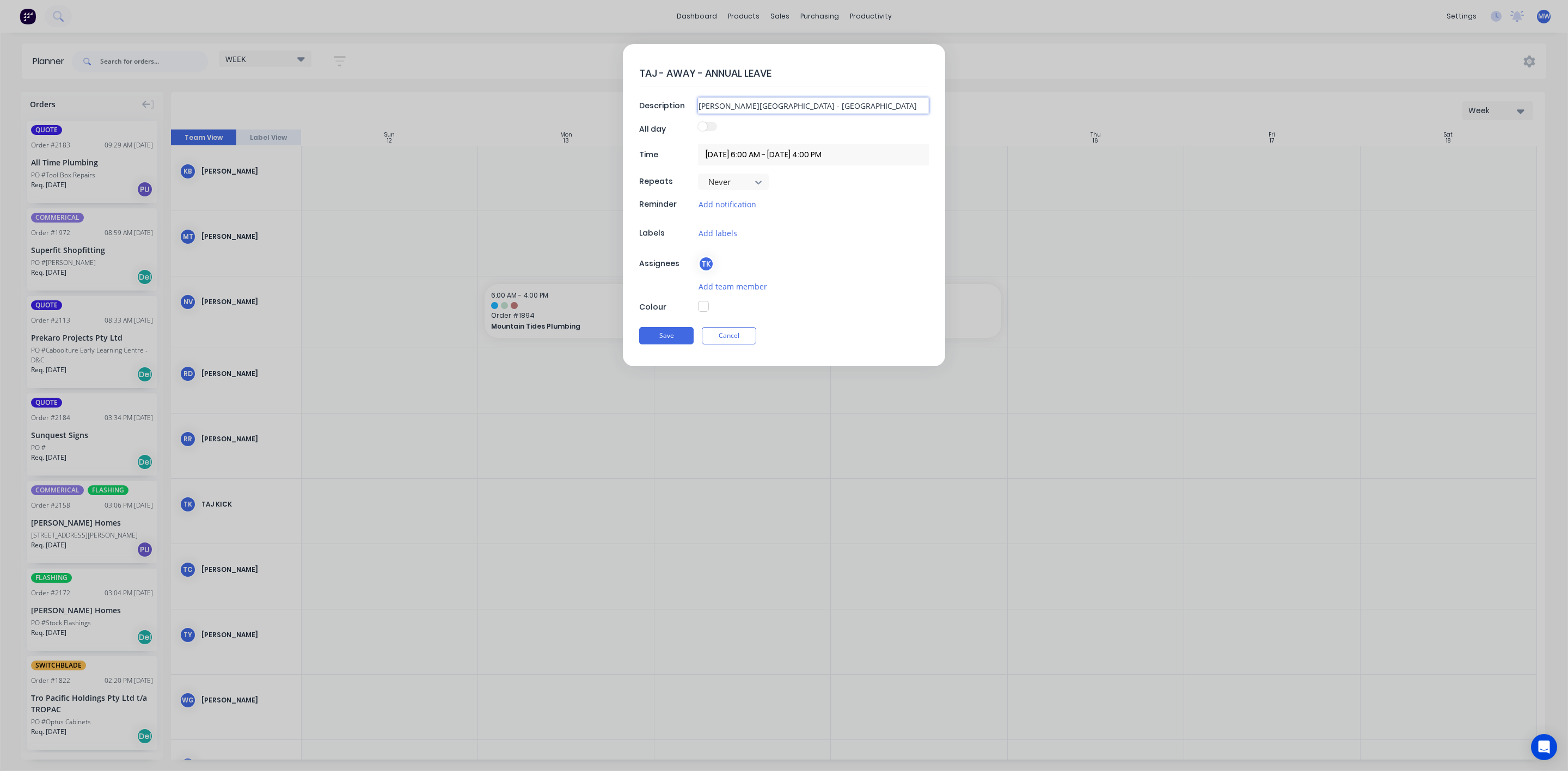
type input "PHILLIP ISLAND - MO"
type textarea "x"
type input "PHILLIP ISLAND - MOT"
type textarea "x"
type input "PHILLIP ISLAND - MOTO"
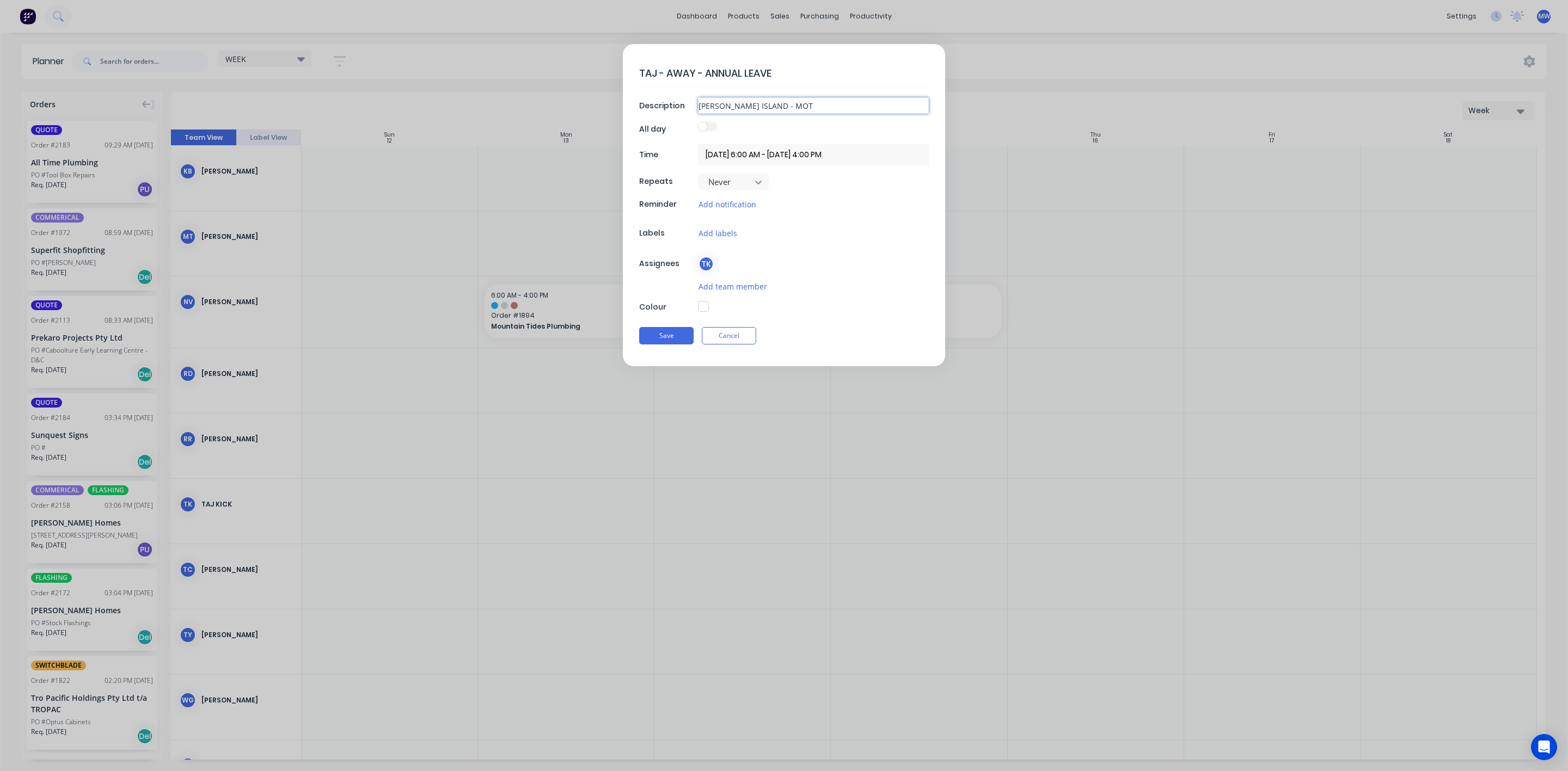
type textarea "x"
type input "PHILLIP ISLAND - MOTOG"
type textarea "x"
type input "PHILLIP ISLAND - MOTOGP"
type textarea "x"
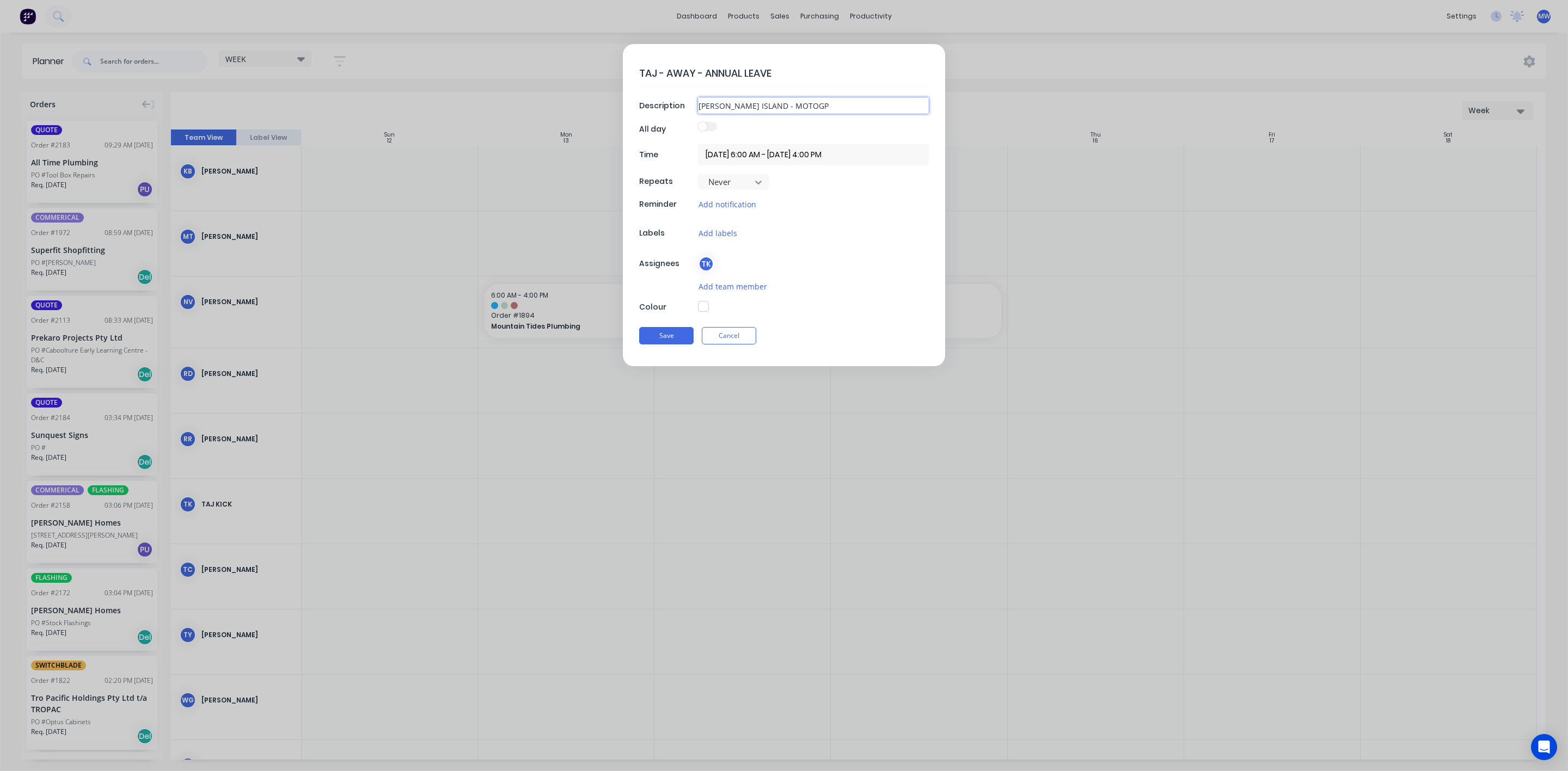
type input "PHILLIP ISLAND - MOTOGP"
type textarea "x"
click at [822, 156] on input "13/10/2025 6:00 AM - 13/10/2025 4:00 PM" at bounding box center [813, 154] width 231 height 21
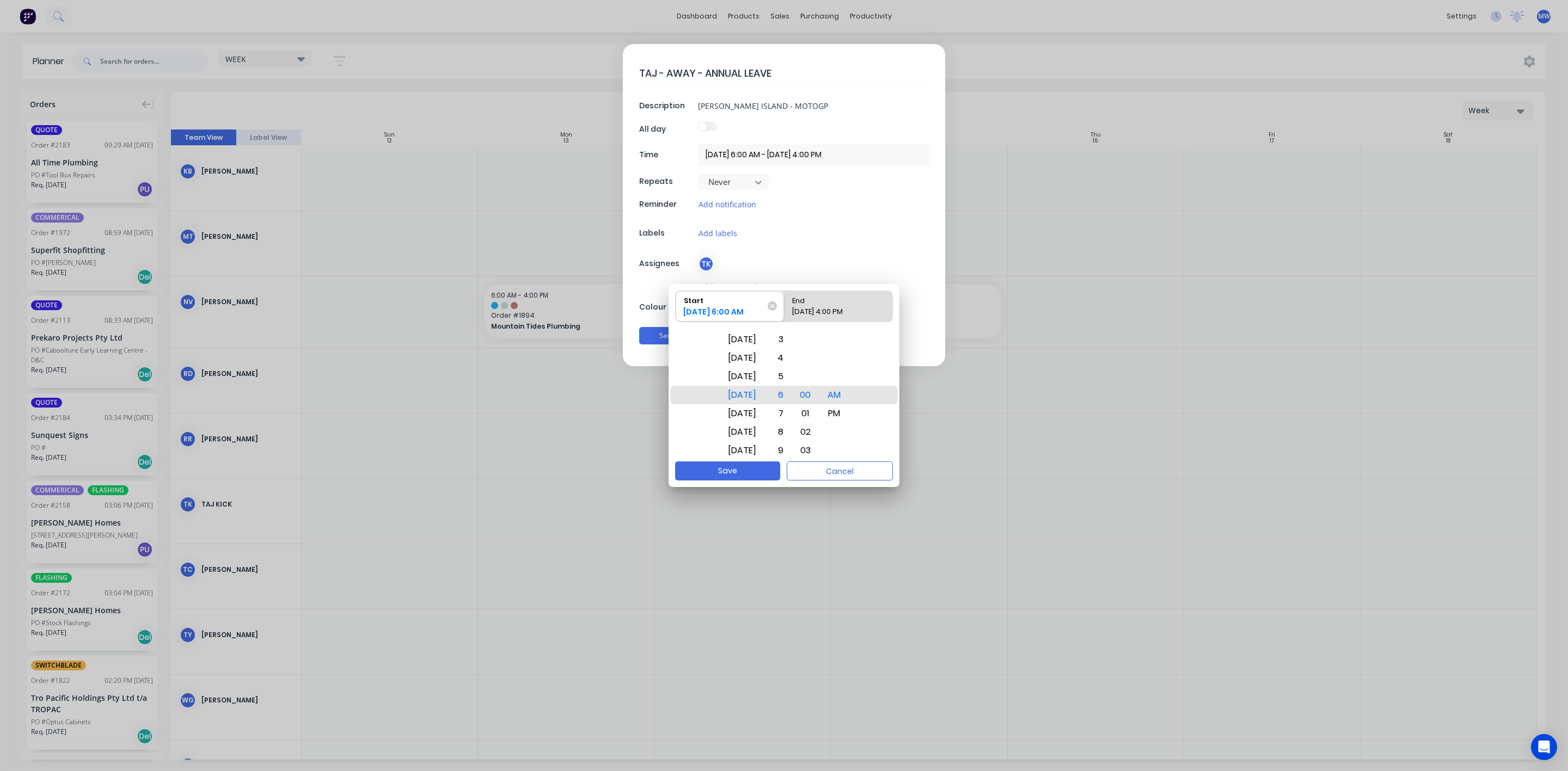
click at [830, 308] on div "13/10/2025 4:00 PM" at bounding box center [832, 314] width 90 height 15
click at [784, 308] on input "End 13/10/2025 4:00 PM" at bounding box center [784, 306] width 1 height 30
radio input "true"
click at [753, 413] on div "Thu Oct 23" at bounding box center [742, 413] width 41 height 18
click at [748, 416] on div "Fri Oct 24" at bounding box center [742, 413] width 41 height 18
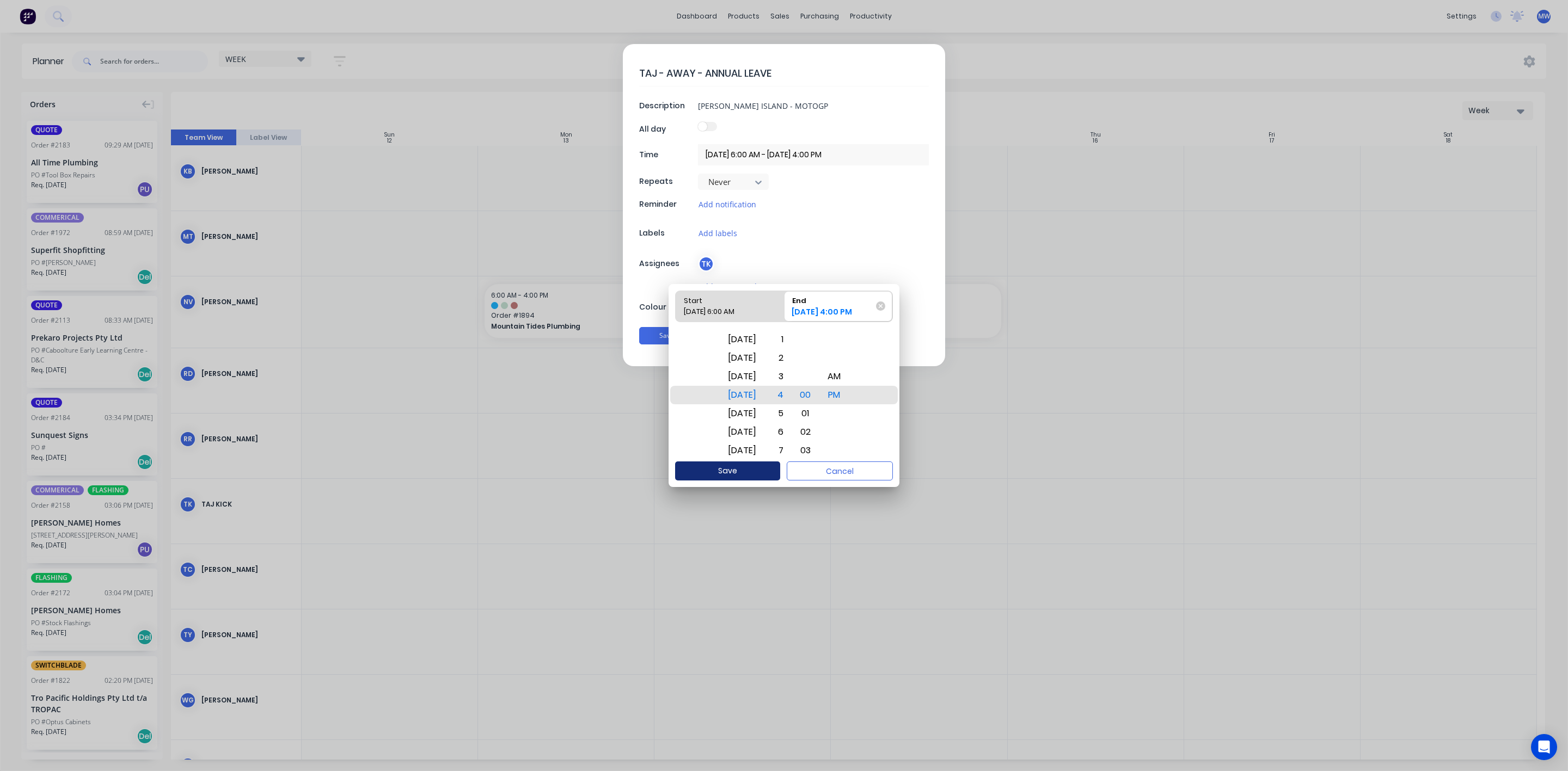
click at [754, 472] on button "Save" at bounding box center [728, 471] width 105 height 19
type input "13/10/2025 6:00 AM - 24/10/2025 4:00 PM"
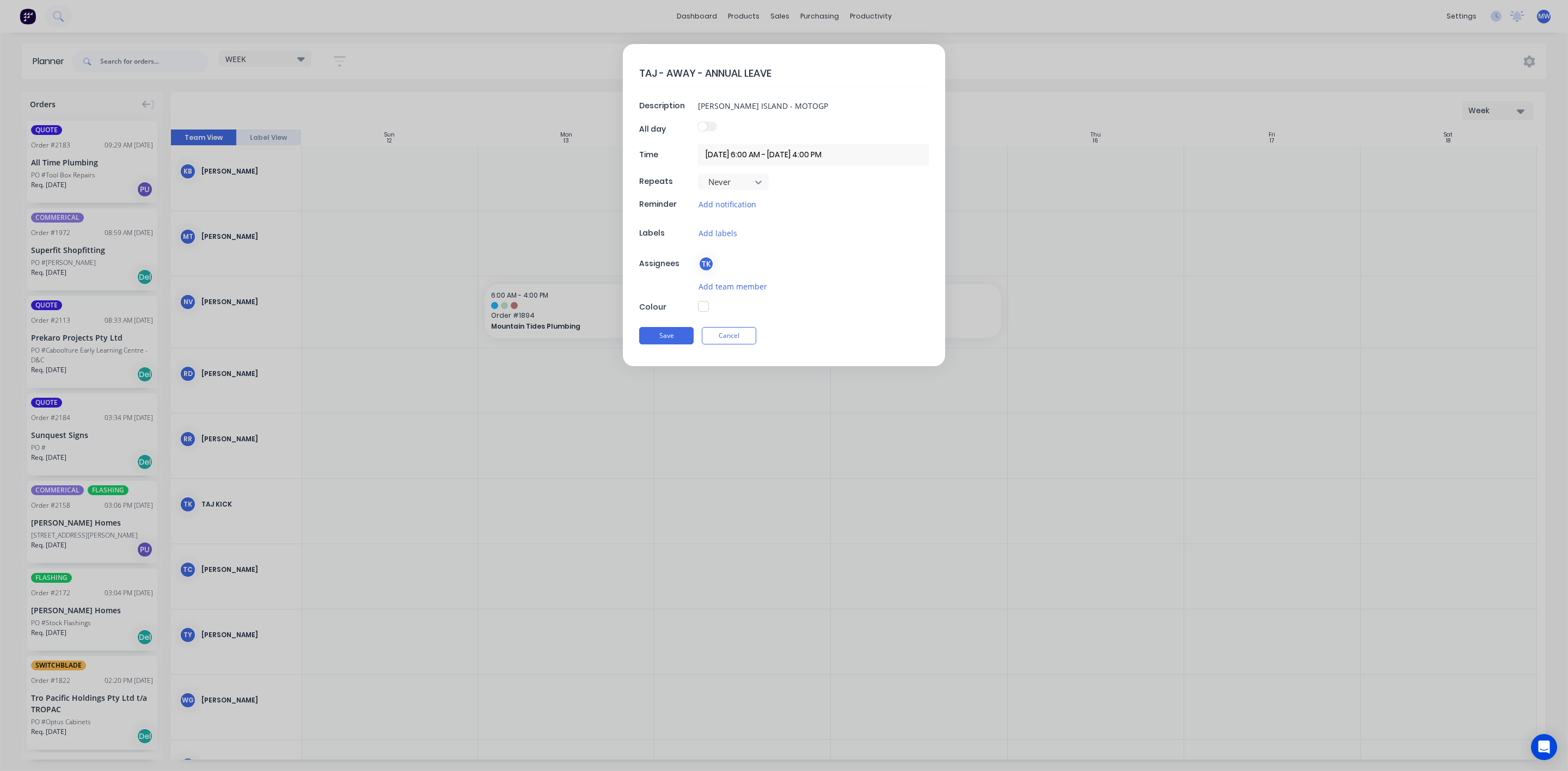
click at [702, 308] on button "button" at bounding box center [703, 306] width 11 height 11
type textarea "x"
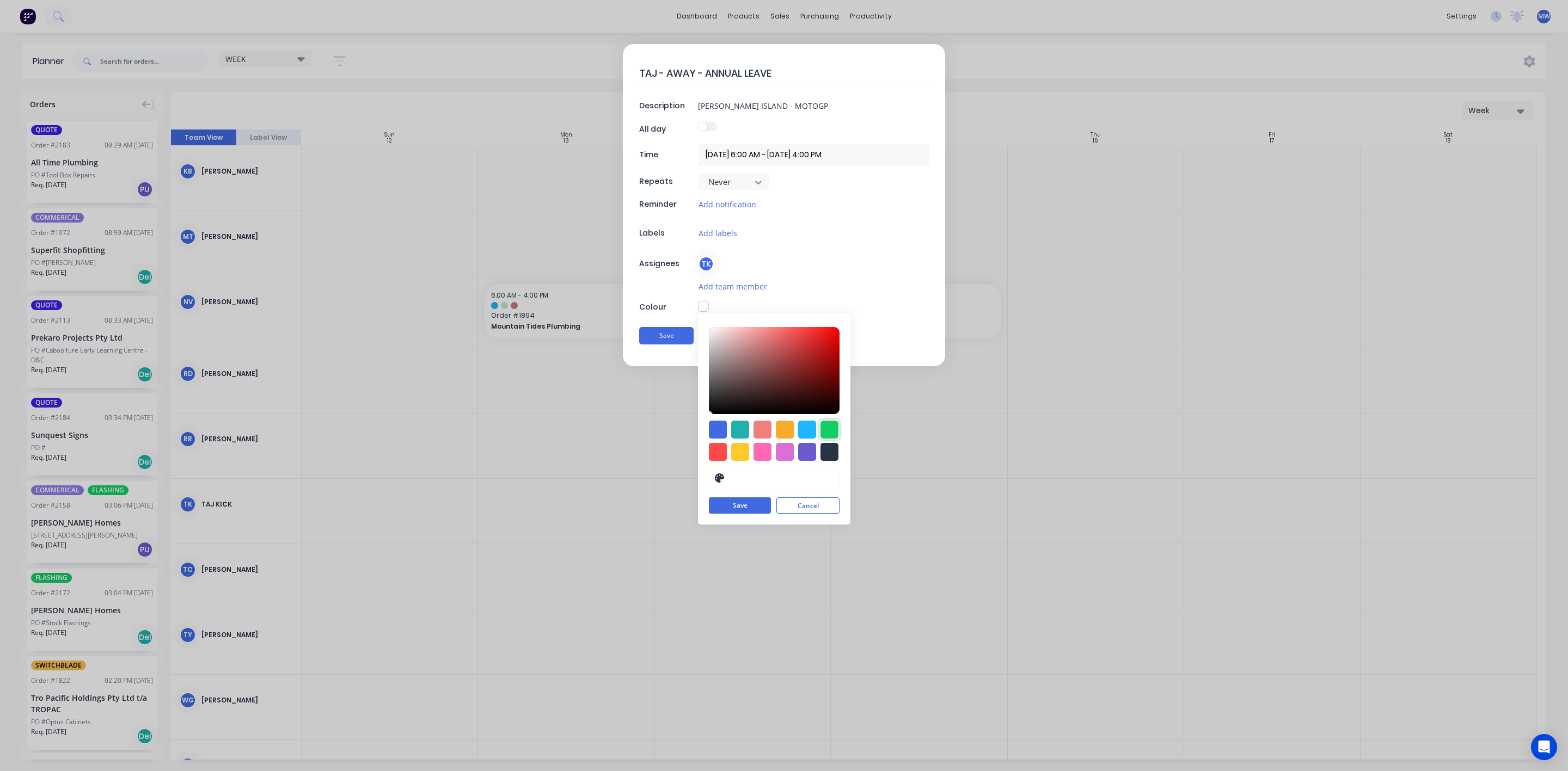
click at [825, 431] on div at bounding box center [829, 429] width 18 height 18
type input "#13CE66"
click at [731, 510] on button "Save" at bounding box center [740, 506] width 62 height 16
type textarea "x"
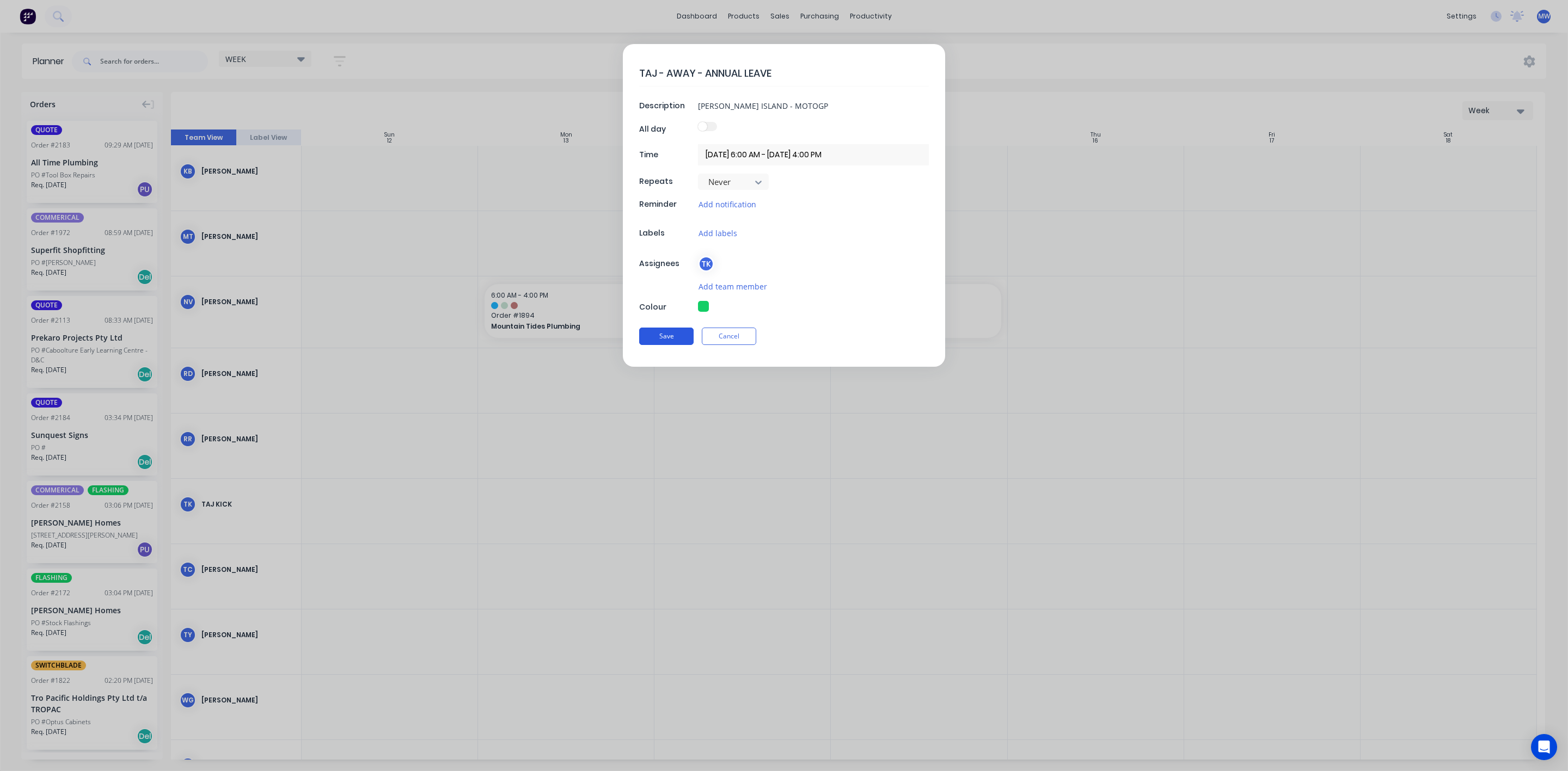
click at [662, 339] on button "Save" at bounding box center [666, 336] width 55 height 18
type input "13/10/2025 6:00 AM - 13/10/2025 4:00 PM"
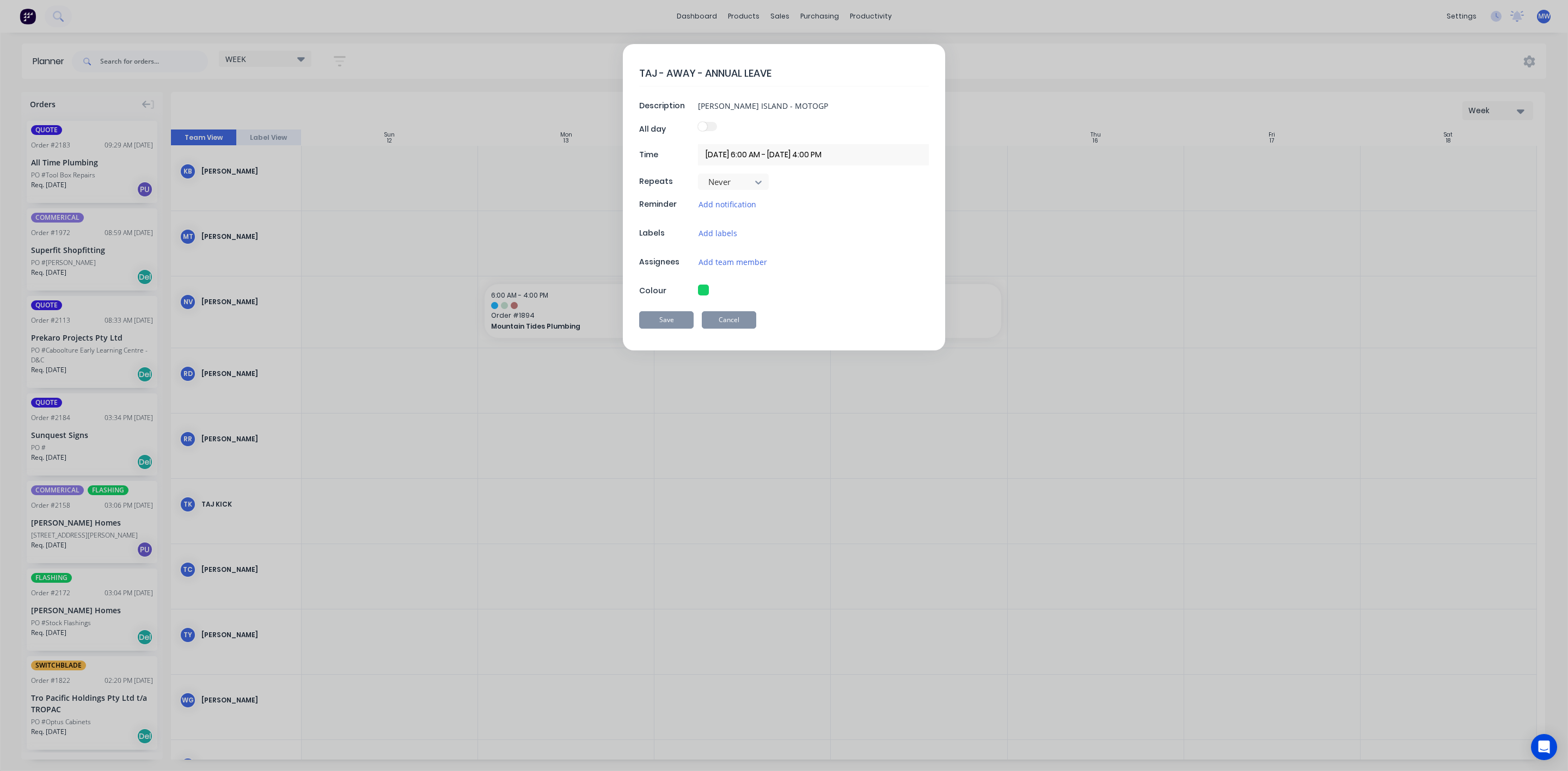
type textarea "x"
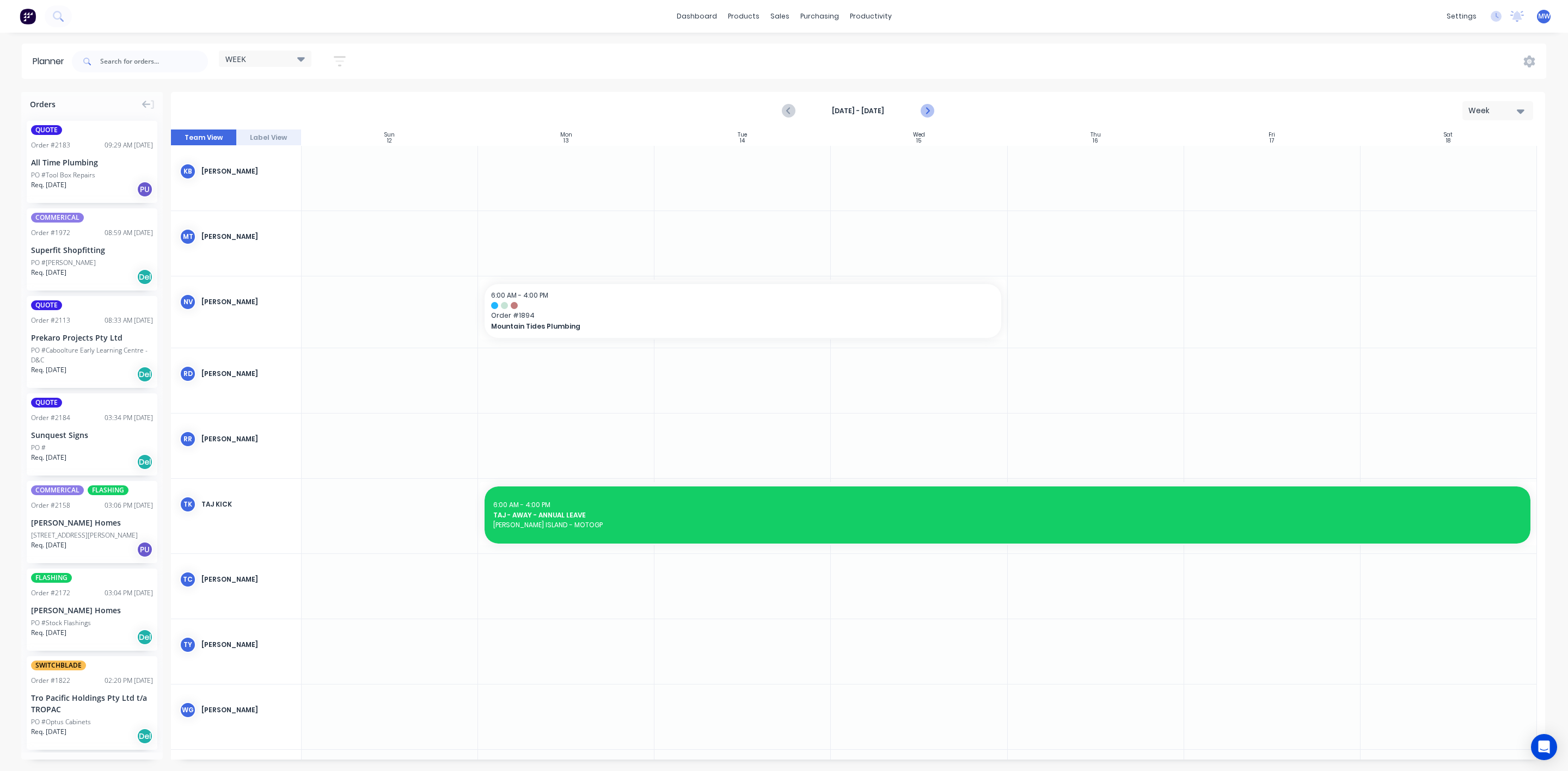
click at [930, 115] on icon "Next page" at bounding box center [927, 111] width 13 height 13
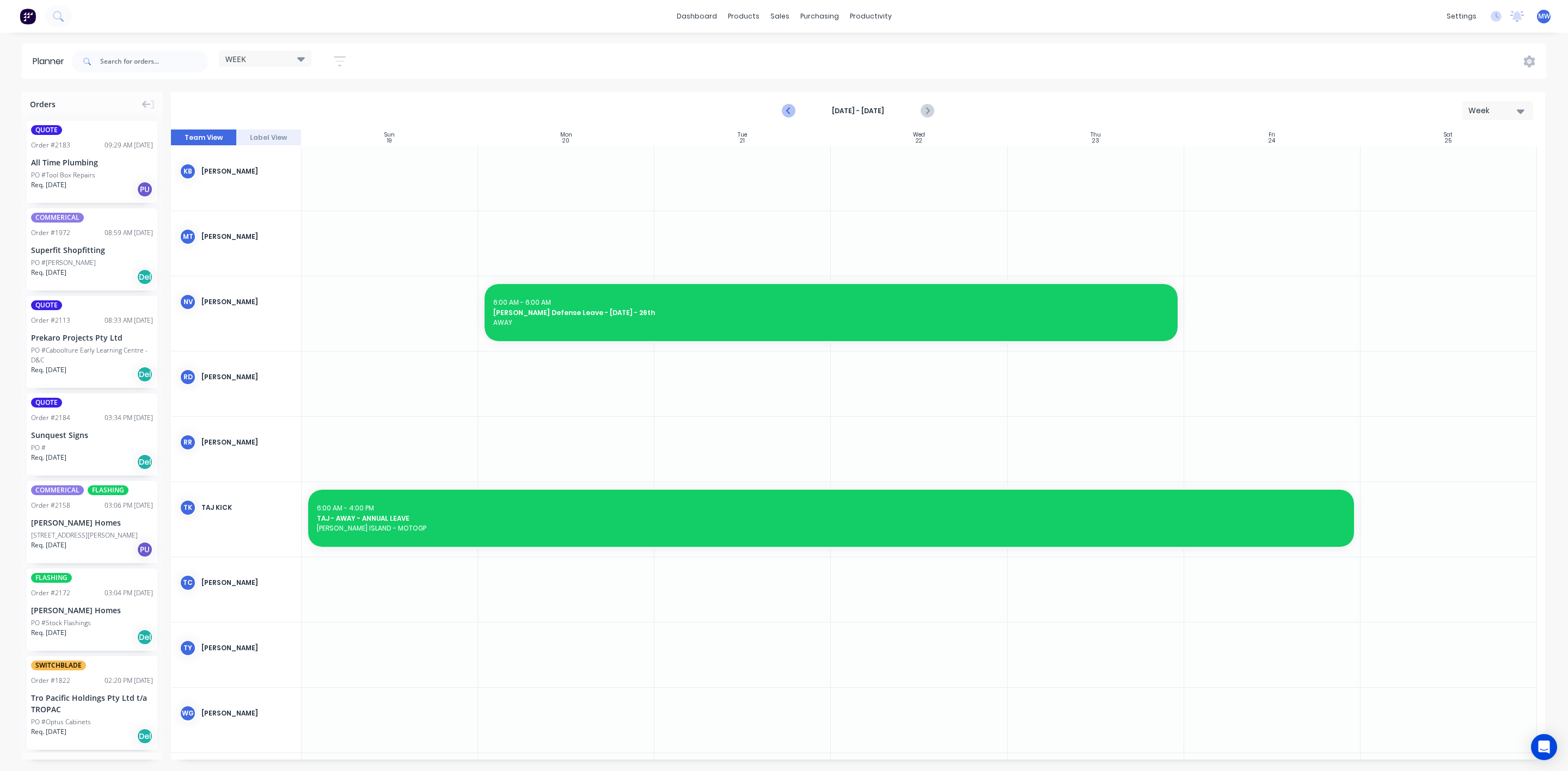
click at [792, 113] on icon "Previous page" at bounding box center [789, 111] width 13 height 13
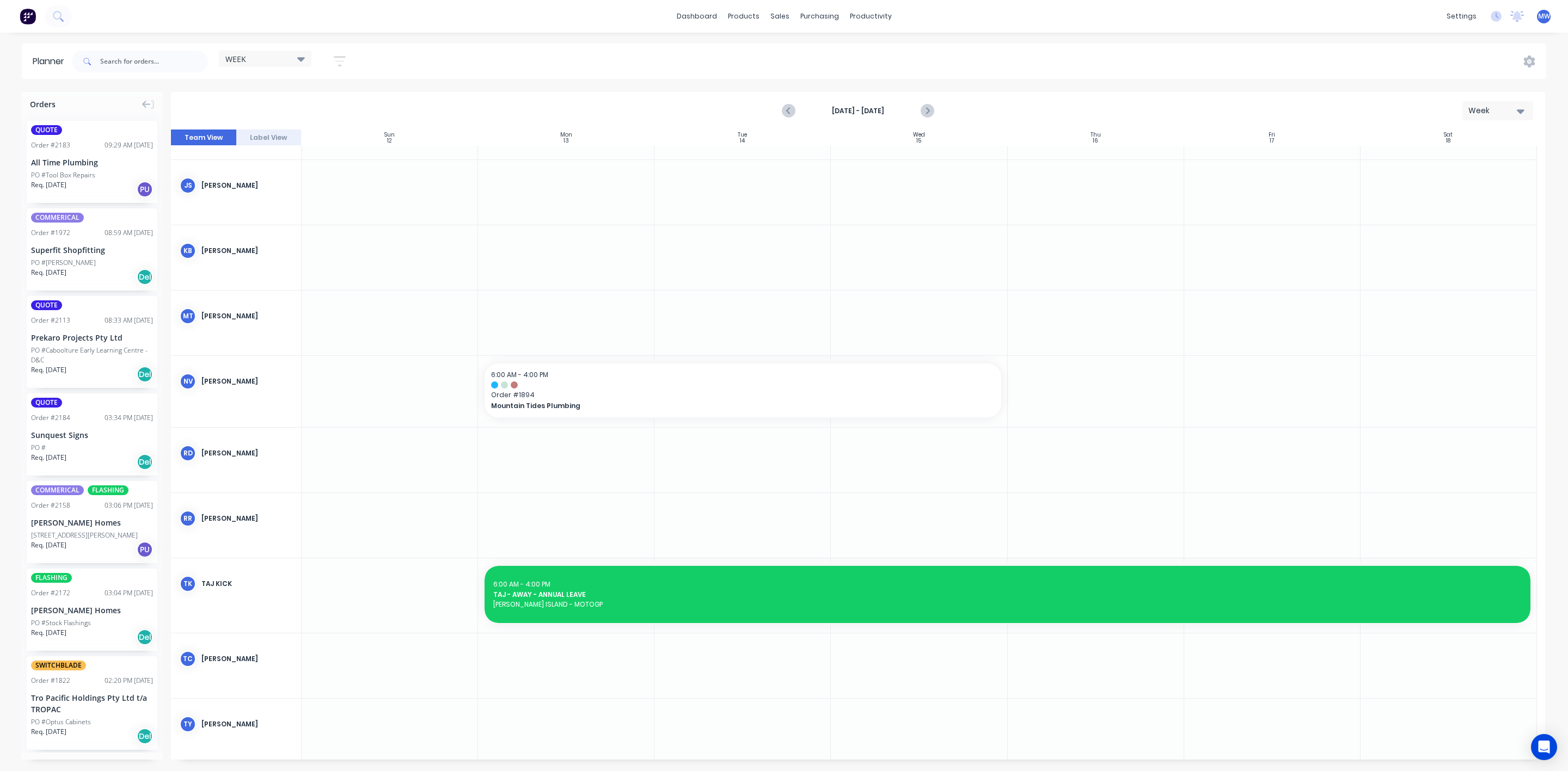
scroll to position [0, 0]
